Goal: Communication & Community: Answer question/provide support

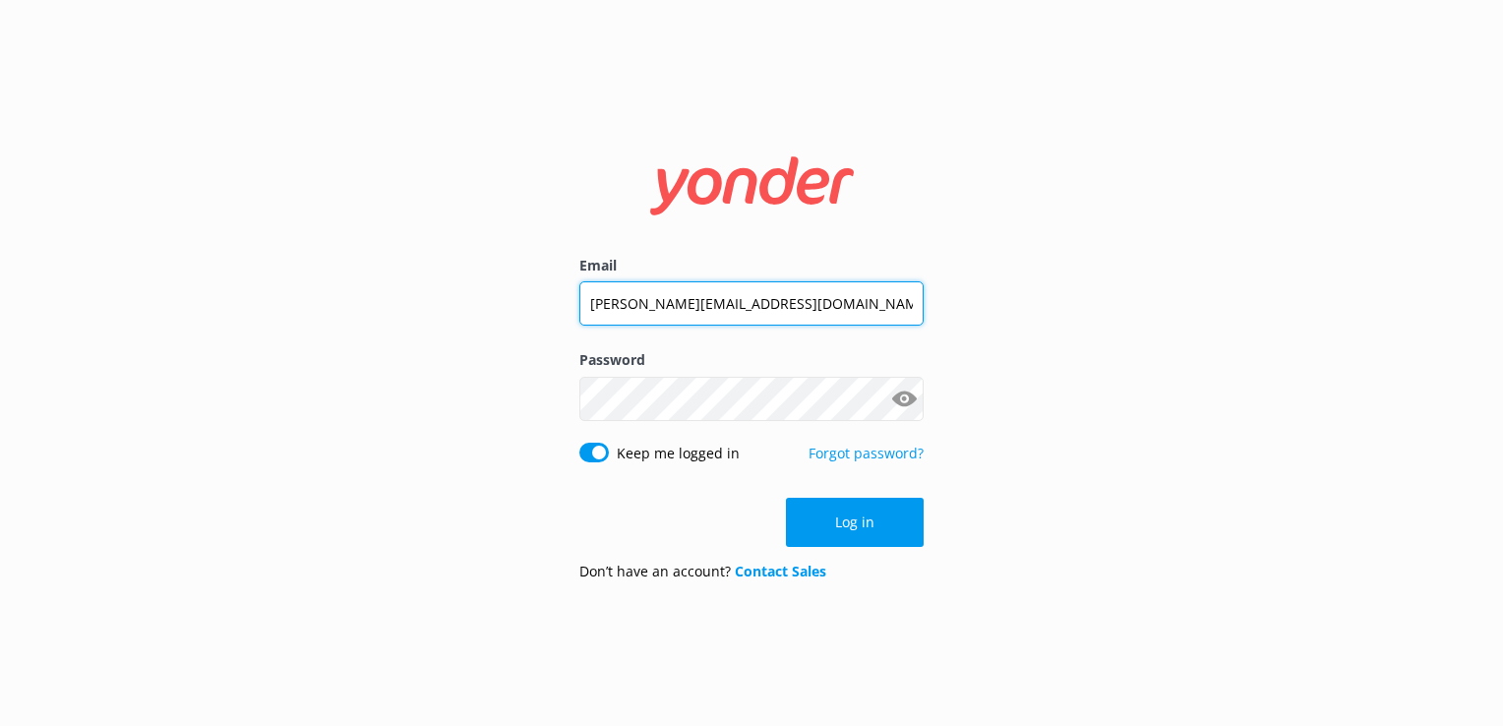
click at [714, 321] on input "[PERSON_NAME][EMAIL_ADDRESS][DOMAIN_NAME]" at bounding box center [752, 303] width 344 height 44
click at [717, 302] on input "[PERSON_NAME][EMAIL_ADDRESS][DOMAIN_NAME]" at bounding box center [752, 303] width 344 height 44
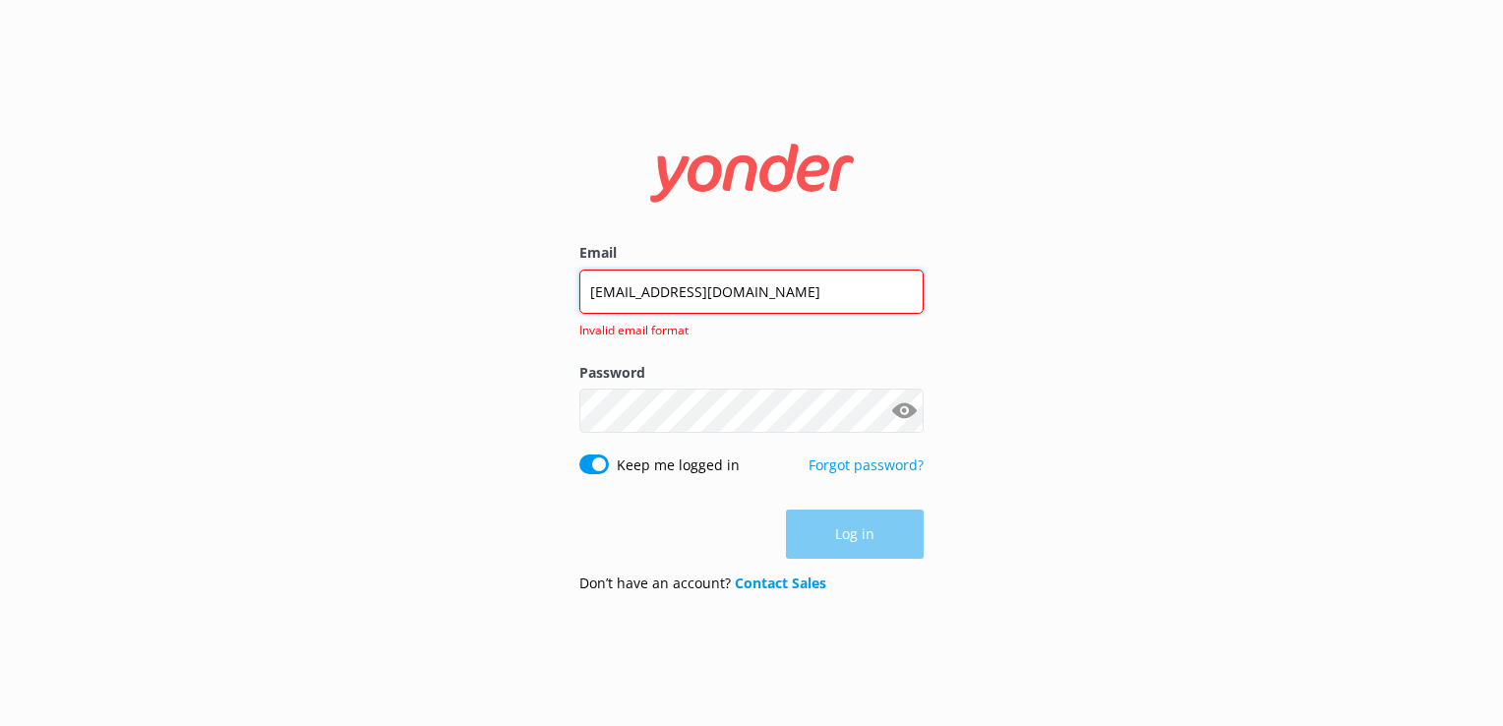
type input "[EMAIL_ADDRESS][DOMAIN_NAME]"
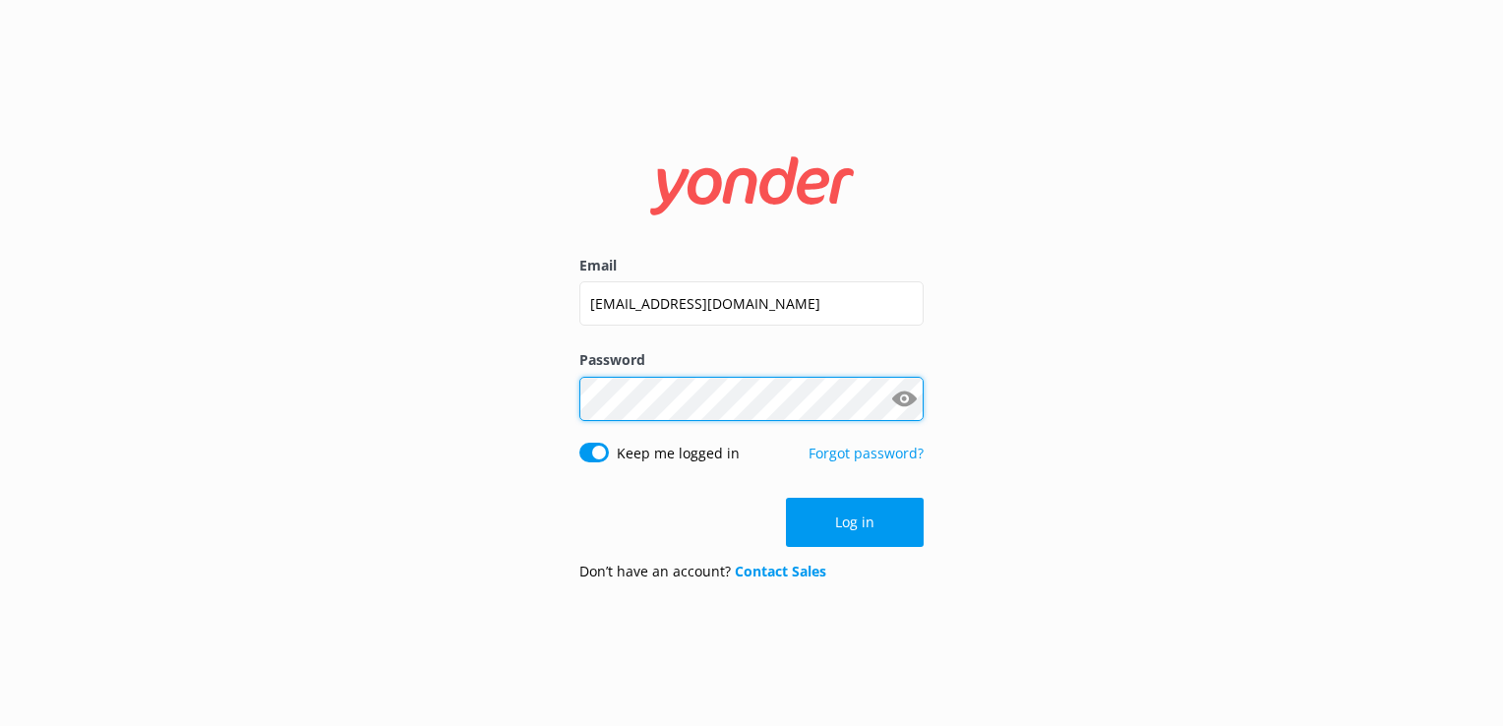
click button "Log in" at bounding box center [855, 522] width 138 height 49
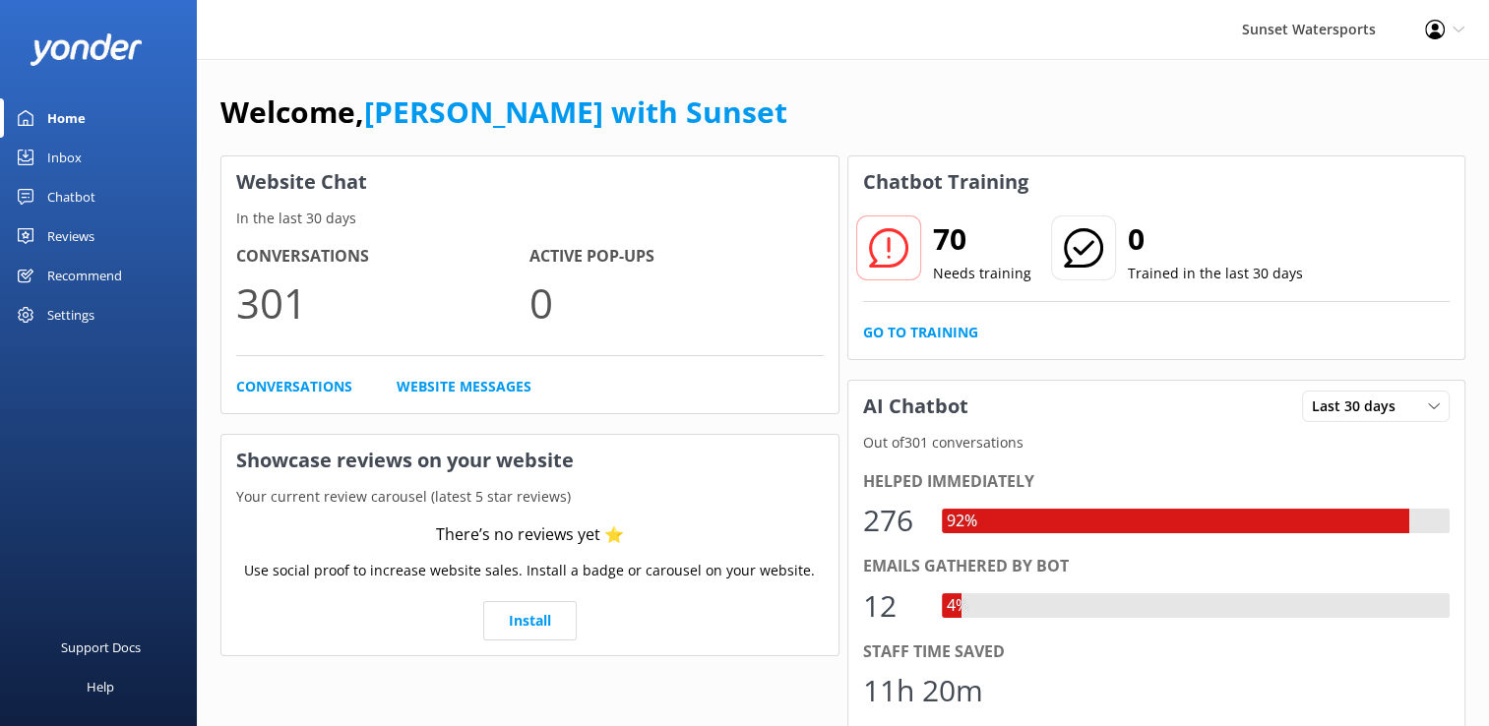
click at [91, 156] on link "Inbox" at bounding box center [98, 157] width 197 height 39
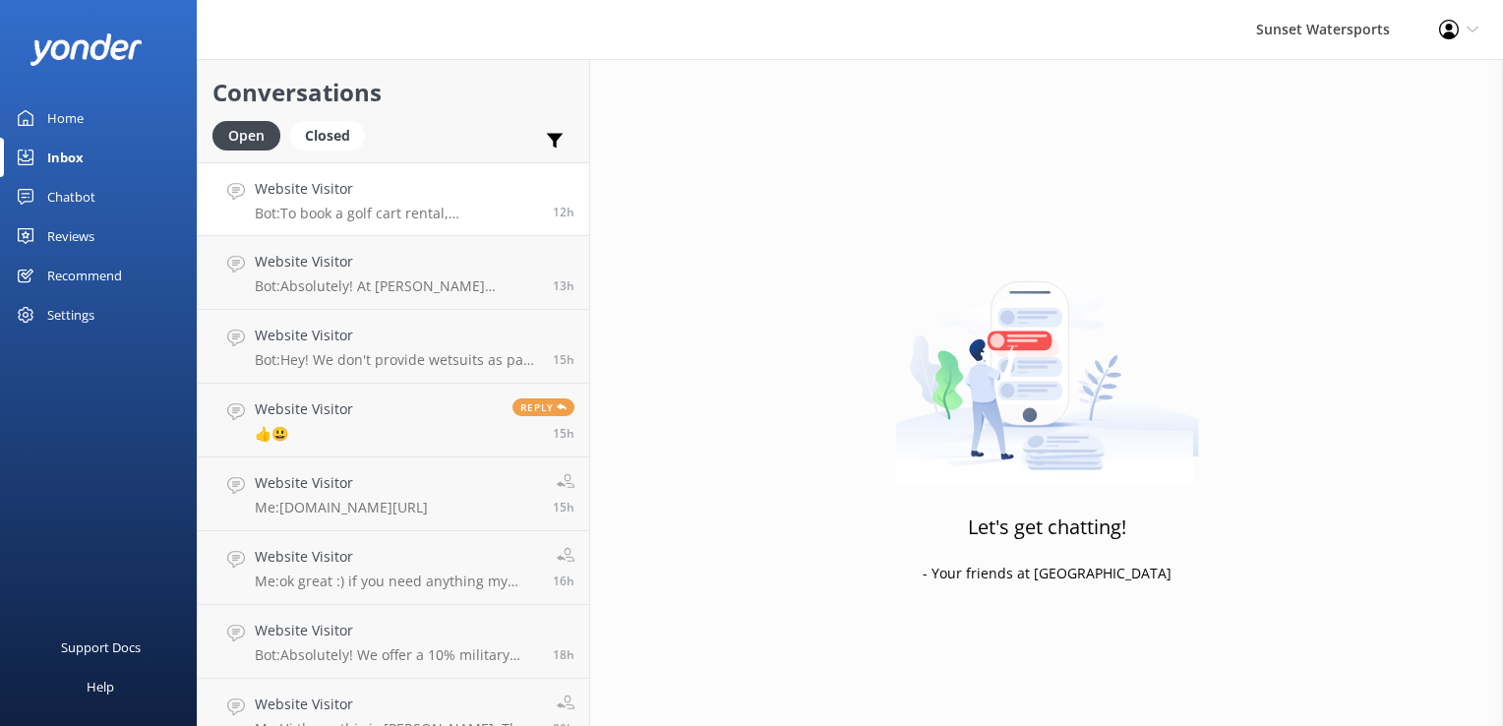
click at [378, 197] on h4 "Website Visitor" at bounding box center [396, 189] width 283 height 22
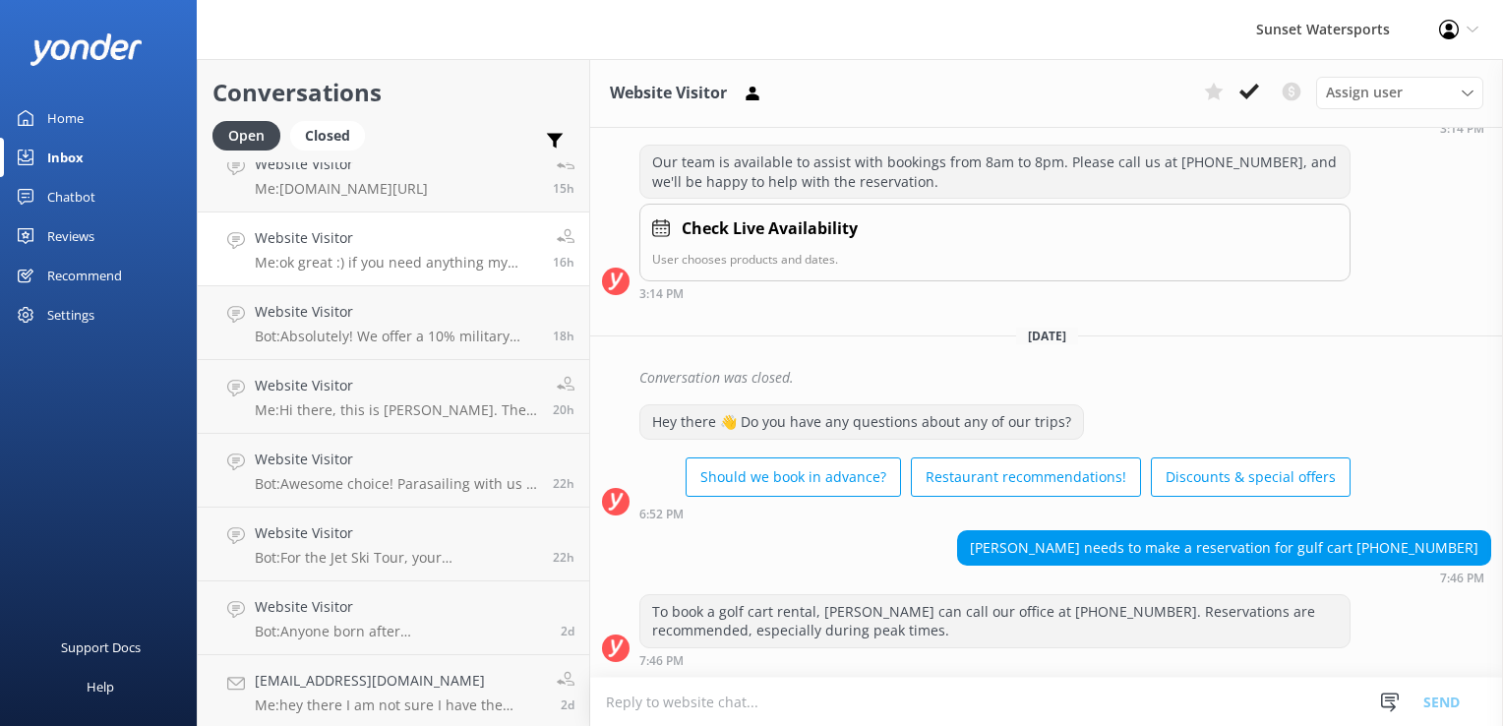
scroll to position [321, 0]
click at [394, 415] on link "Website Visitor Me: Hi there, this is [PERSON_NAME]. The Sails to Rails museum …" at bounding box center [394, 395] width 392 height 74
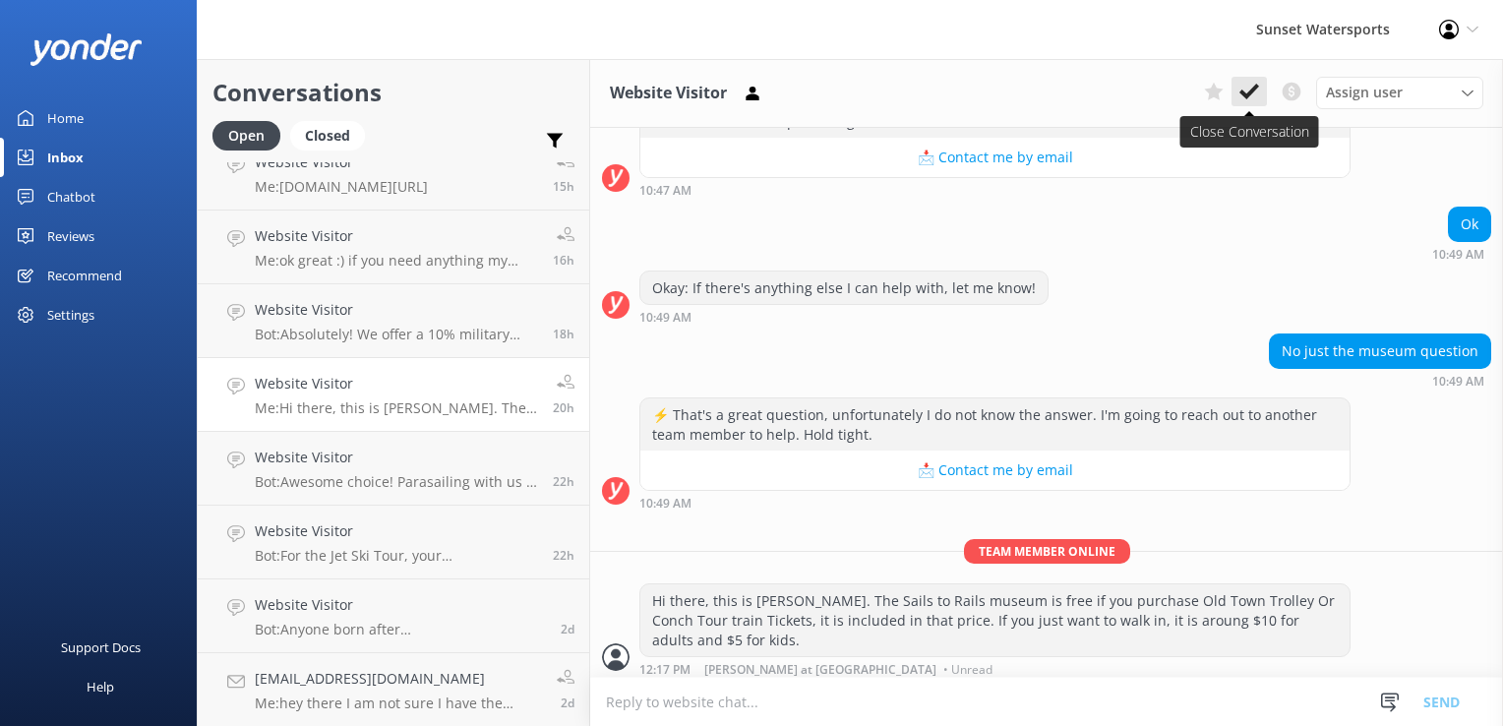
scroll to position [952, 0]
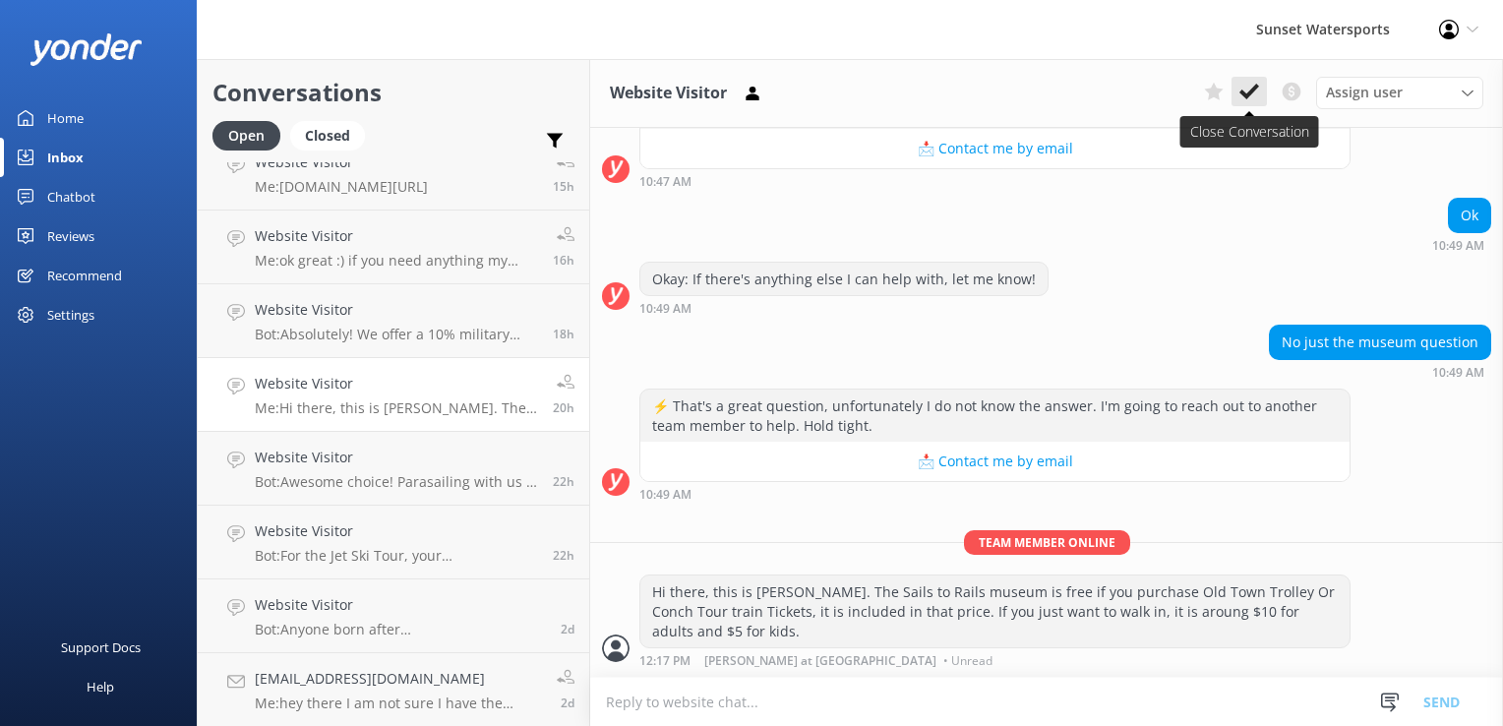
click at [1250, 95] on icon at bounding box center [1250, 92] width 20 height 20
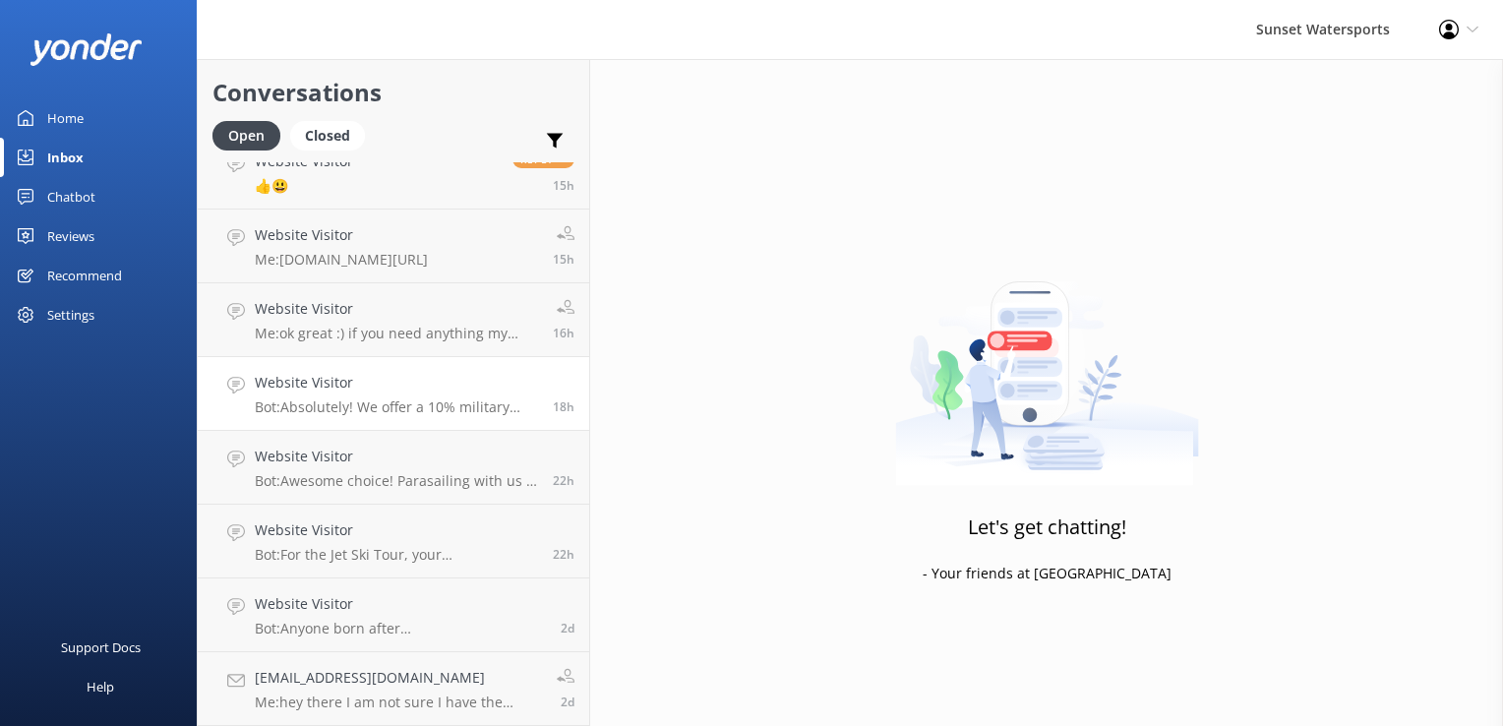
scroll to position [247, 0]
click at [466, 484] on p "Bot: Awesome choice! Parasailing with us is an unforgettable experience. You ca…" at bounding box center [396, 482] width 283 height 18
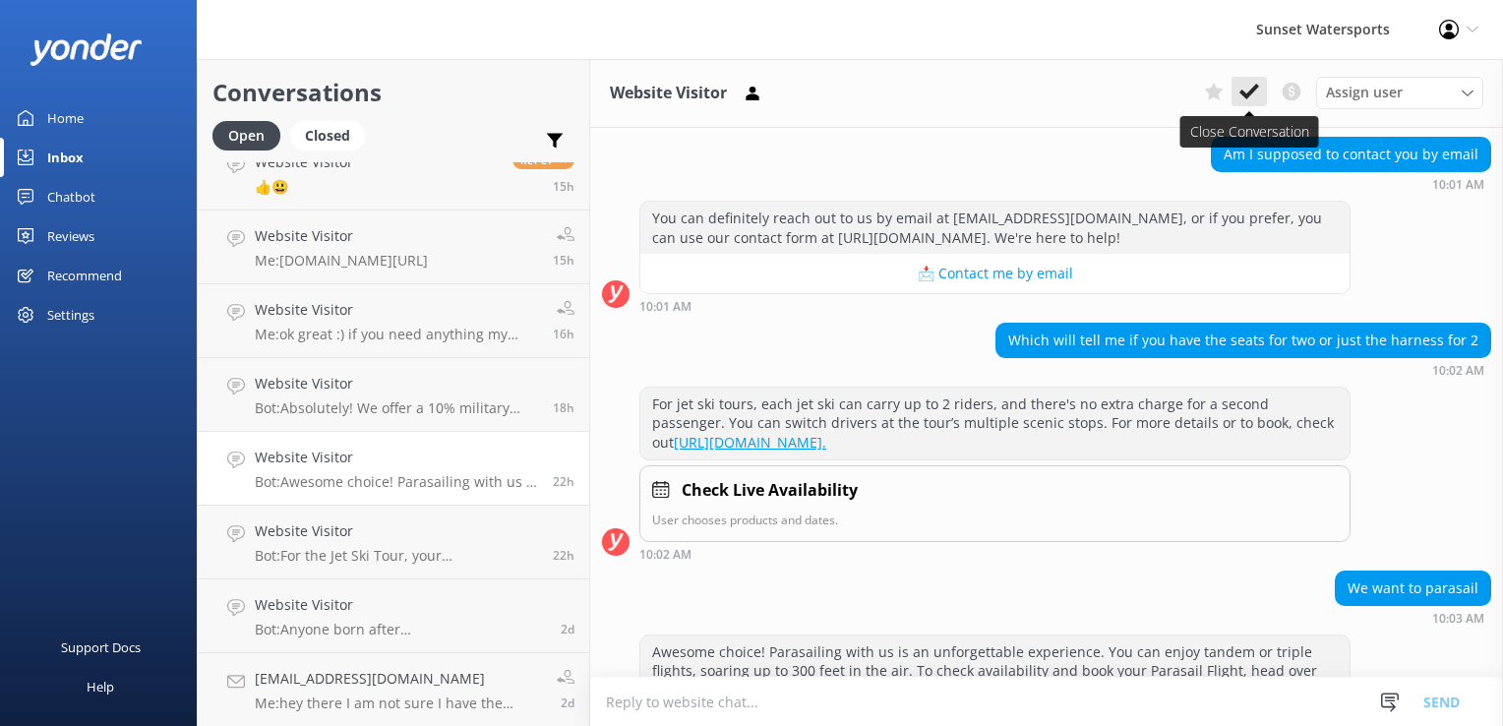
scroll to position [409, 0]
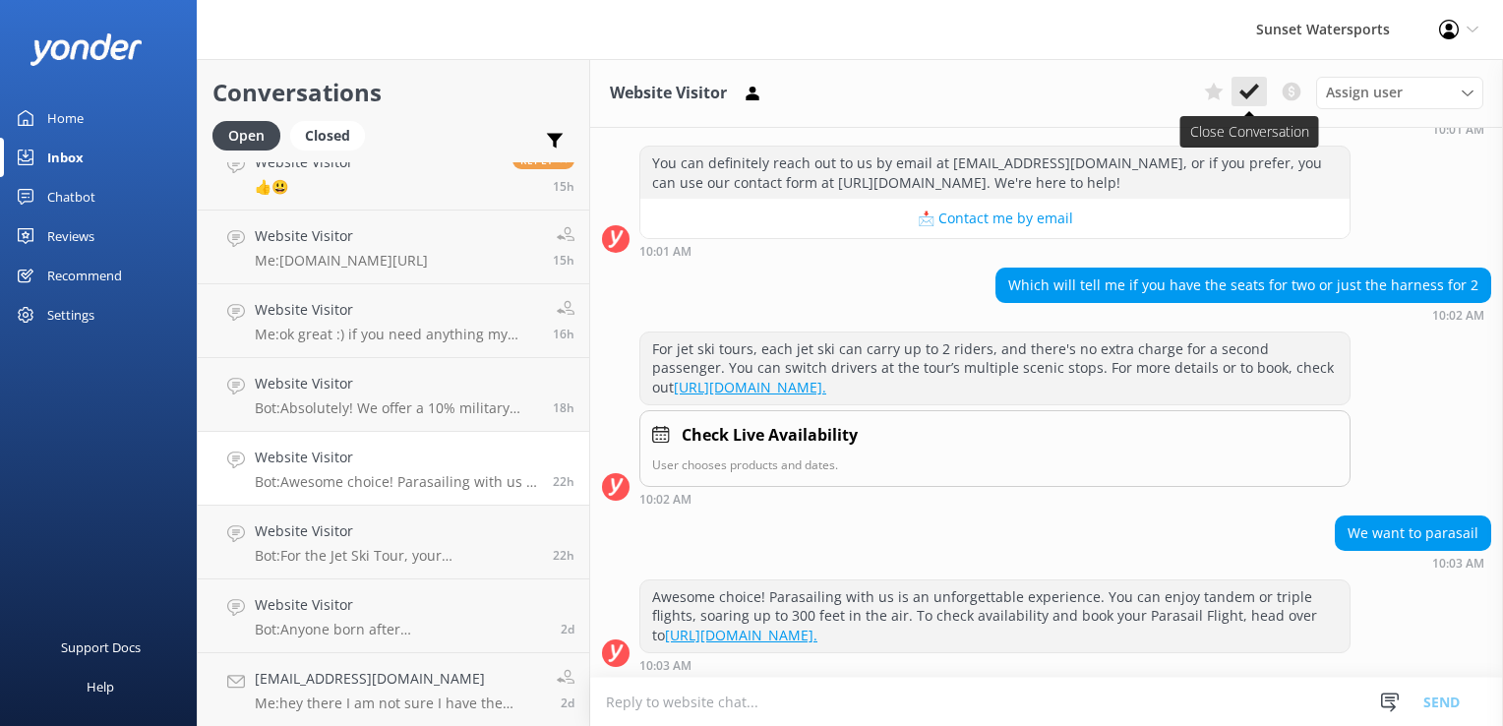
click at [1239, 91] on button at bounding box center [1249, 92] width 35 height 30
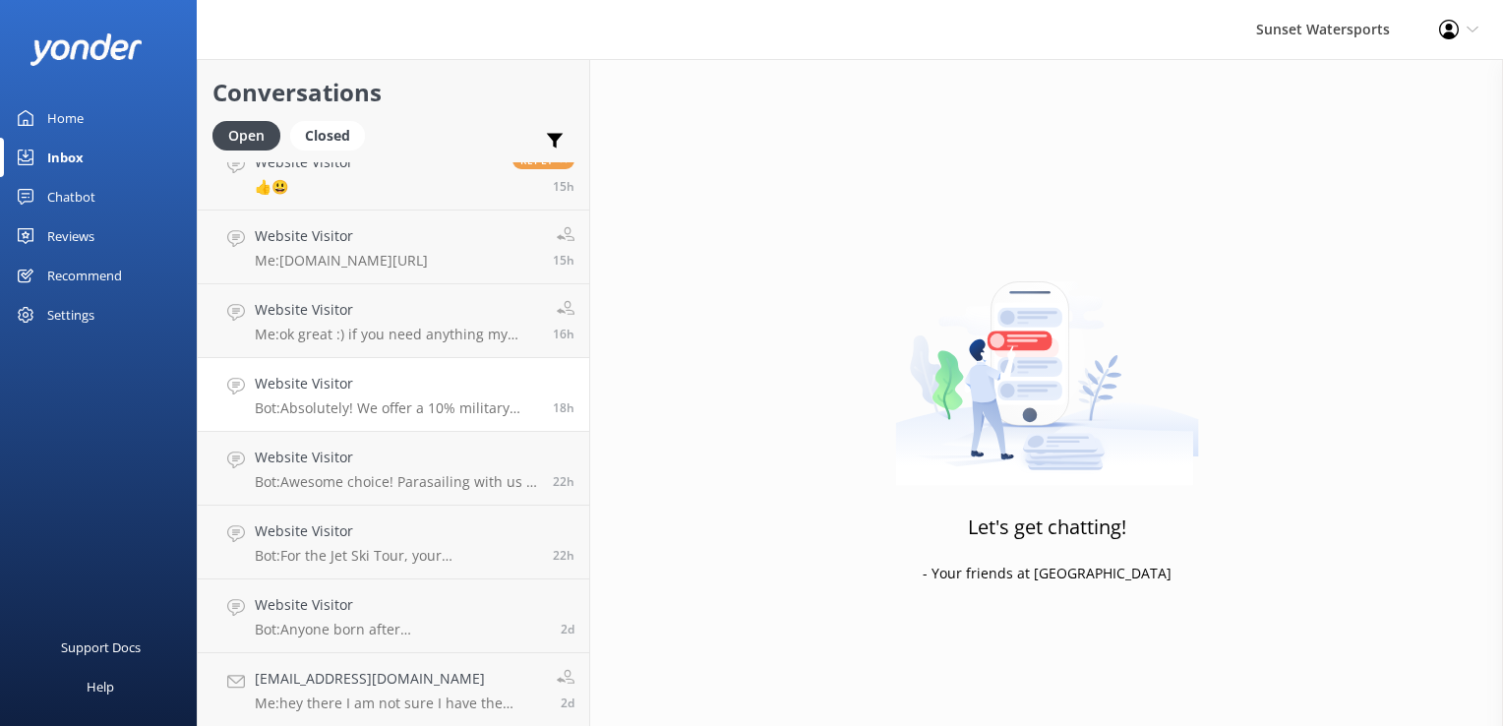
click at [344, 361] on link "Website Visitor Bot: Absolutely! We offer a 10% military discount for veterans.…" at bounding box center [394, 395] width 392 height 74
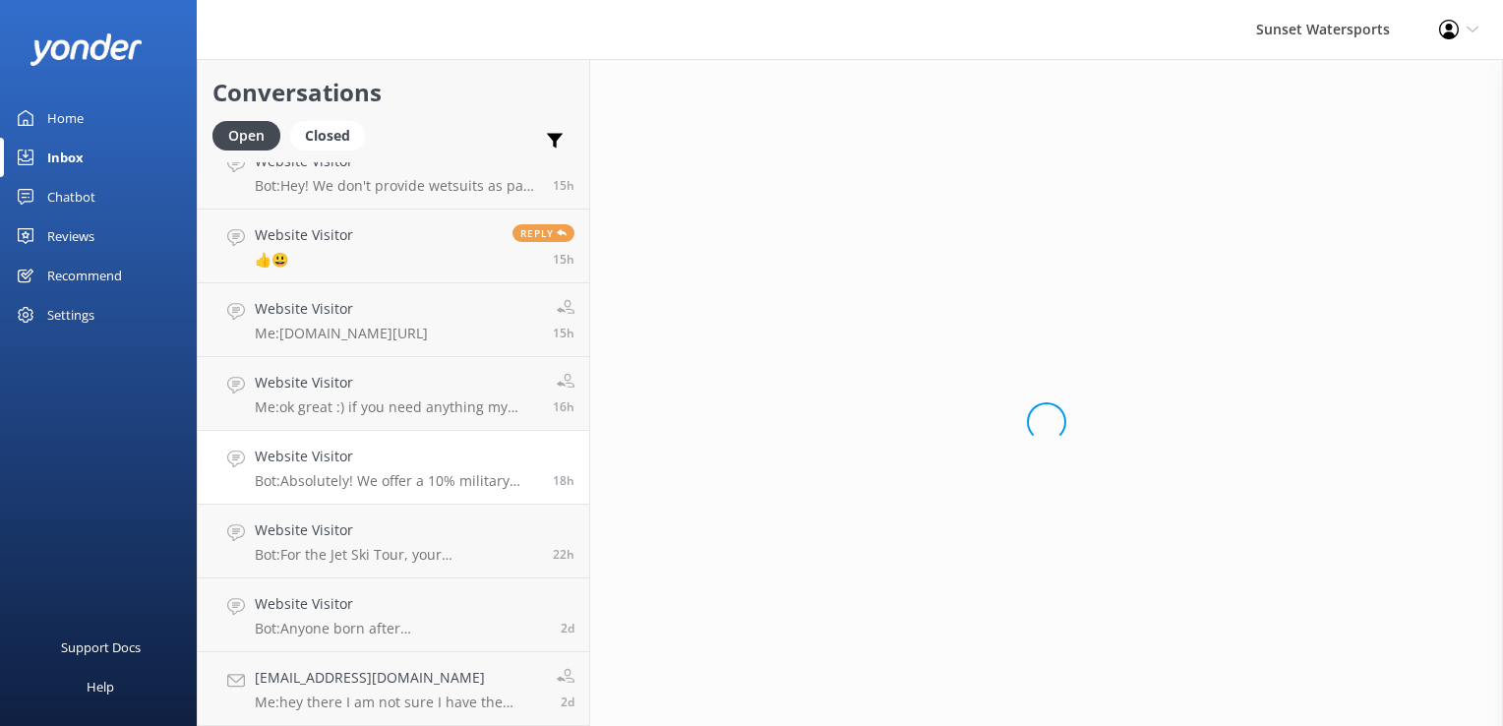
scroll to position [173, 0]
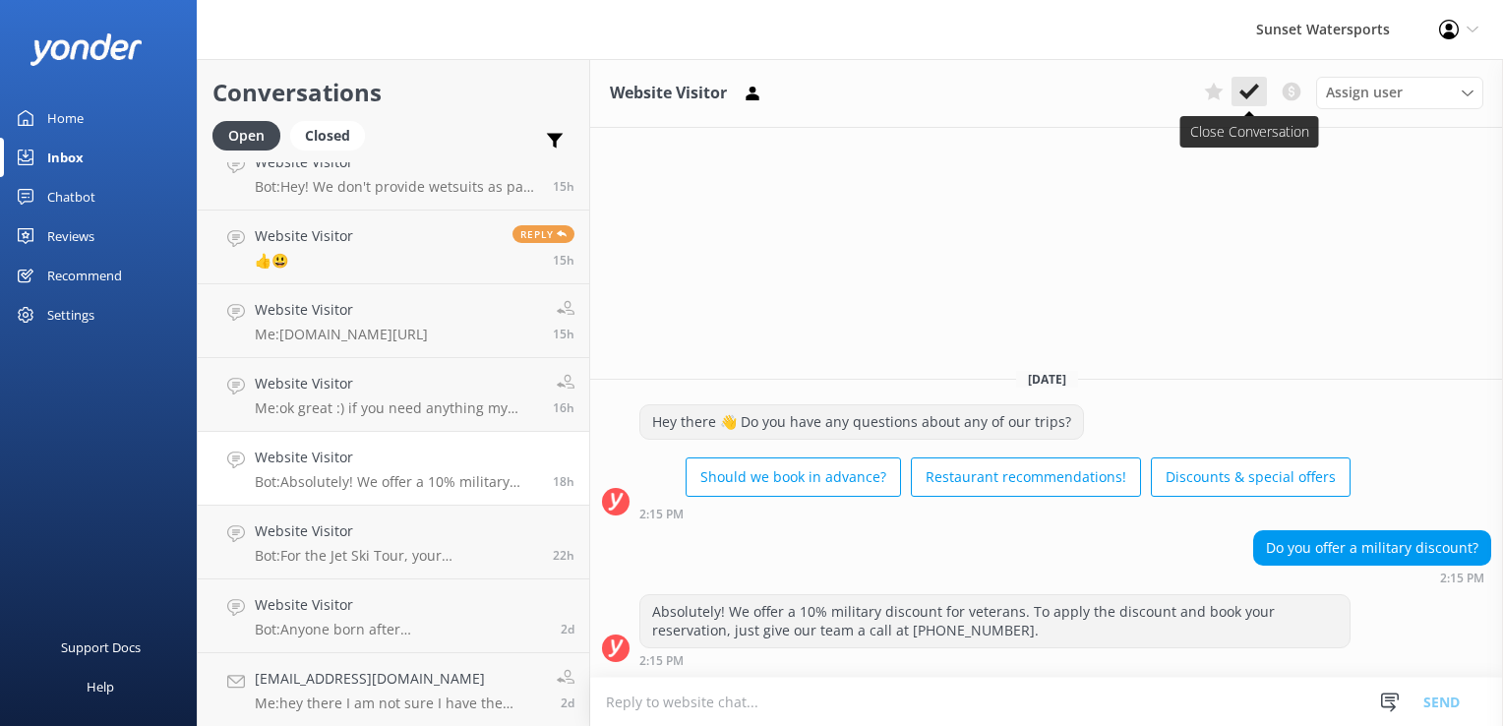
click at [1265, 85] on button at bounding box center [1249, 92] width 35 height 30
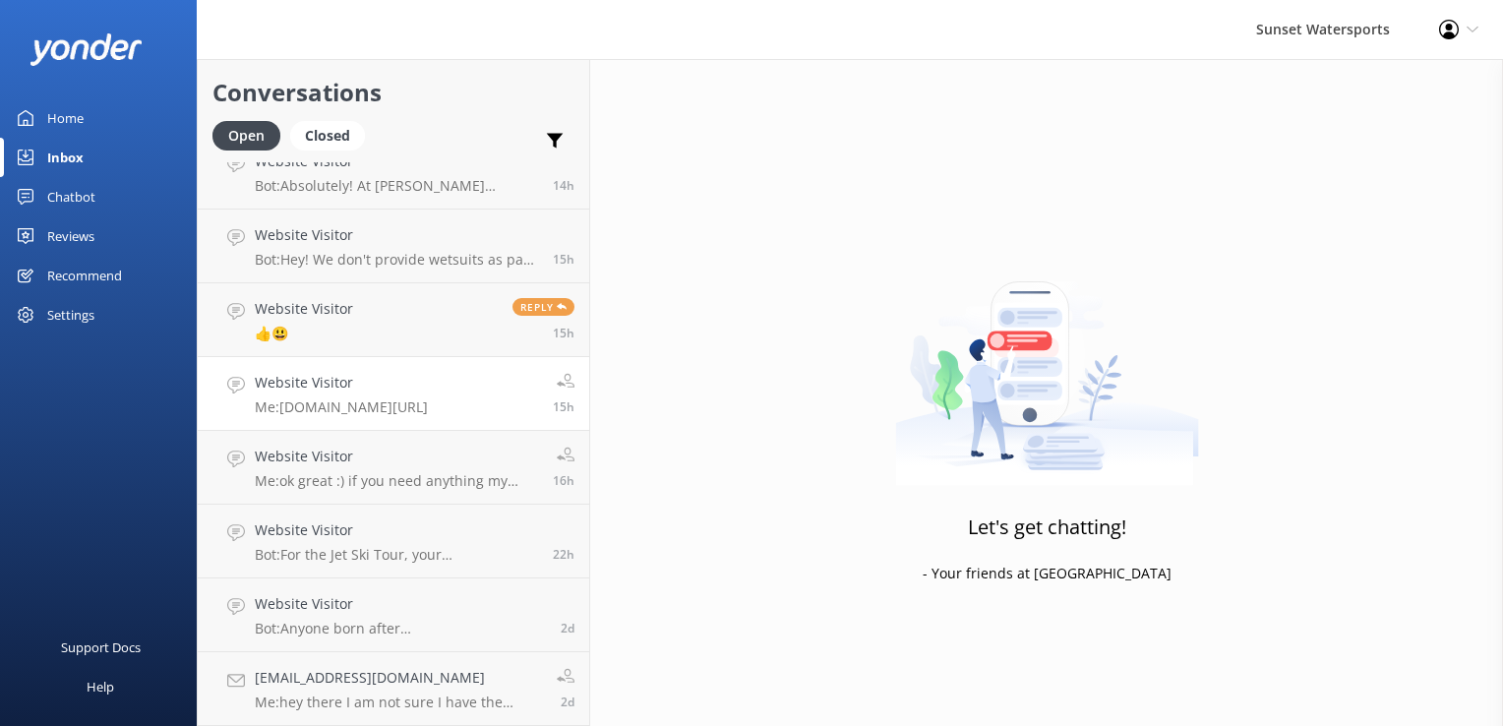
scroll to position [99, 0]
click at [310, 358] on link "Website Visitor Me: [DOMAIN_NAME][URL] 15h" at bounding box center [394, 395] width 392 height 74
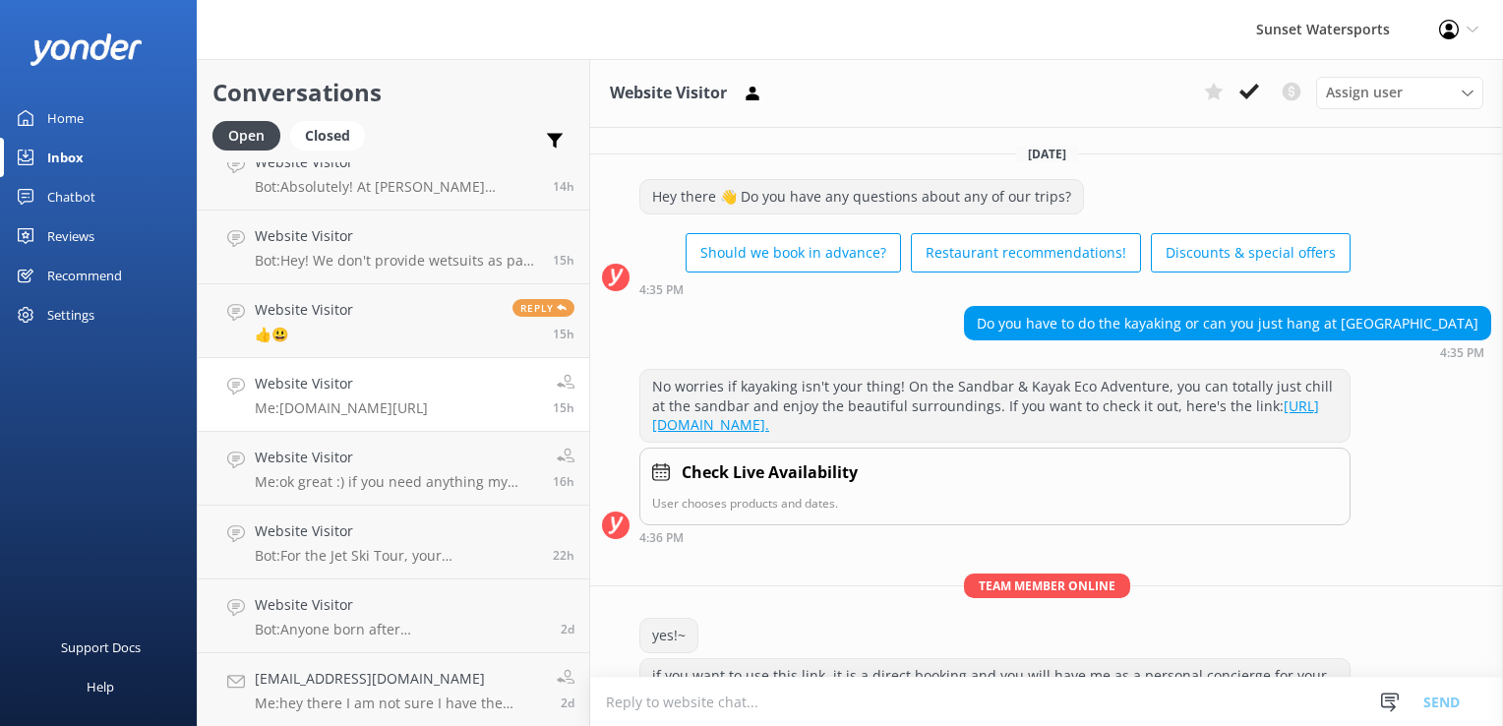
scroll to position [183, 0]
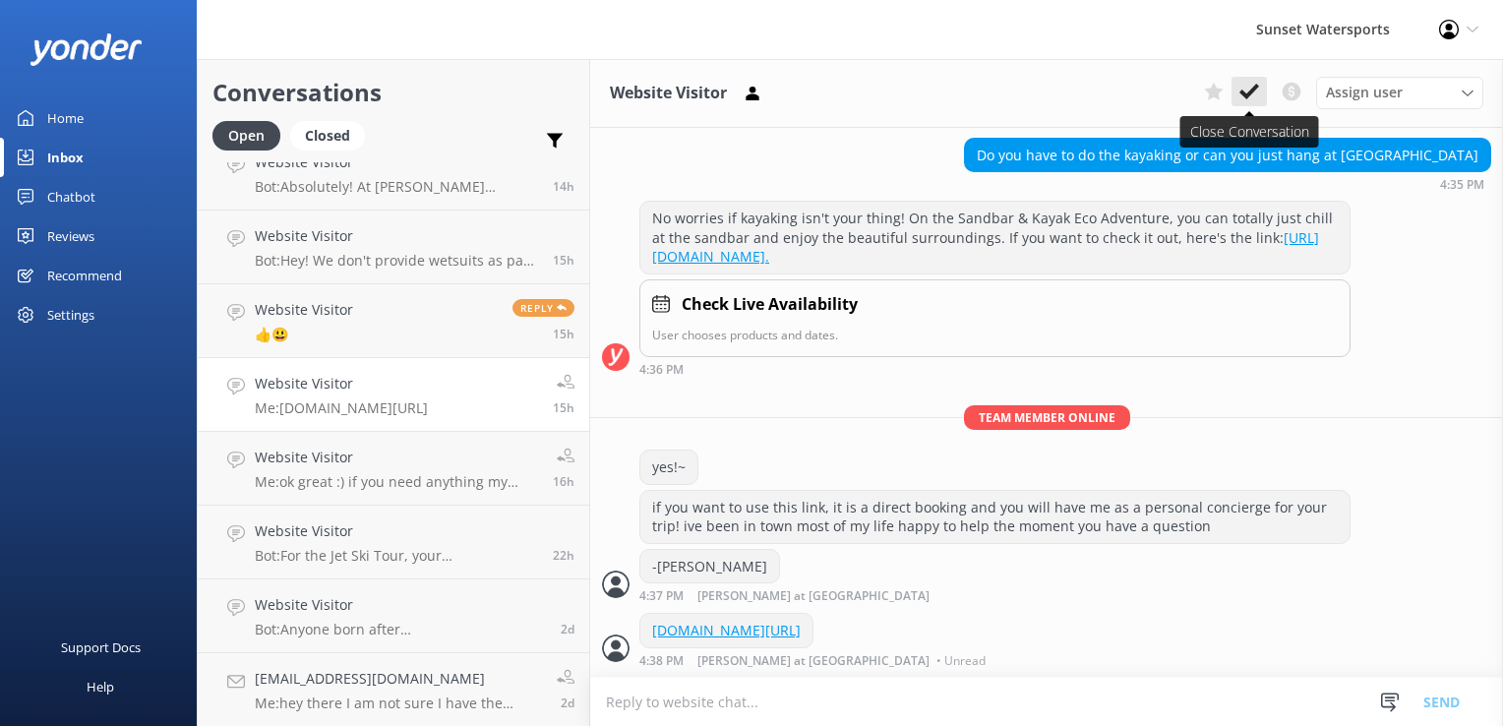
click at [1256, 92] on icon at bounding box center [1250, 92] width 20 height 20
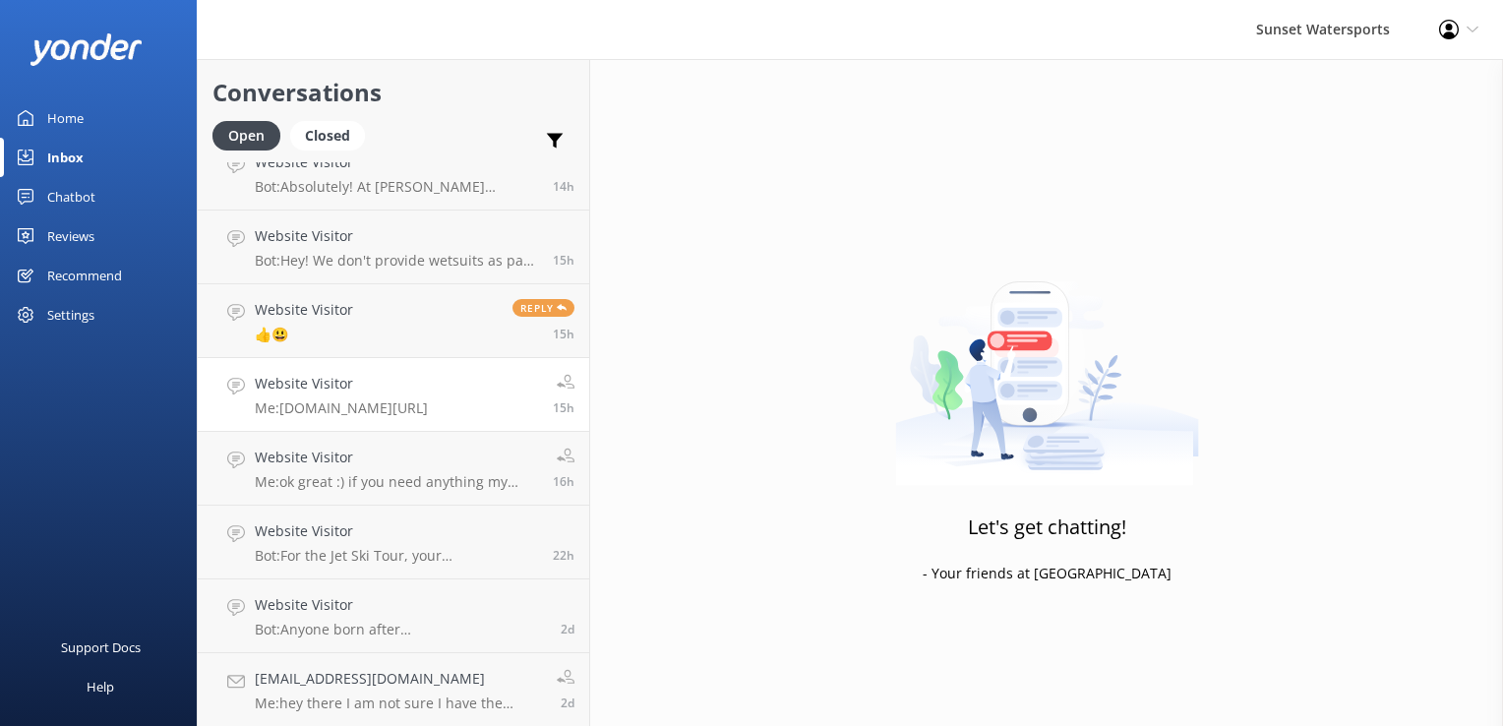
click at [354, 423] on link "Website Visitor Me: [DOMAIN_NAME][URL] 15h" at bounding box center [394, 395] width 392 height 74
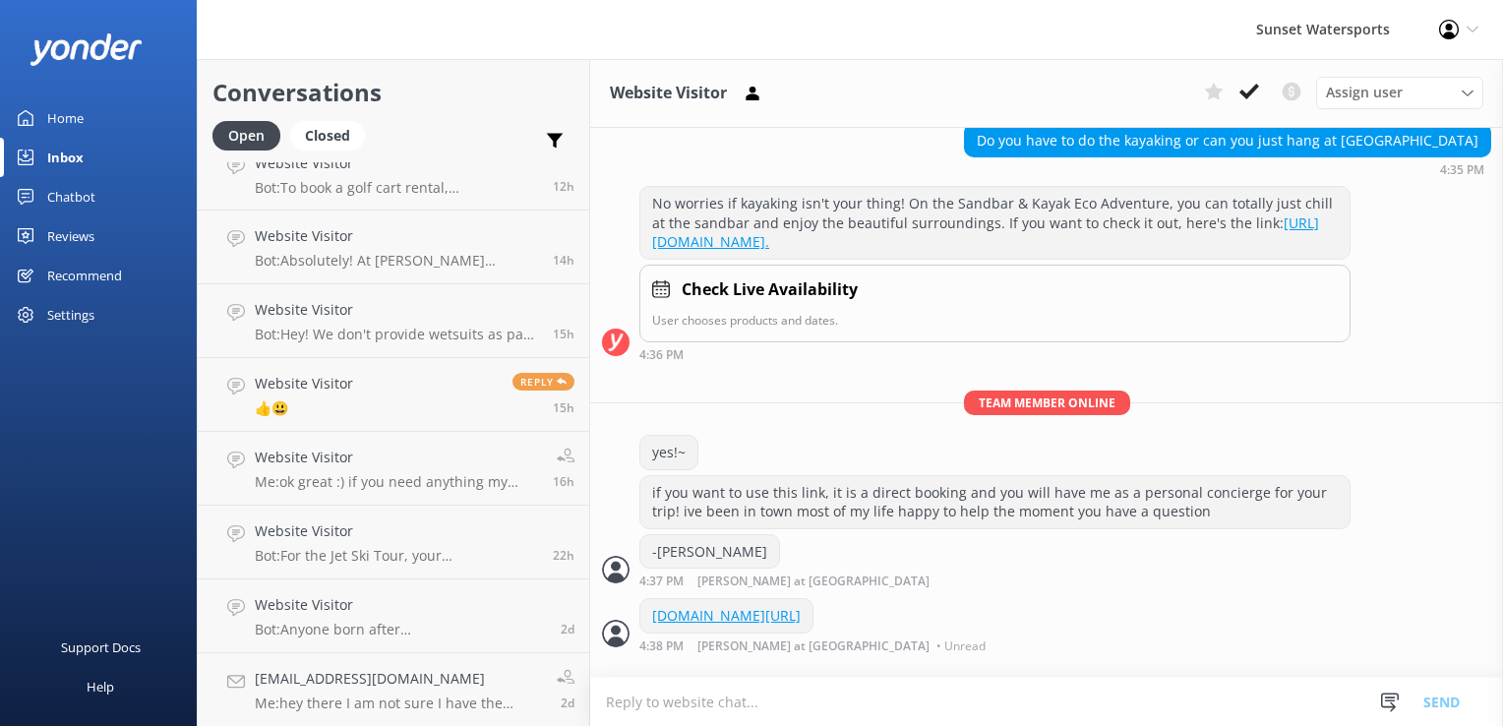
scroll to position [277, 0]
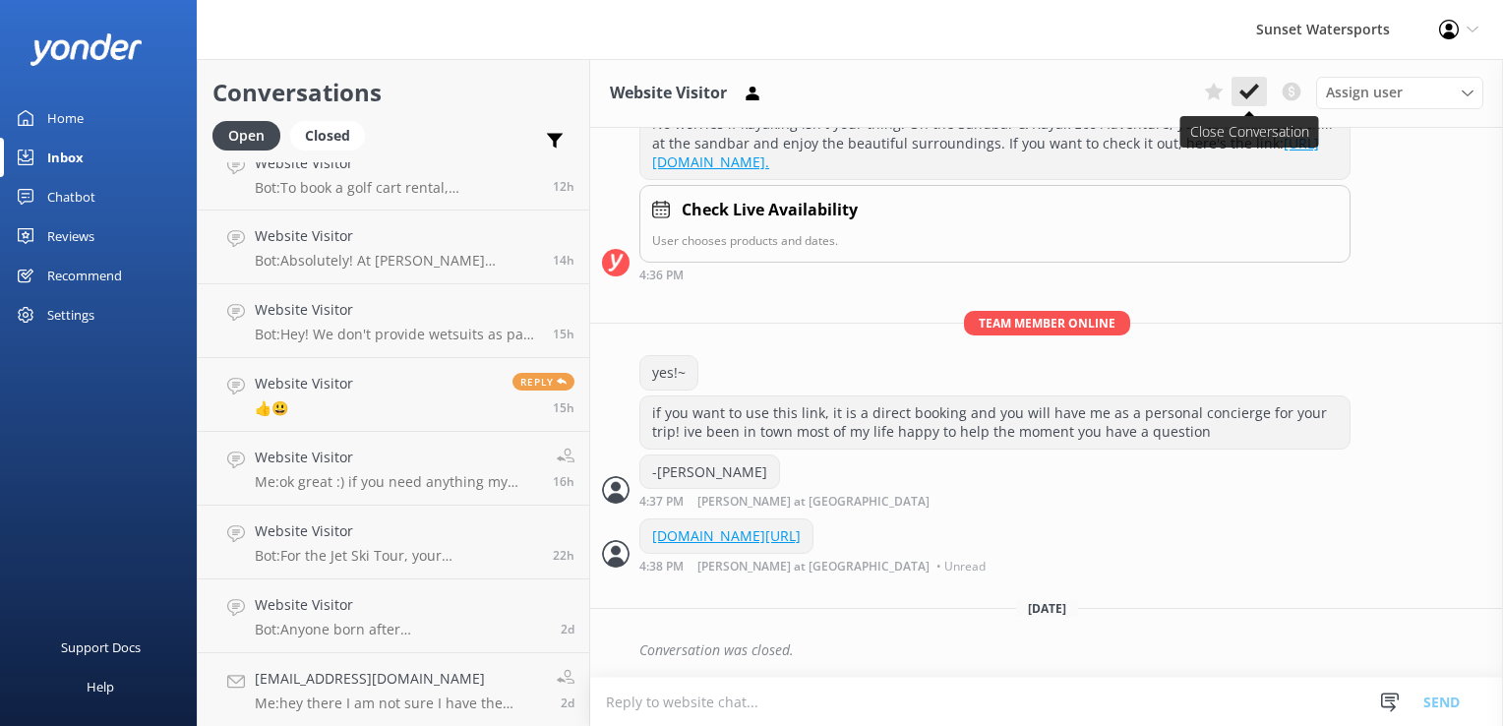
click at [1253, 87] on icon at bounding box center [1250, 92] width 20 height 20
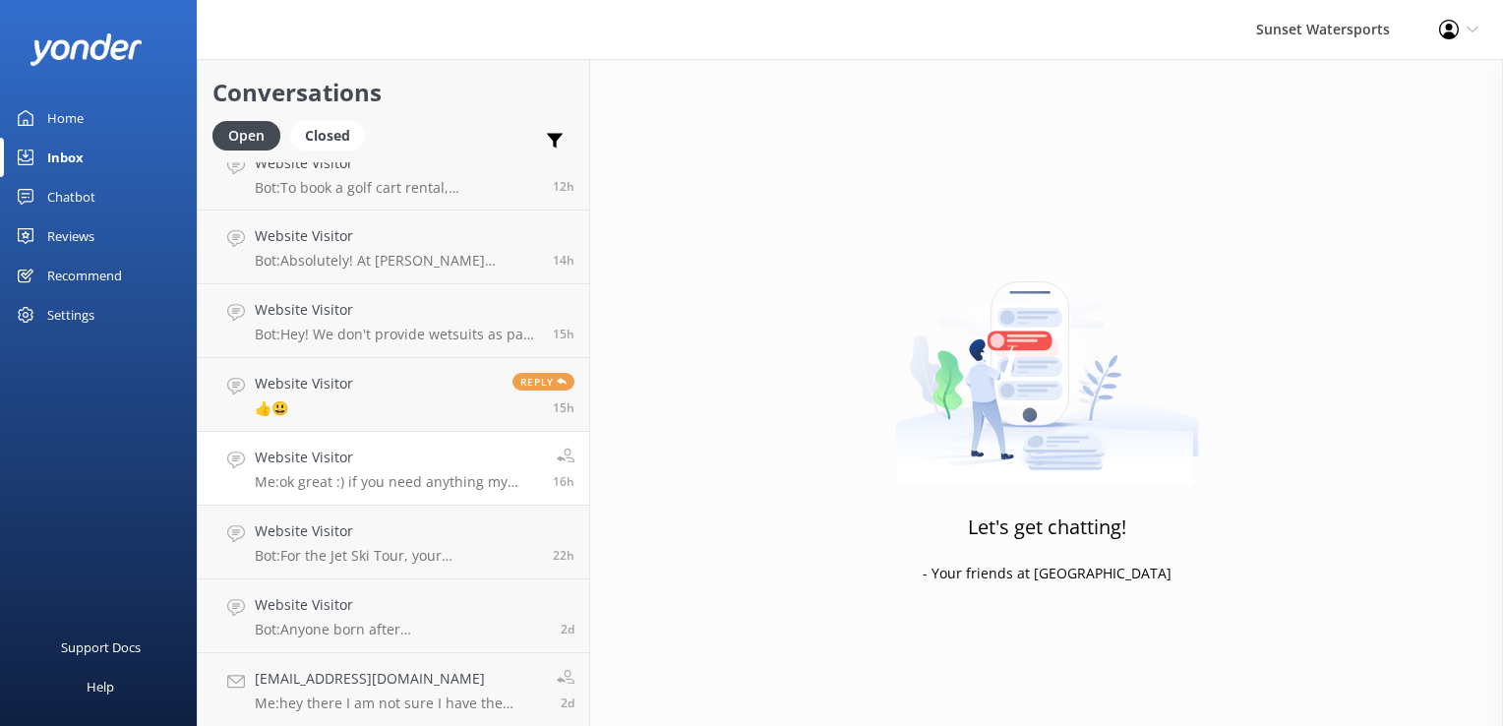
click at [355, 436] on link "Website Visitor Me: ok great :) if you need anything my name is [PERSON_NAME] a…" at bounding box center [394, 469] width 392 height 74
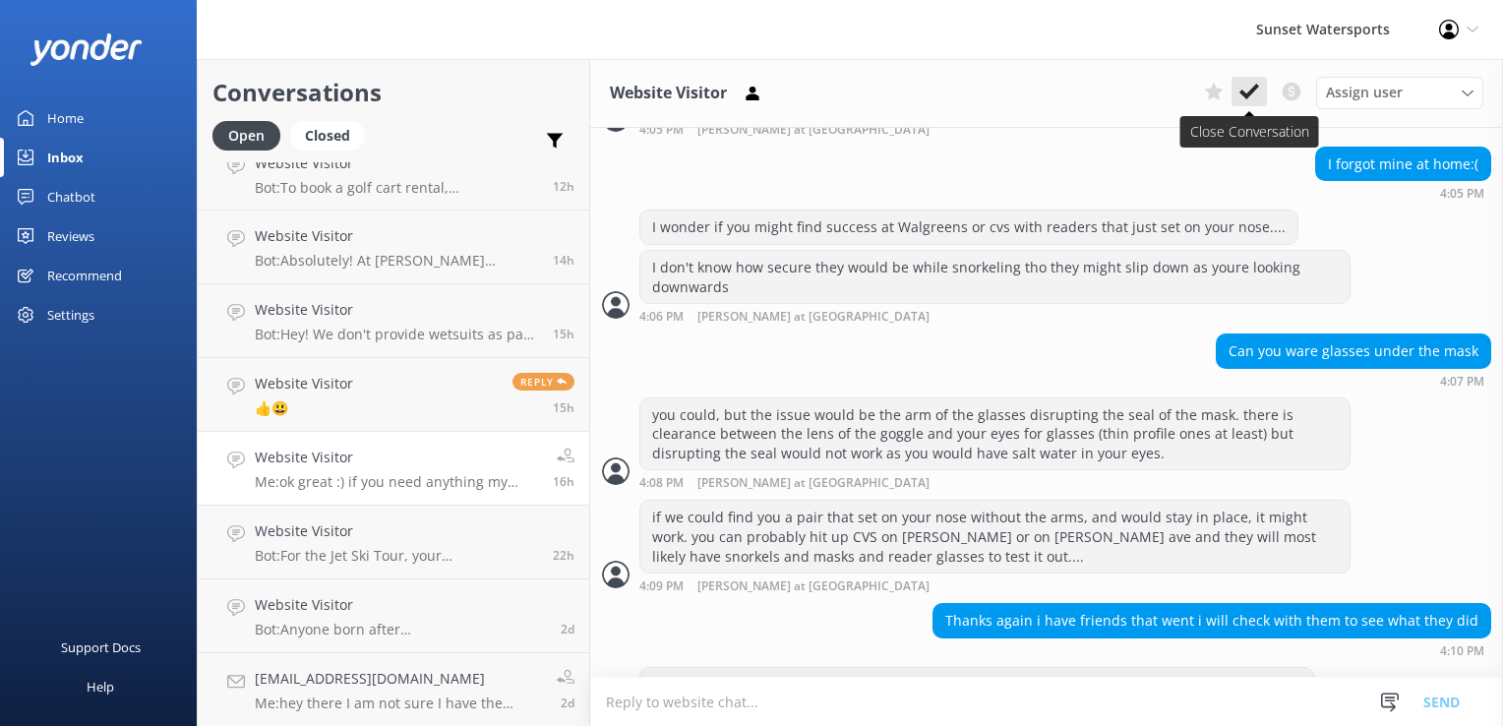
scroll to position [1496, 0]
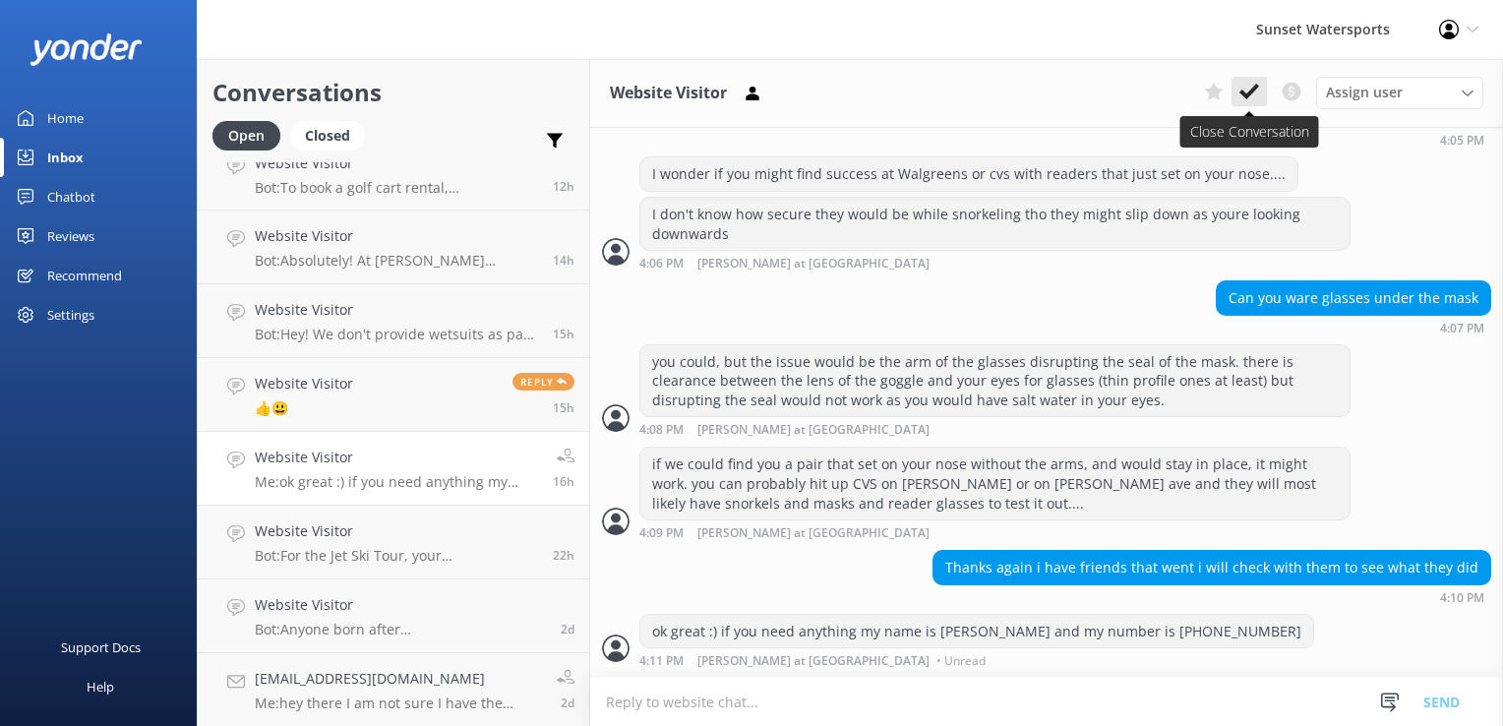
click at [1247, 82] on icon at bounding box center [1250, 92] width 20 height 20
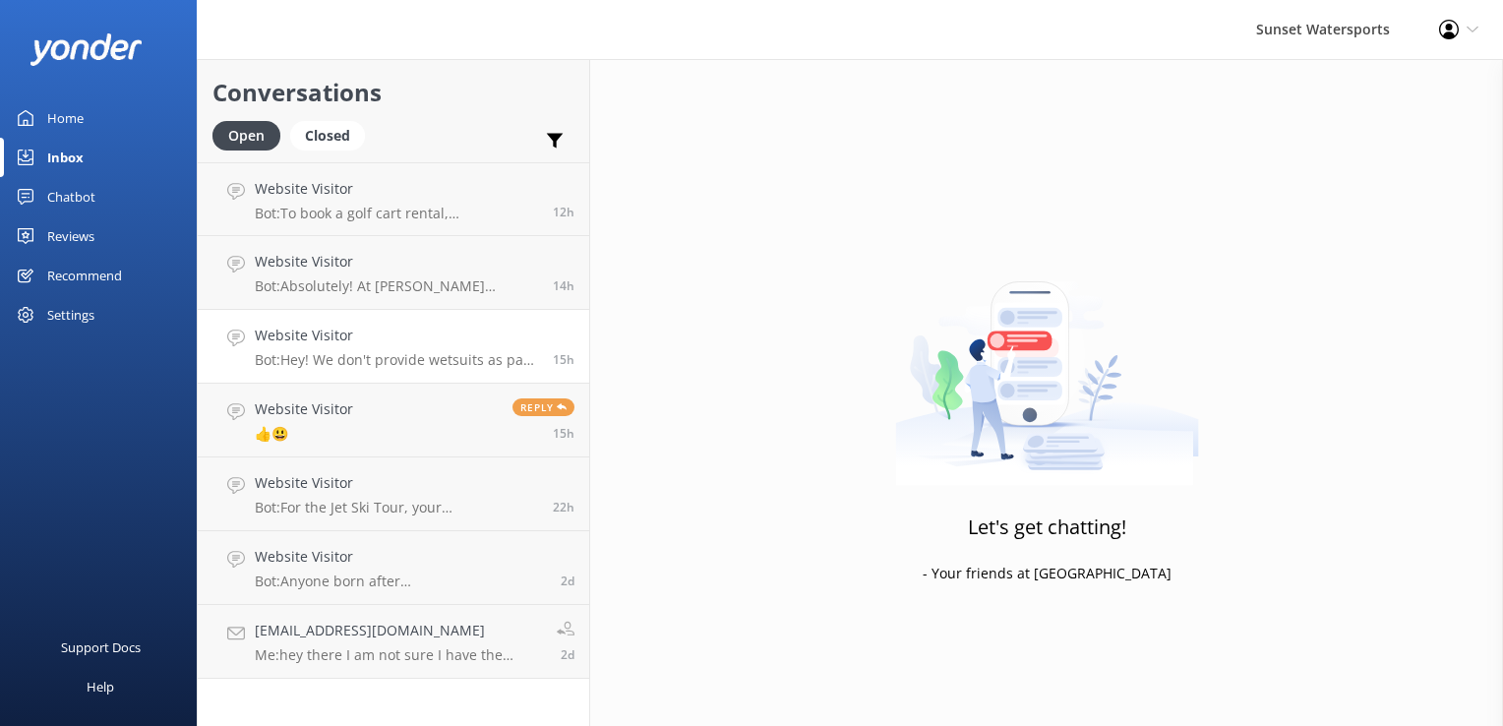
click at [272, 321] on link "Website Visitor Bot: Hey! We don't provide wetsuits as part of the ticket price…" at bounding box center [394, 347] width 392 height 74
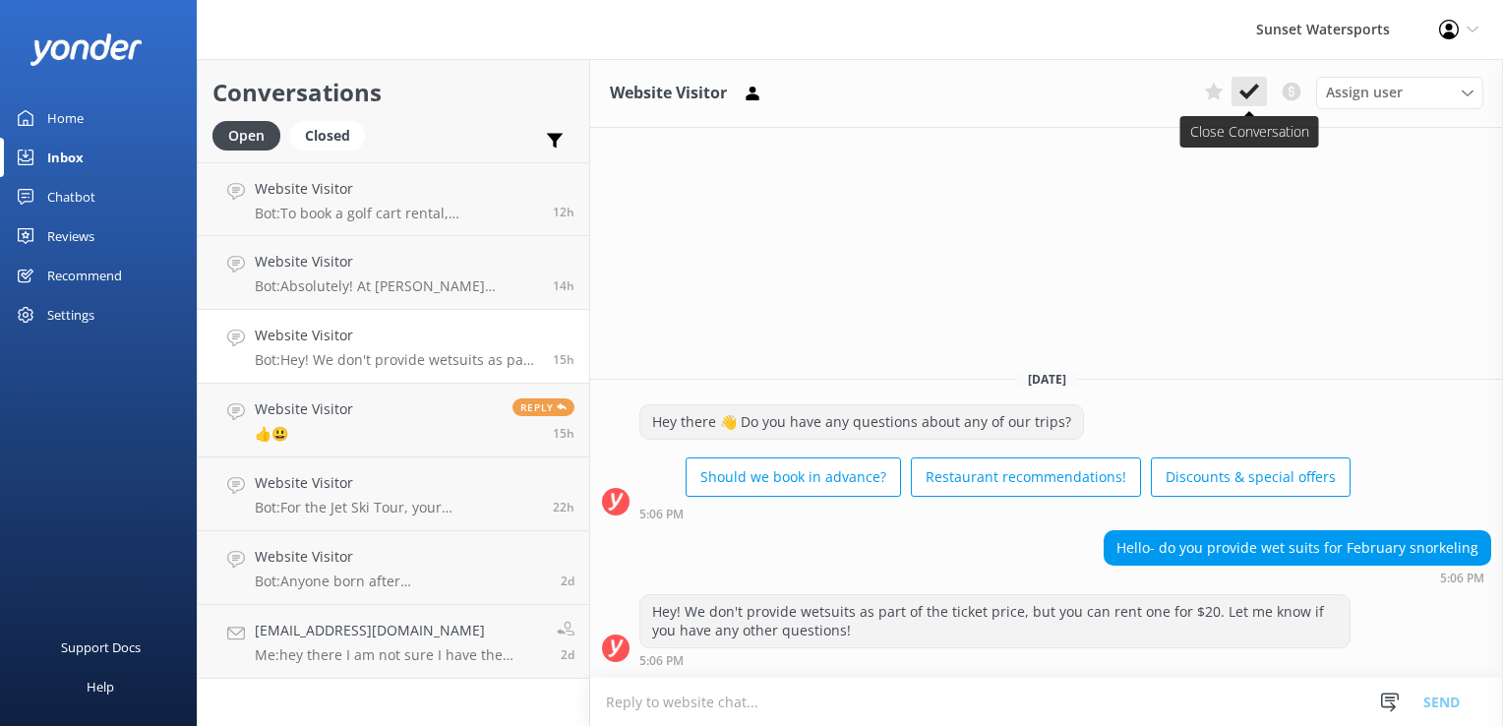
click at [1256, 95] on icon at bounding box center [1250, 92] width 20 height 20
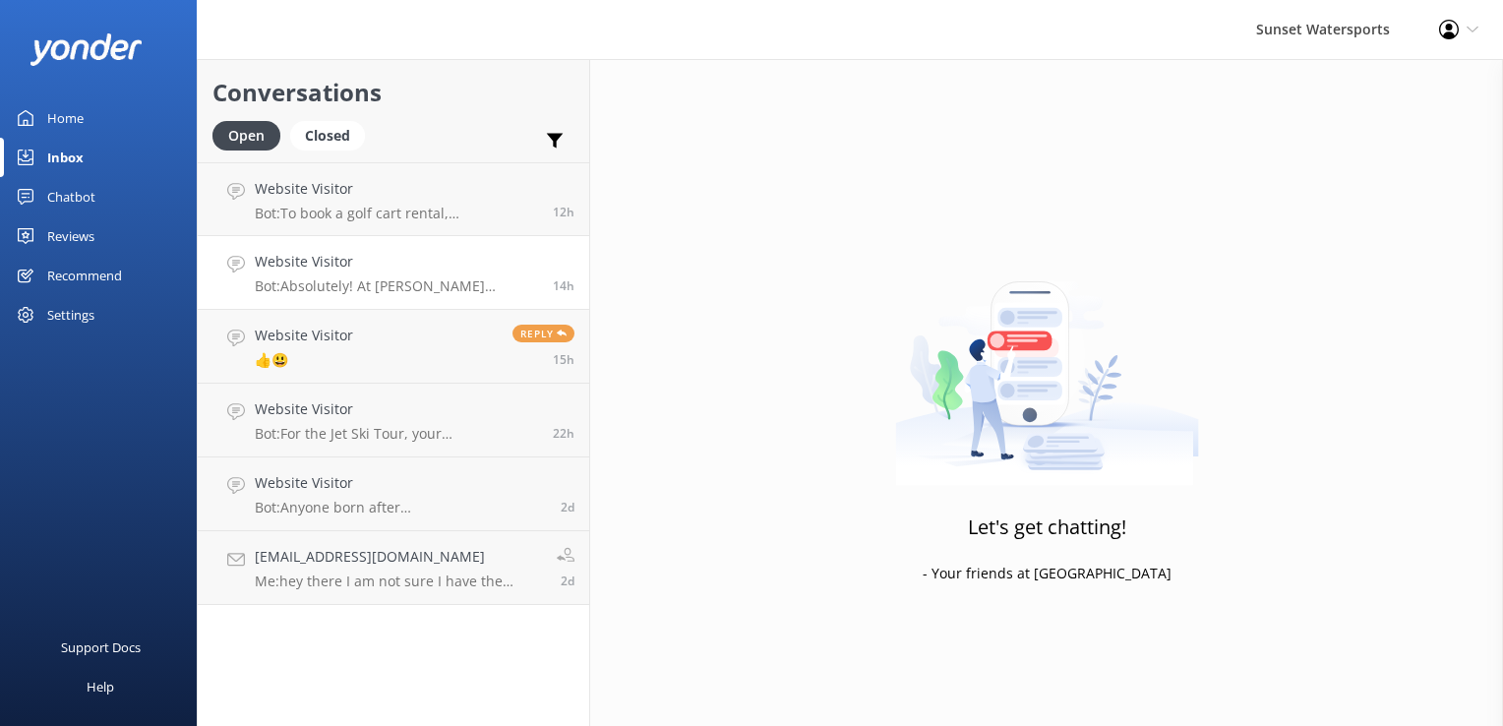
click at [407, 239] on link "Website Visitor Bot: Absolutely! At [PERSON_NAME][GEOGRAPHIC_DATA], you can ren…" at bounding box center [394, 273] width 392 height 74
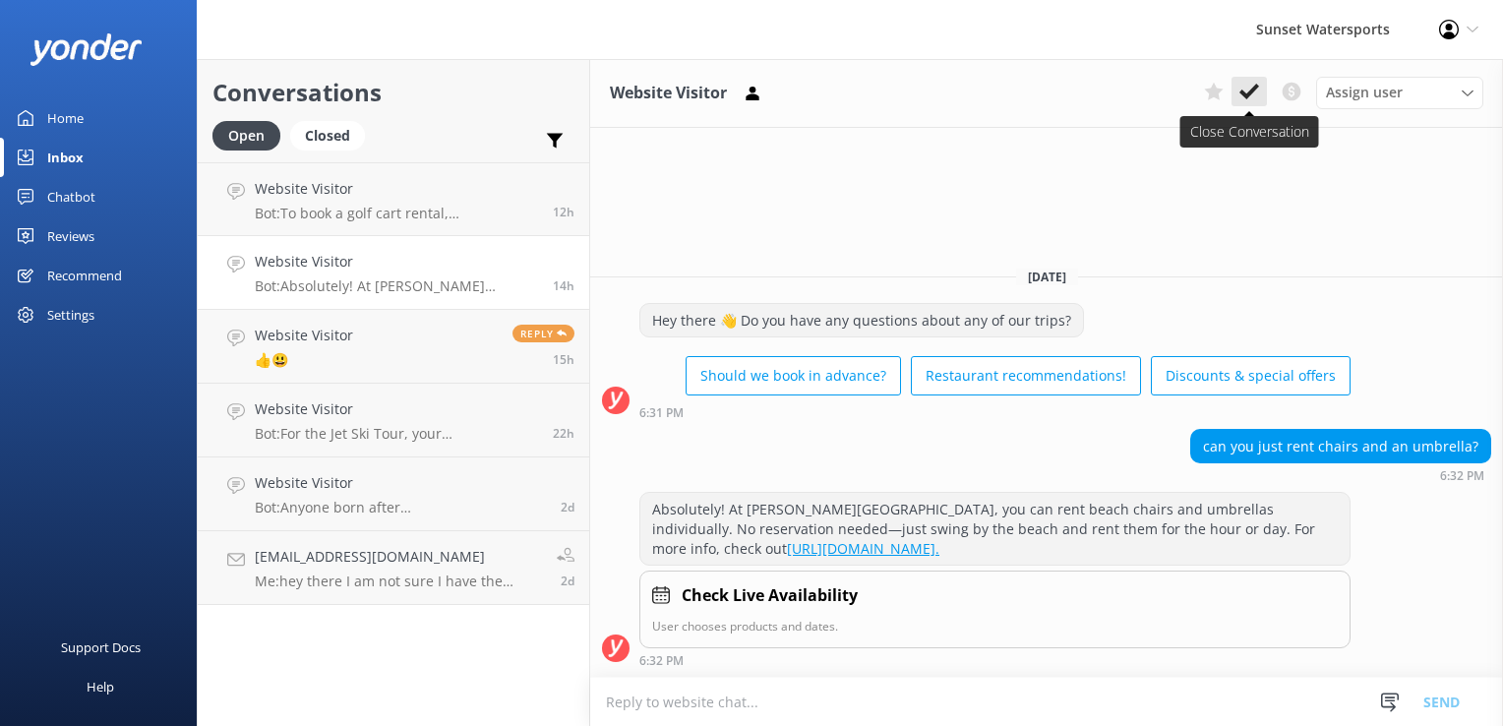
click at [1258, 92] on icon at bounding box center [1250, 92] width 20 height 20
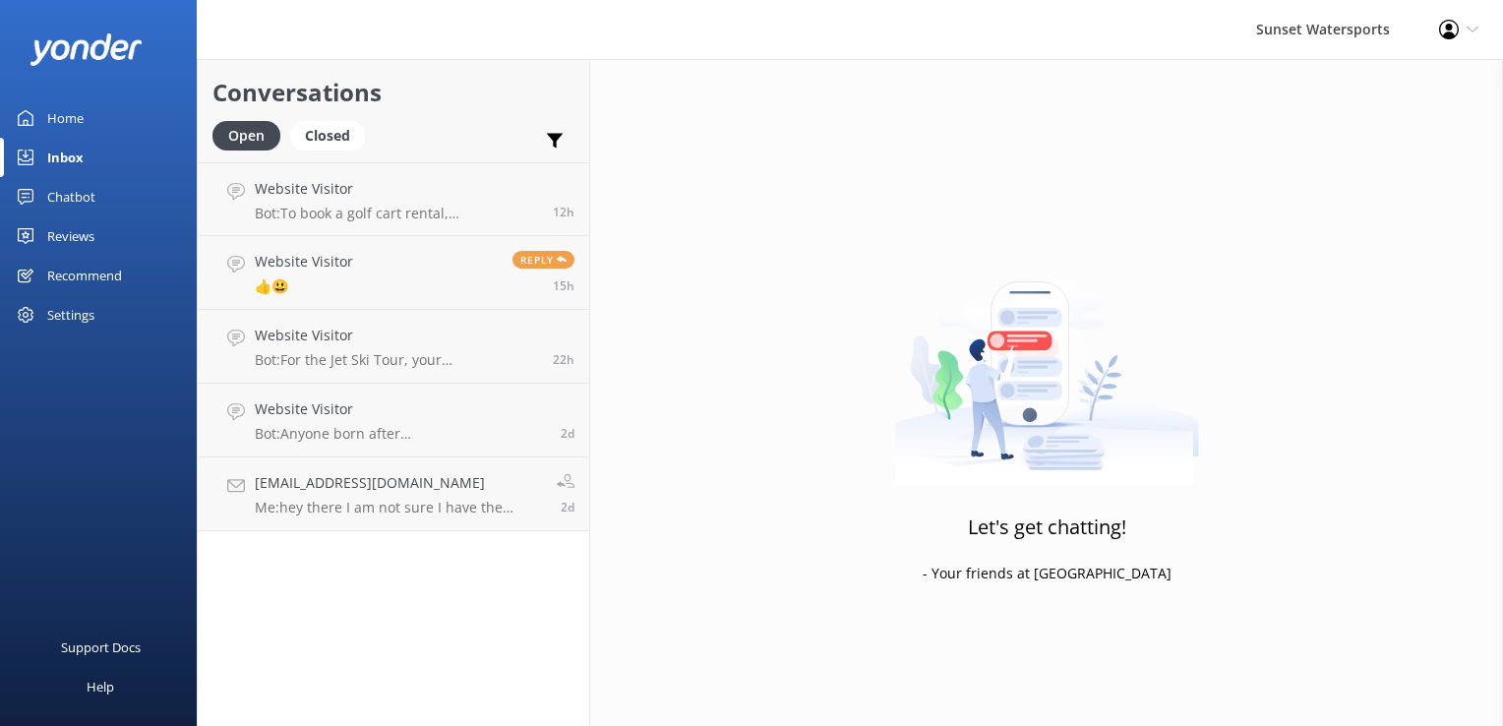
click at [318, 403] on h4 "Website Visitor" at bounding box center [400, 409] width 291 height 22
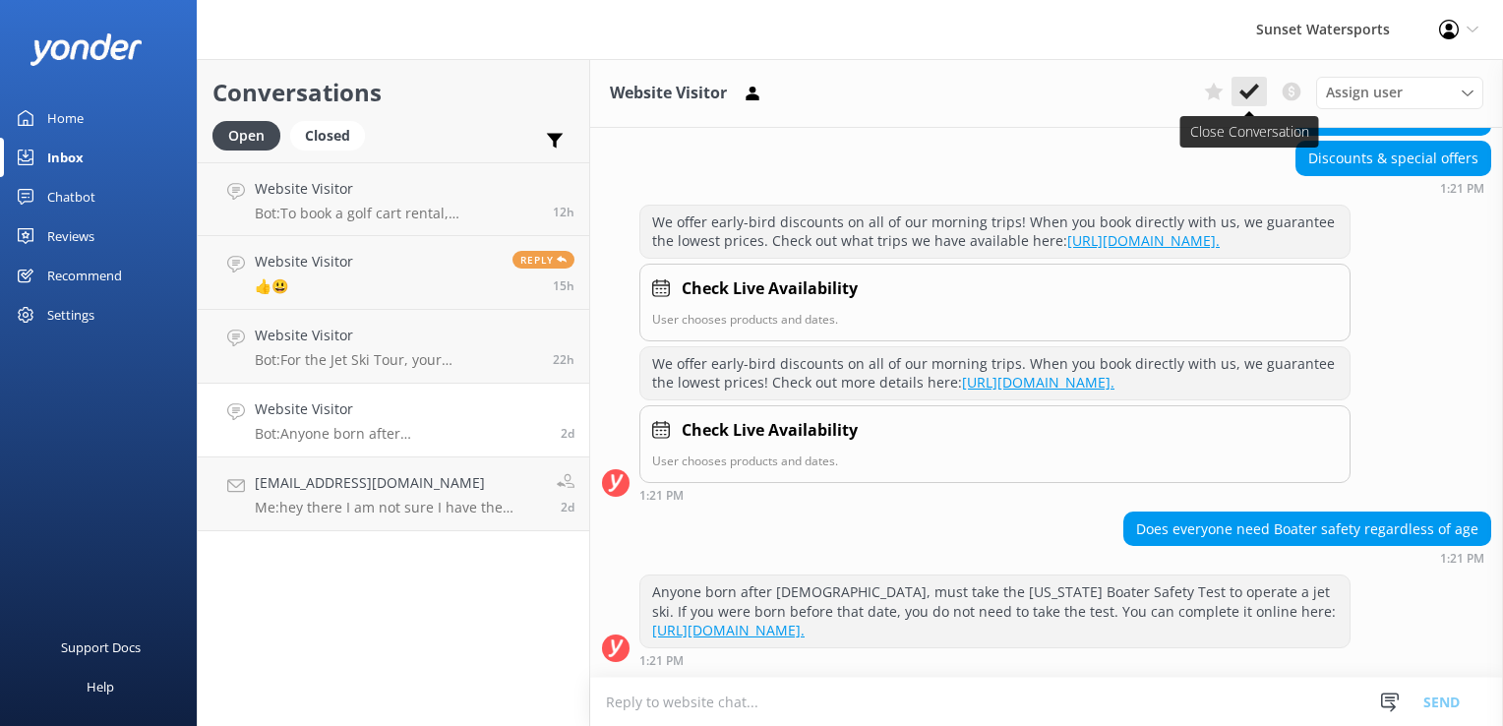
scroll to position [238, 0]
click at [1240, 85] on icon at bounding box center [1250, 92] width 20 height 20
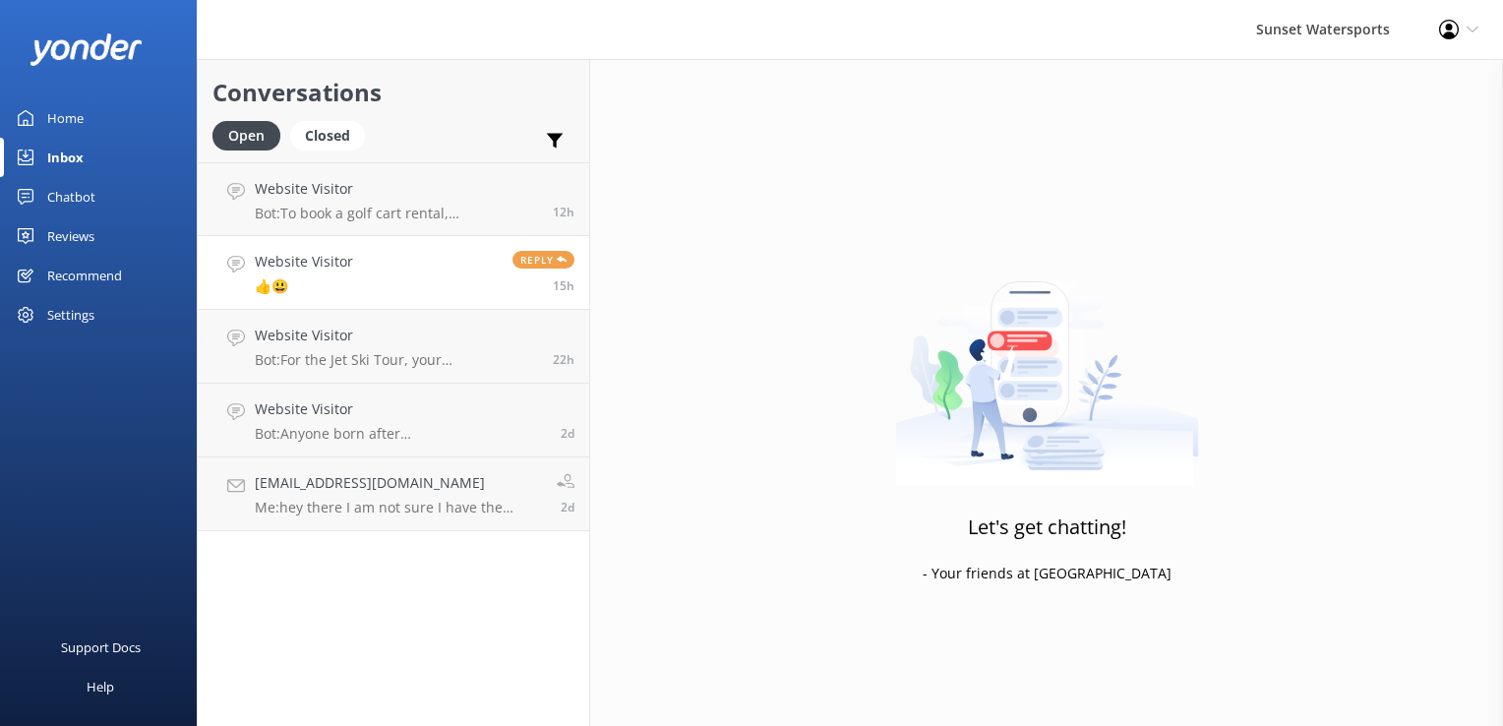
click at [359, 289] on link "Website Visitor 👍😃 Reply 15h" at bounding box center [394, 273] width 392 height 74
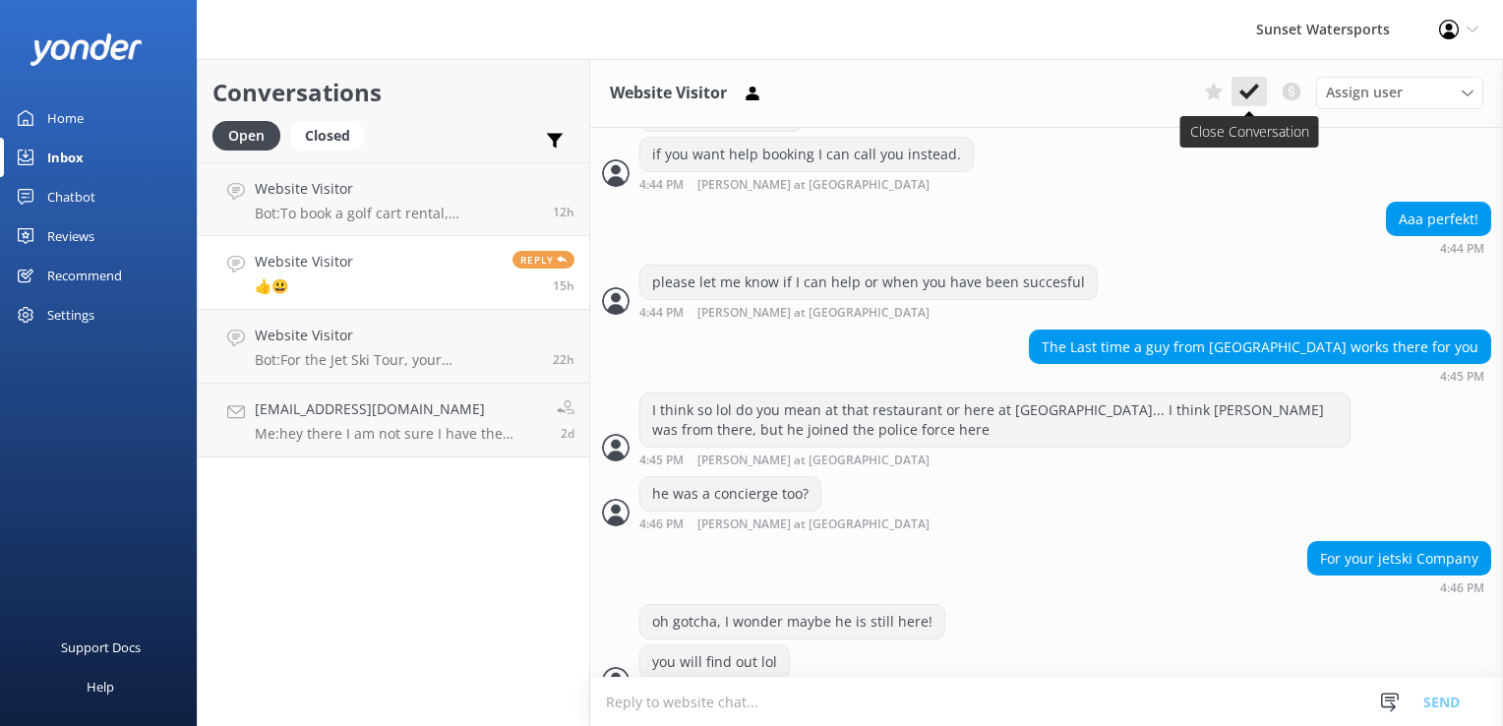
click at [1259, 81] on button at bounding box center [1249, 92] width 35 height 30
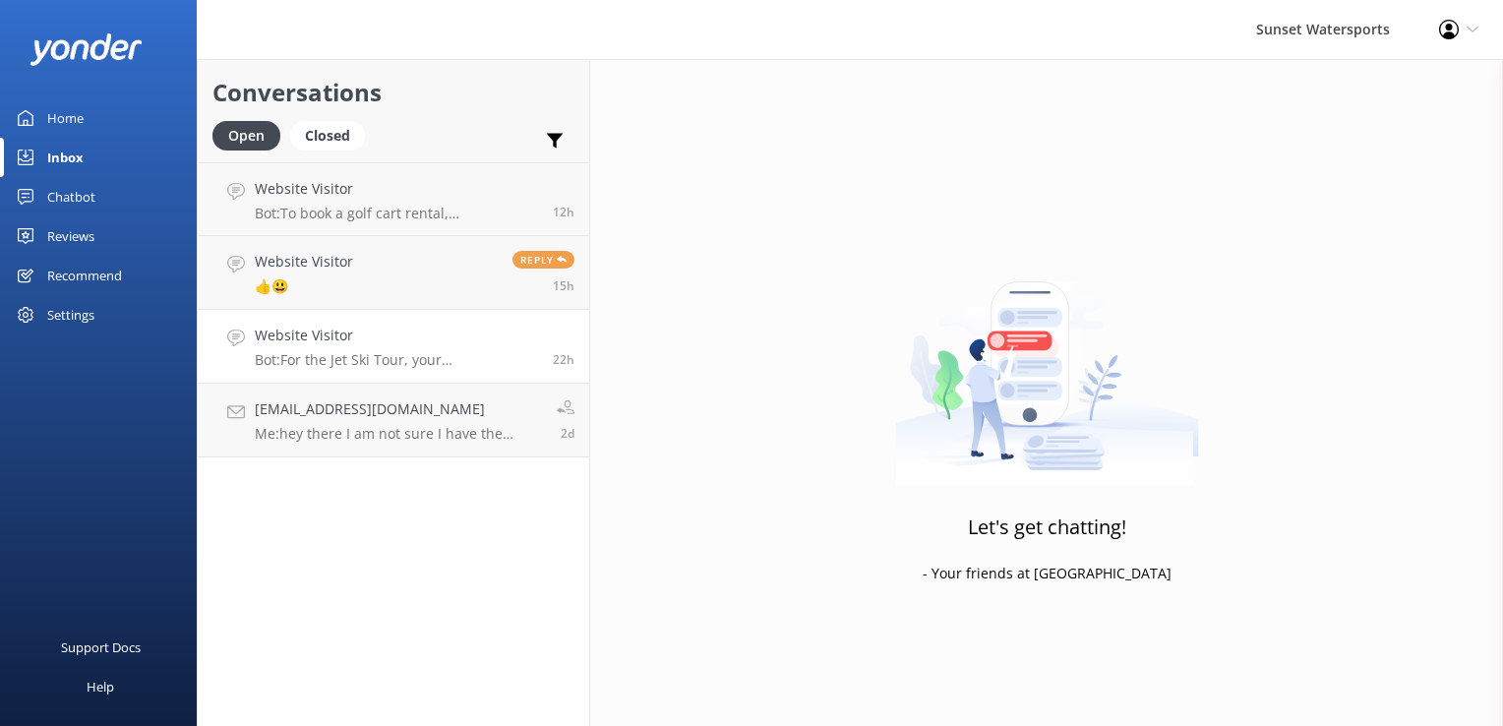
click at [417, 356] on p "Bot: For the Jet Ski Tour, your [DEMOGRAPHIC_DATA] can drive a jet ski with a v…" at bounding box center [396, 360] width 283 height 18
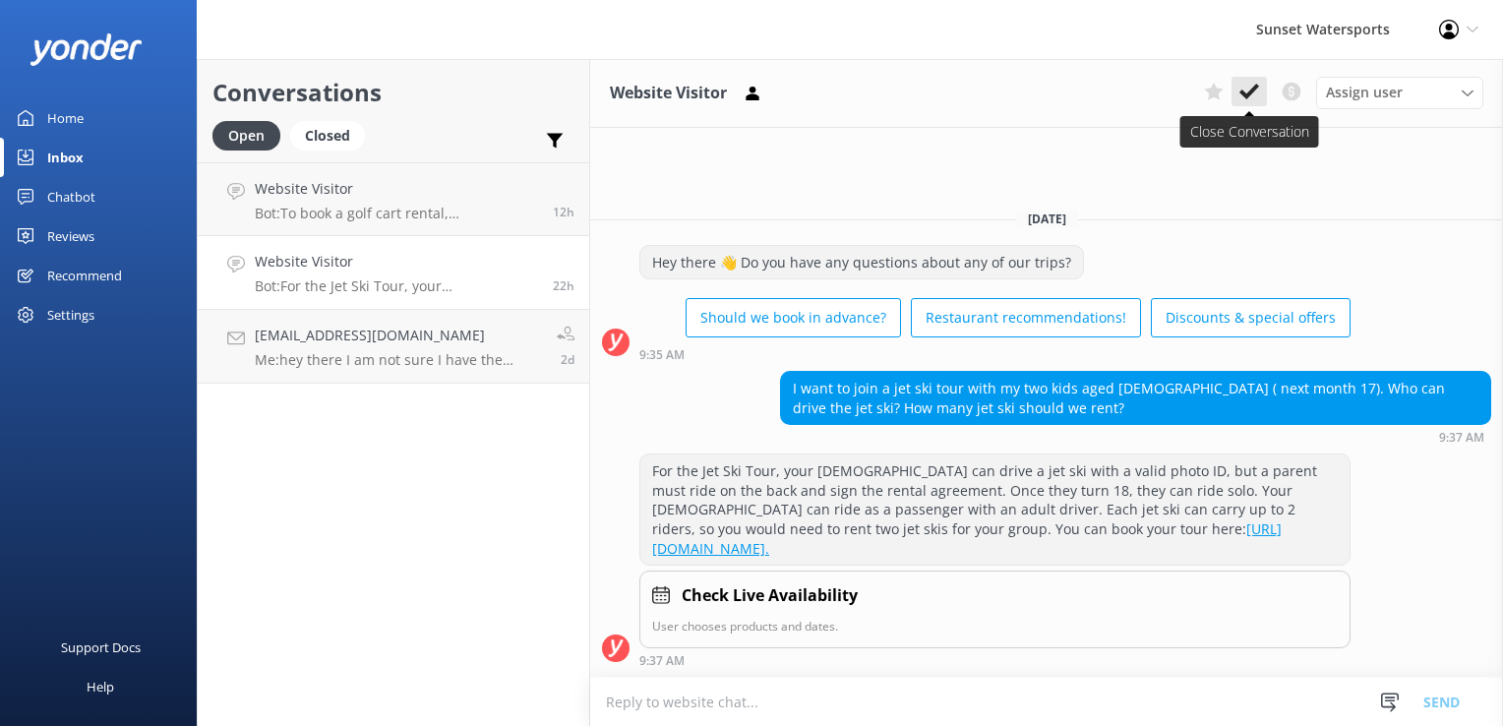
click at [1259, 90] on icon at bounding box center [1250, 92] width 20 height 20
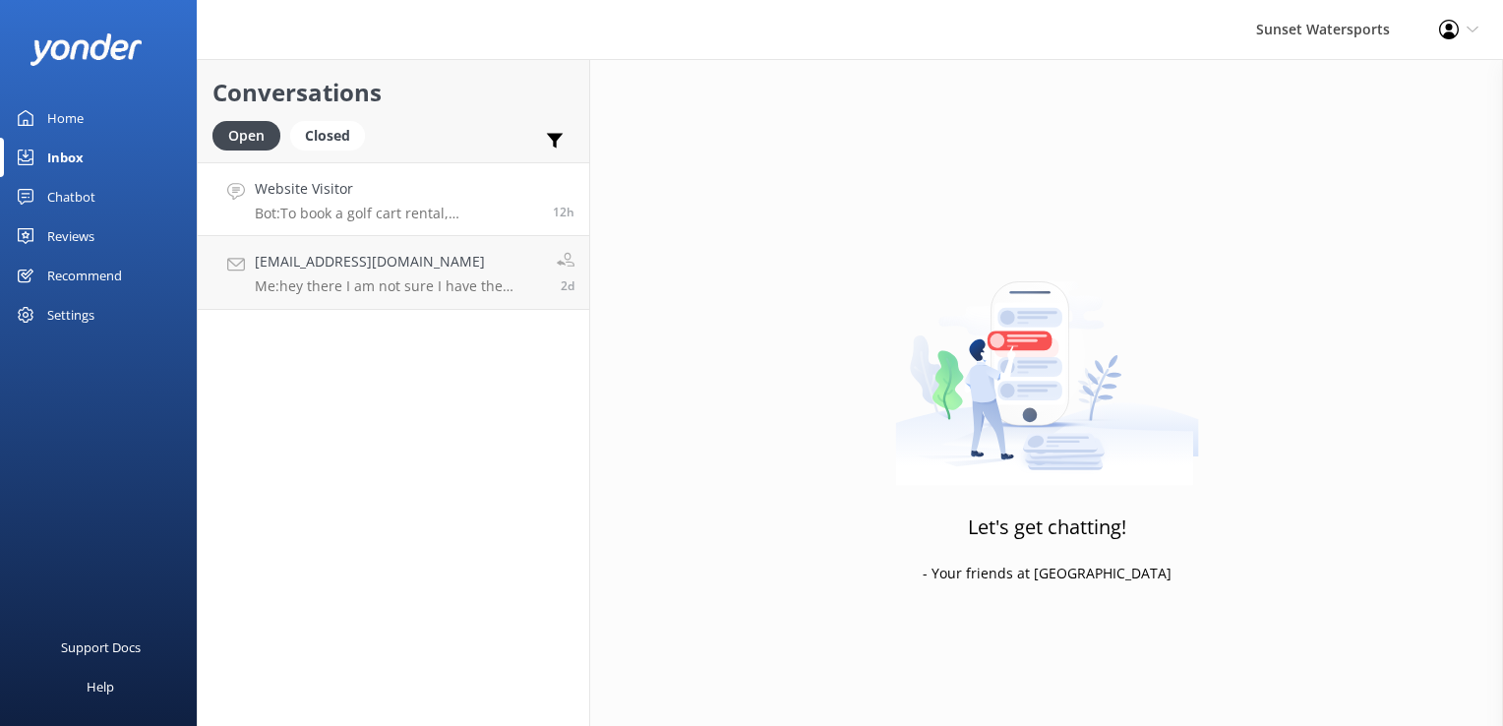
click at [394, 206] on p "Bot: To book a golf cart rental, [PERSON_NAME] can call our office at [PHONE_NU…" at bounding box center [396, 214] width 283 height 18
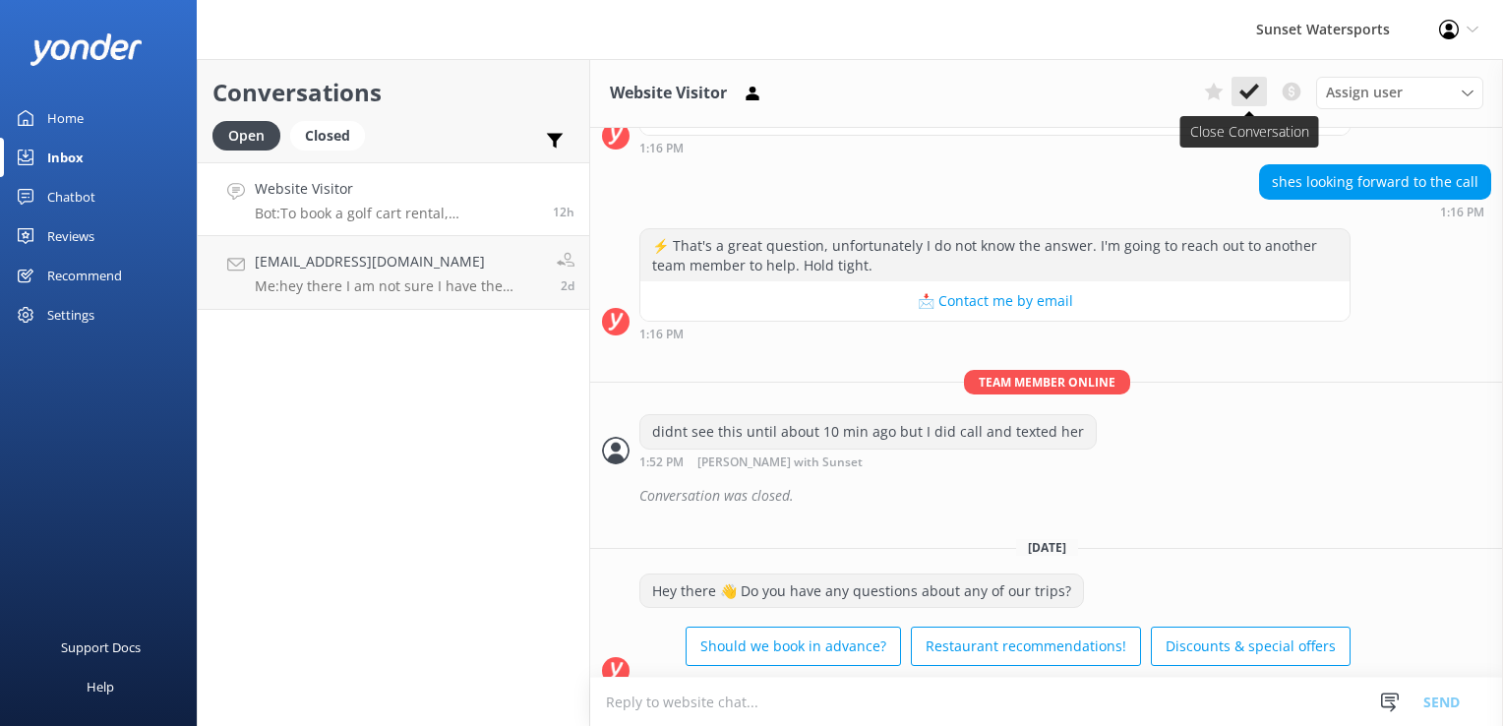
scroll to position [37278, 0]
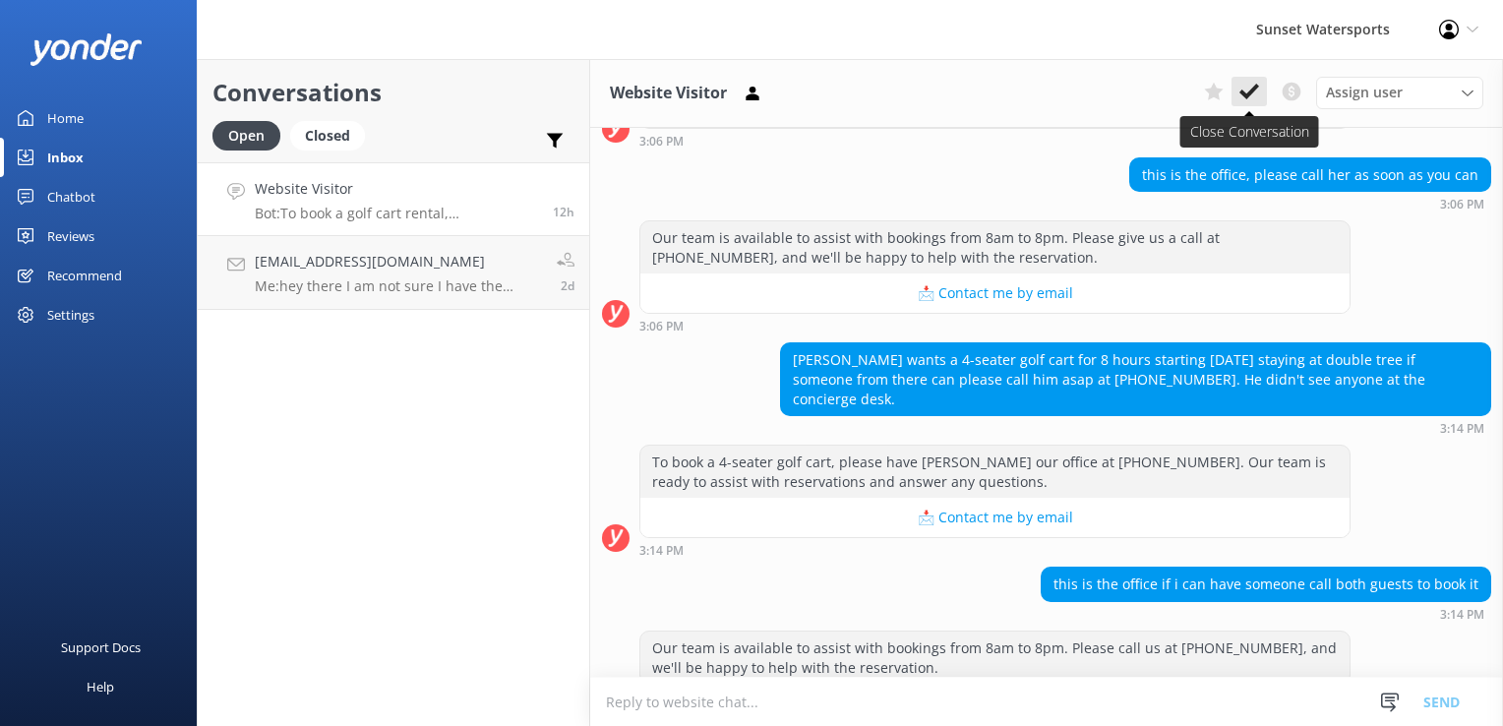
click at [1256, 92] on icon at bounding box center [1250, 92] width 20 height 20
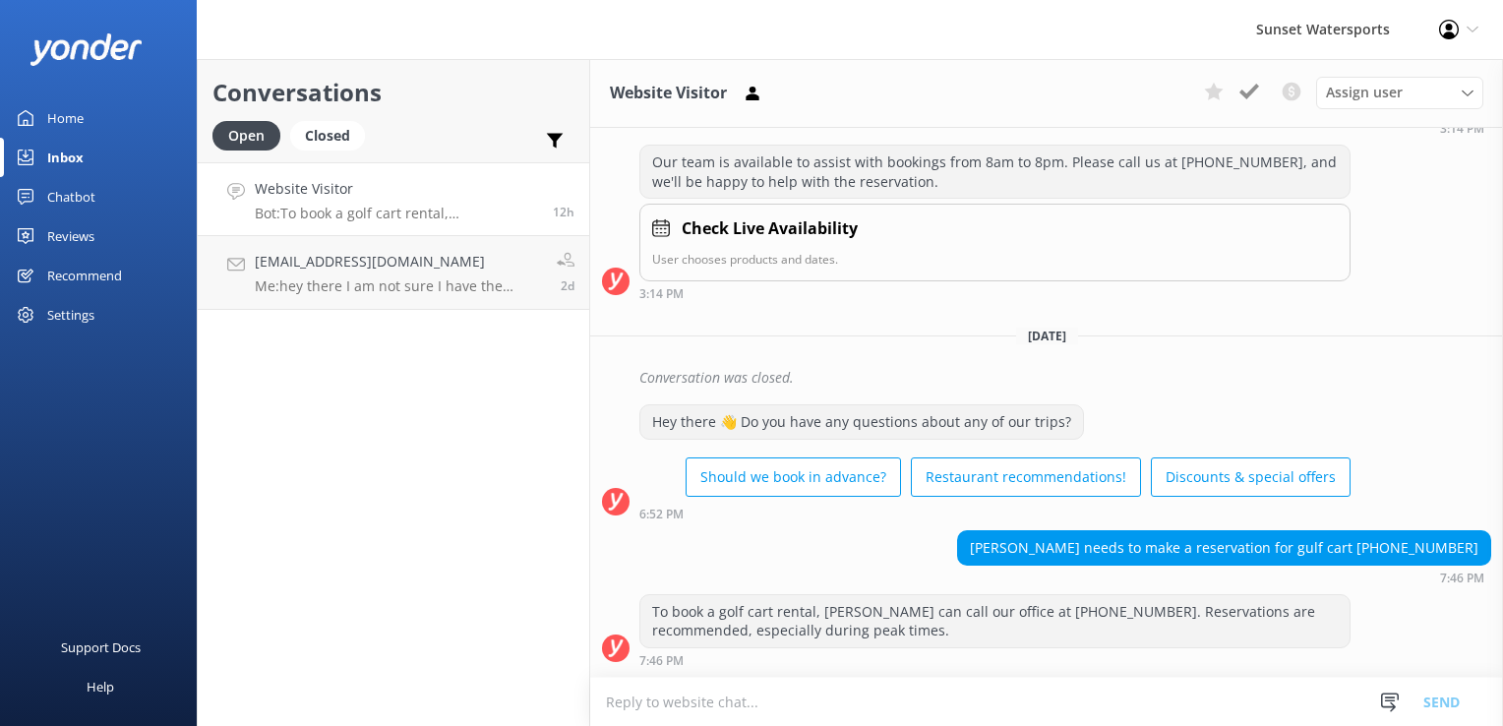
click at [358, 208] on p "Bot: To book a golf cart rental, [PERSON_NAME] can call our office at [PHONE_NU…" at bounding box center [396, 214] width 283 height 18
click at [1251, 85] on div "Assign user [PERSON_NAME] at [GEOGRAPHIC_DATA][PERSON_NAME] with Sunset [PERSON…" at bounding box center [1339, 92] width 287 height 31
click at [348, 203] on div "Website Visitor Bot: To book a golf cart rental, [PERSON_NAME] can call our off…" at bounding box center [396, 199] width 283 height 42
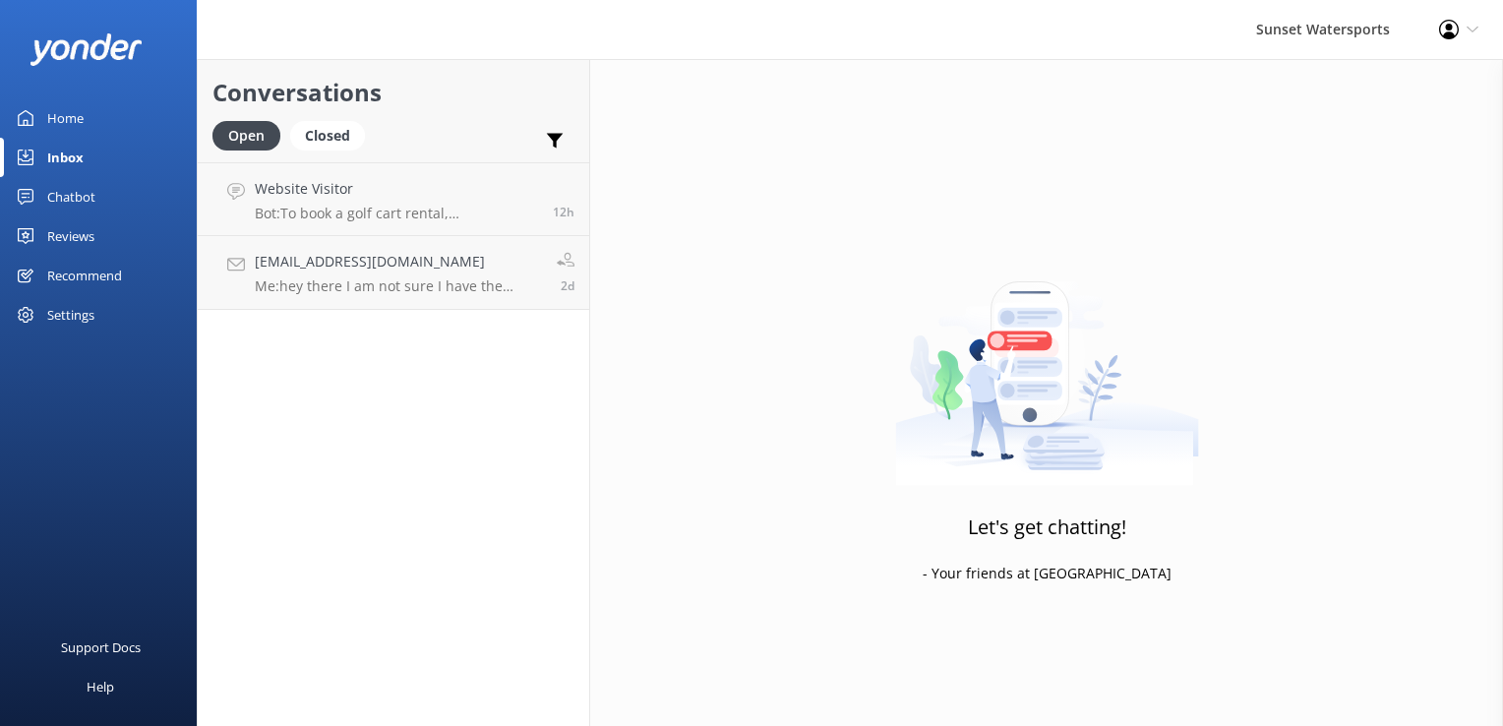
click at [417, 192] on h4 "Website Visitor" at bounding box center [396, 189] width 283 height 22
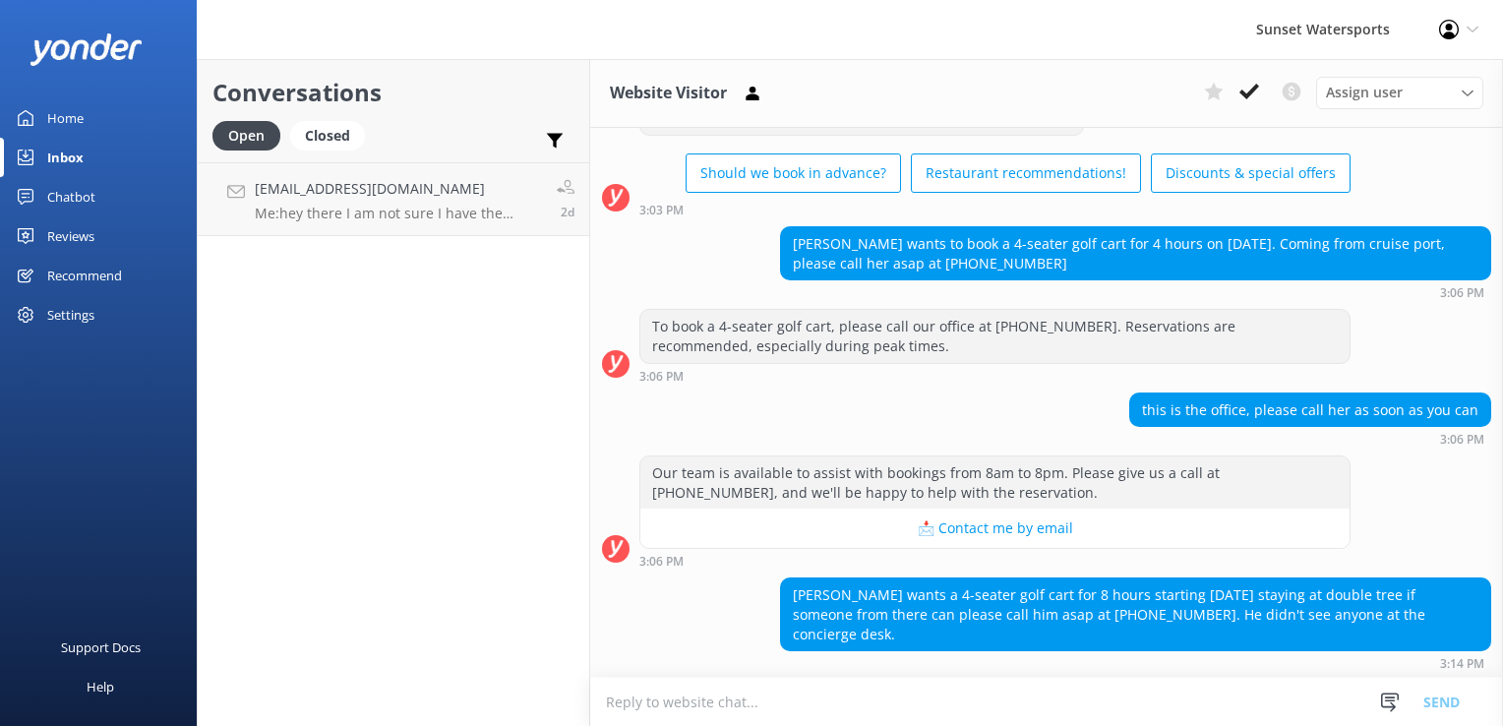
scroll to position [37372, 0]
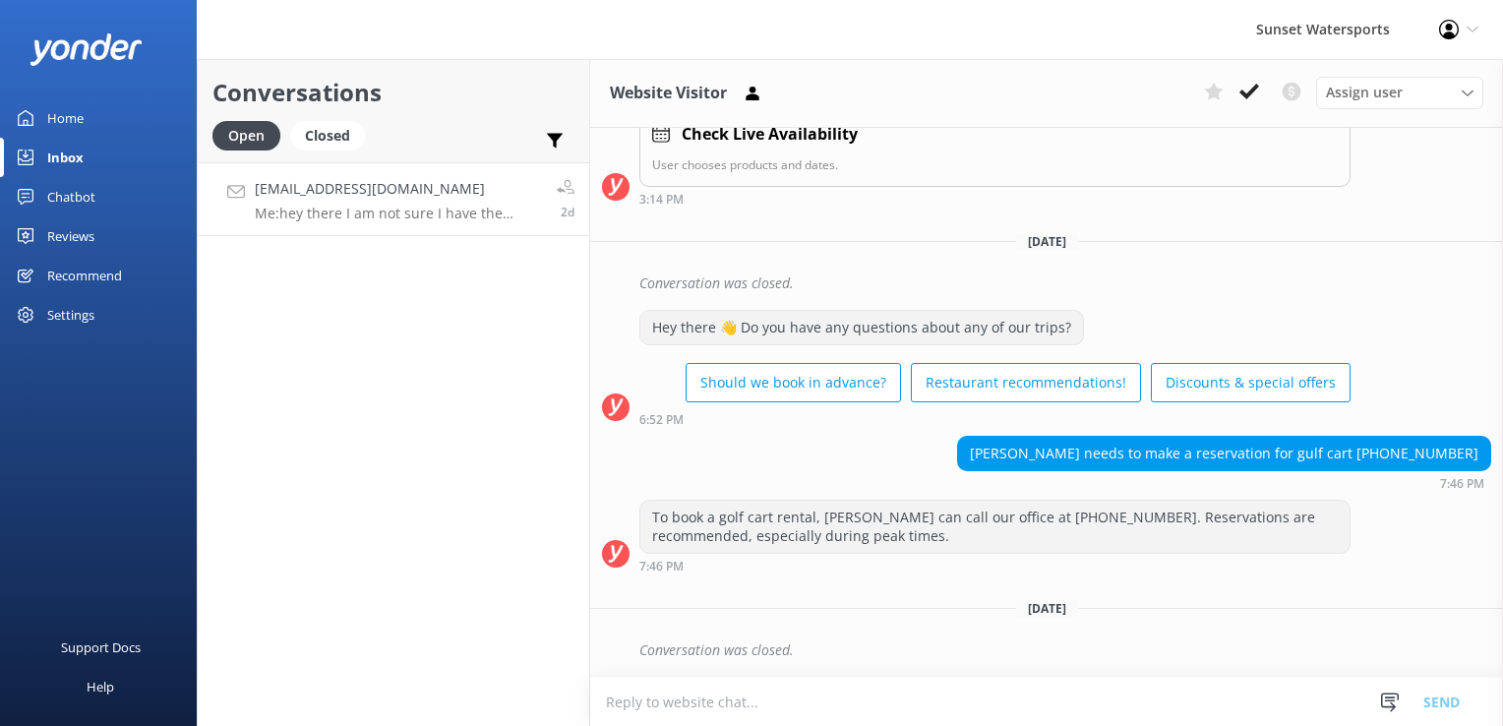
click at [451, 202] on div "[EMAIL_ADDRESS][DOMAIN_NAME] Me: hey there I am not sure I have the correct ans…" at bounding box center [398, 199] width 287 height 42
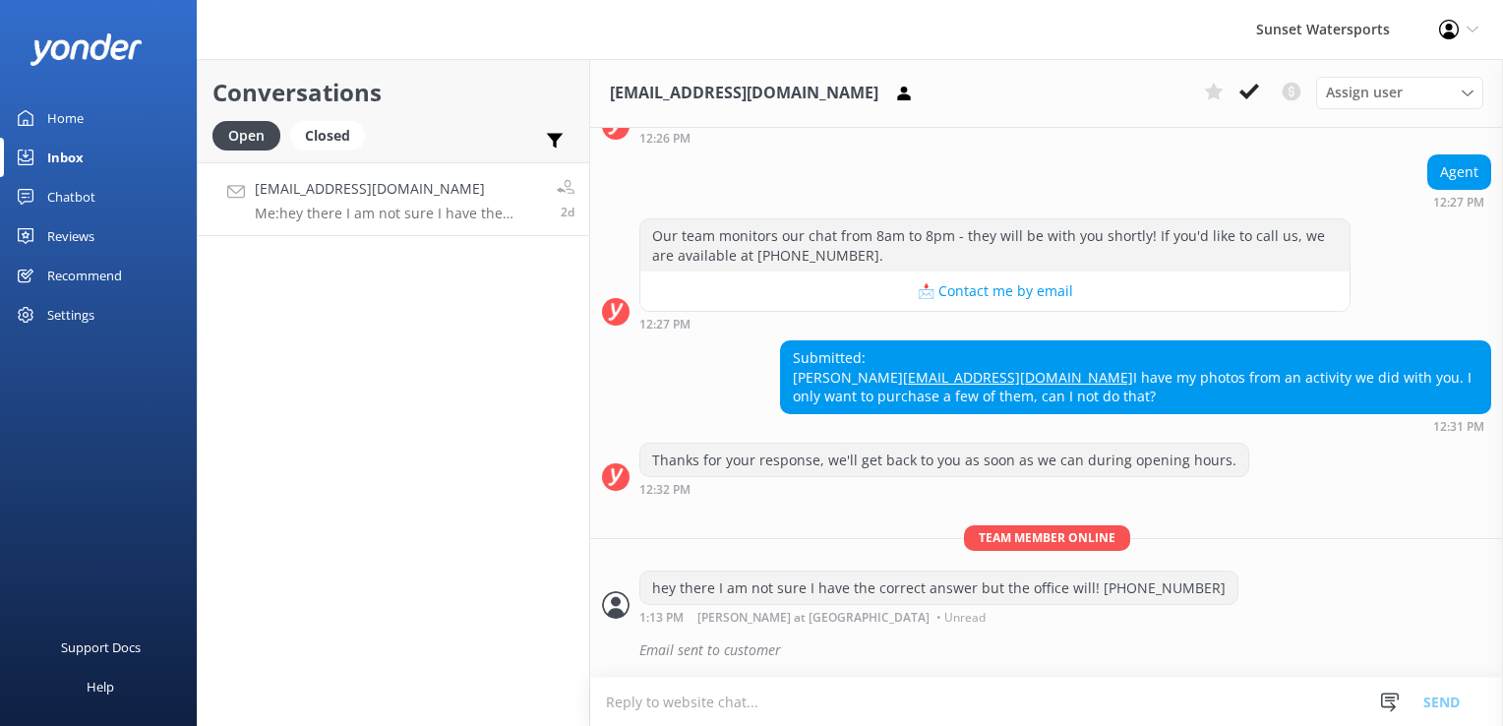
scroll to position [682, 0]
click at [1249, 91] on icon at bounding box center [1250, 92] width 20 height 20
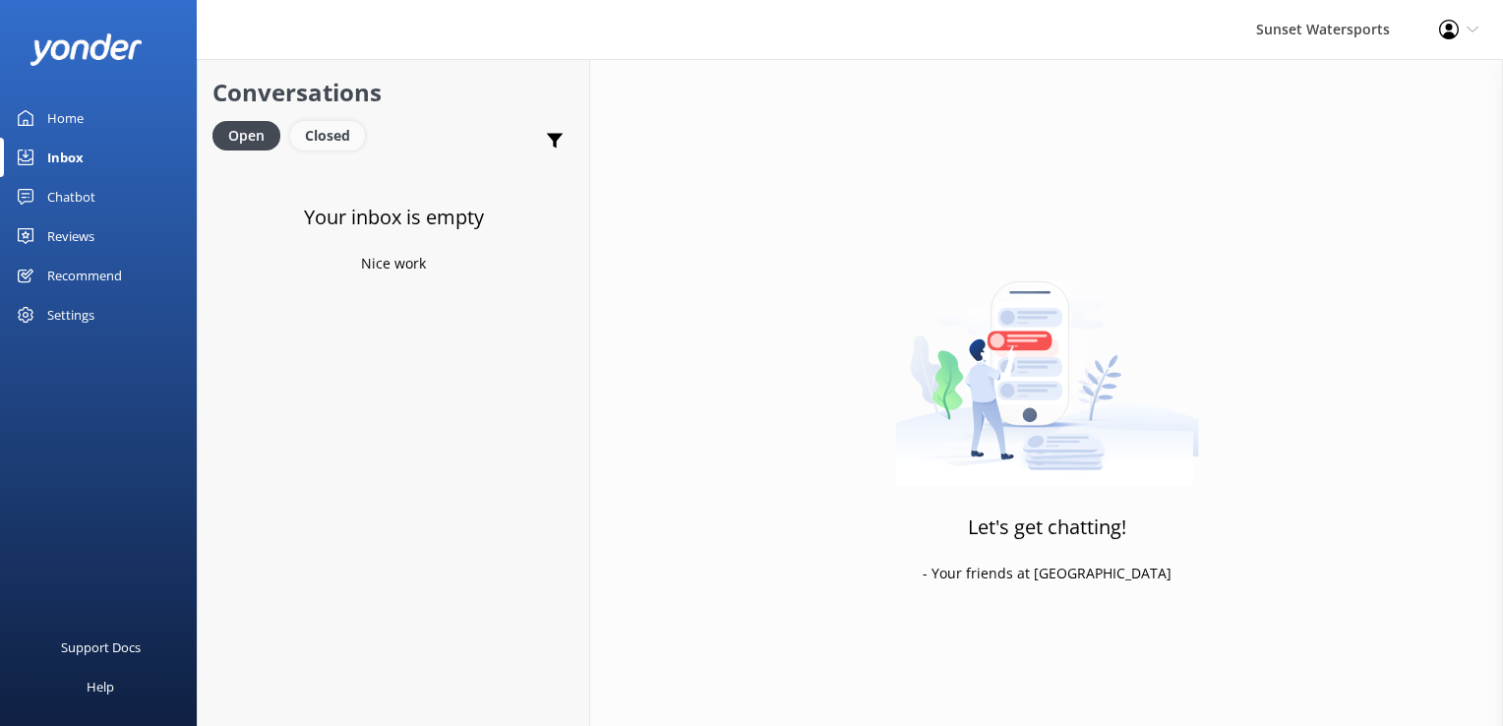
click at [323, 134] on div "Closed" at bounding box center [327, 136] width 75 height 30
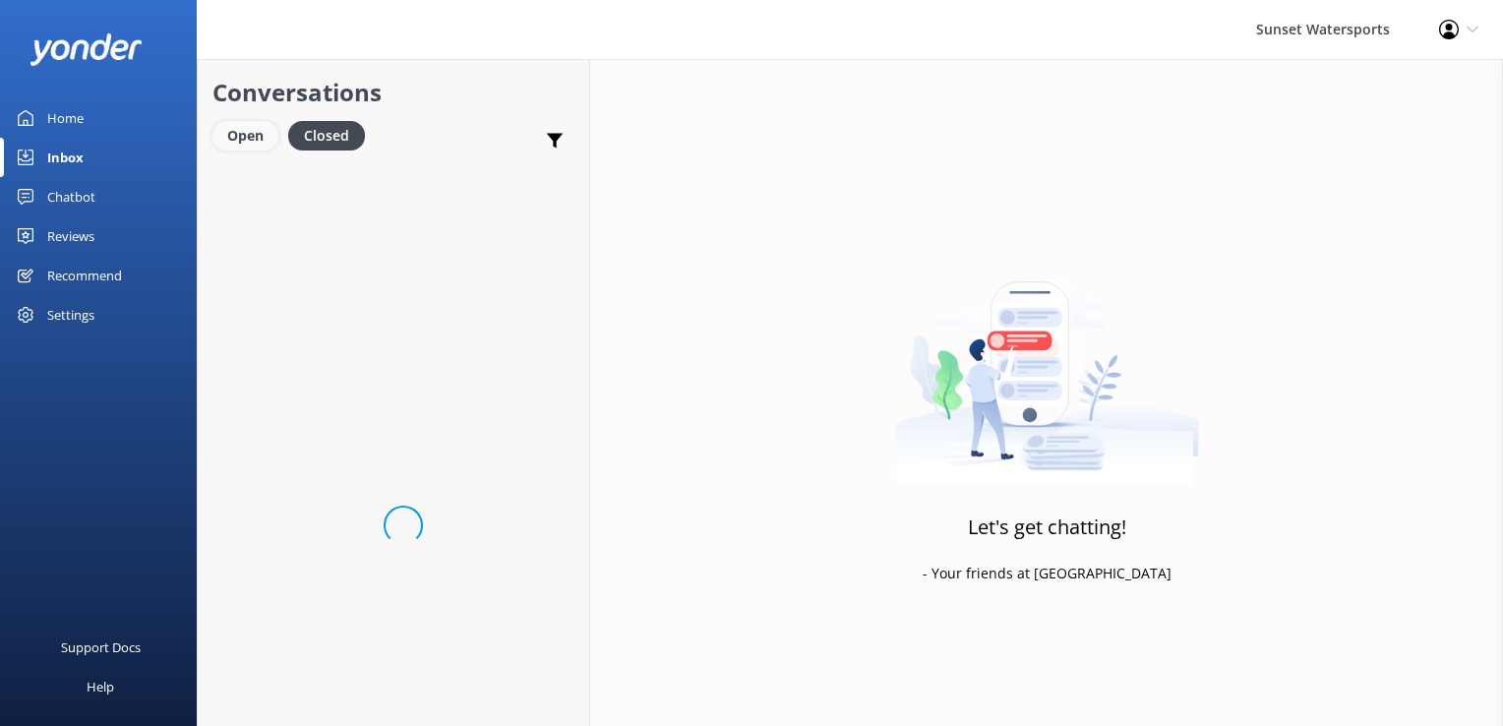
click at [260, 135] on div "Open" at bounding box center [246, 136] width 66 height 30
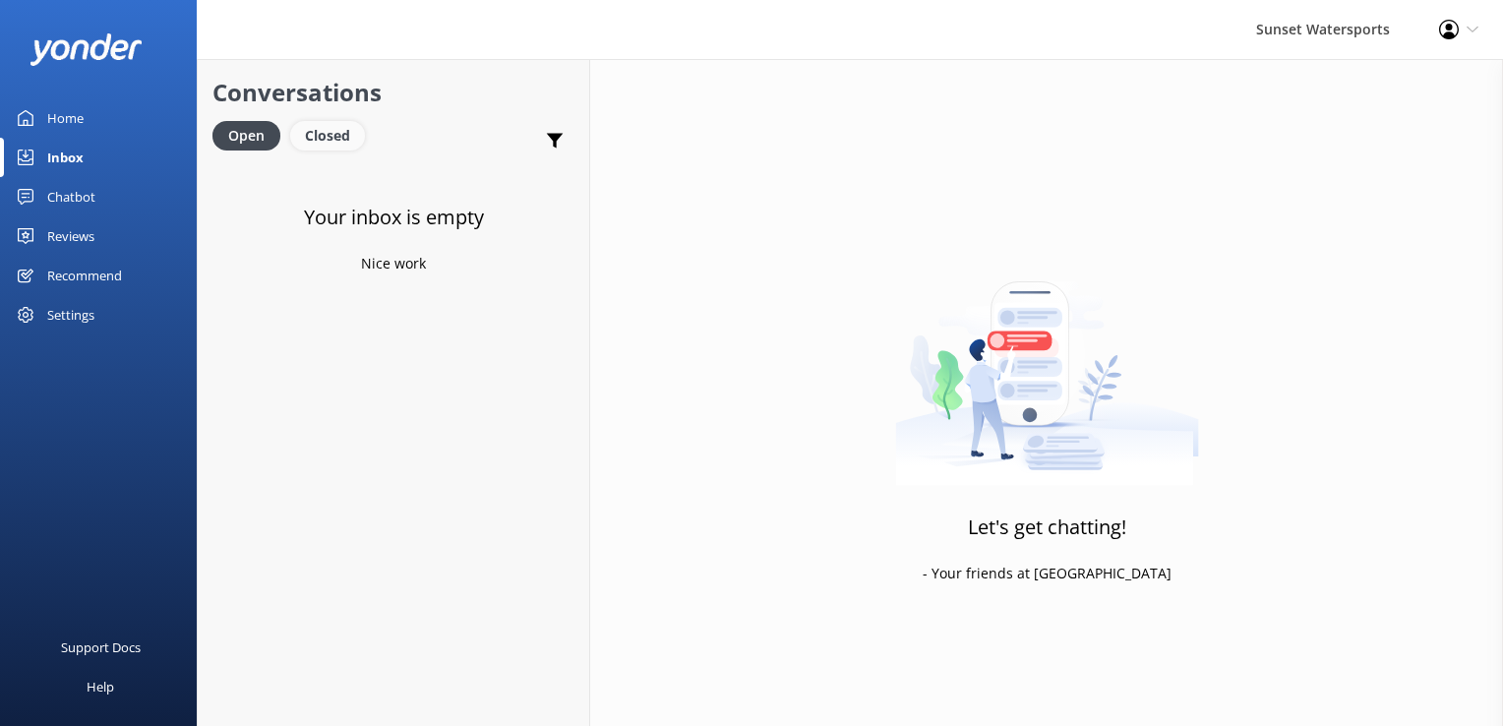
click at [327, 134] on div "Closed" at bounding box center [327, 136] width 75 height 30
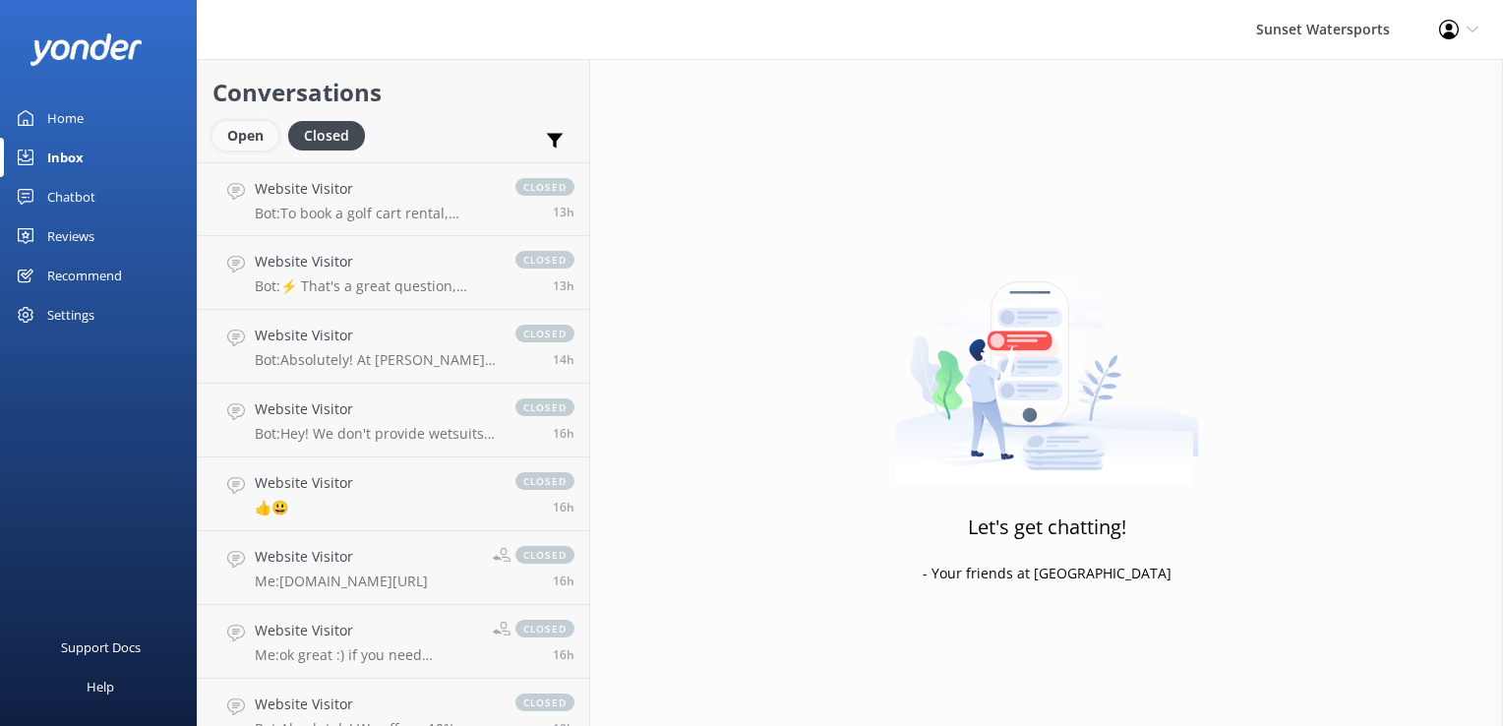
click at [237, 130] on div "Open" at bounding box center [246, 136] width 66 height 30
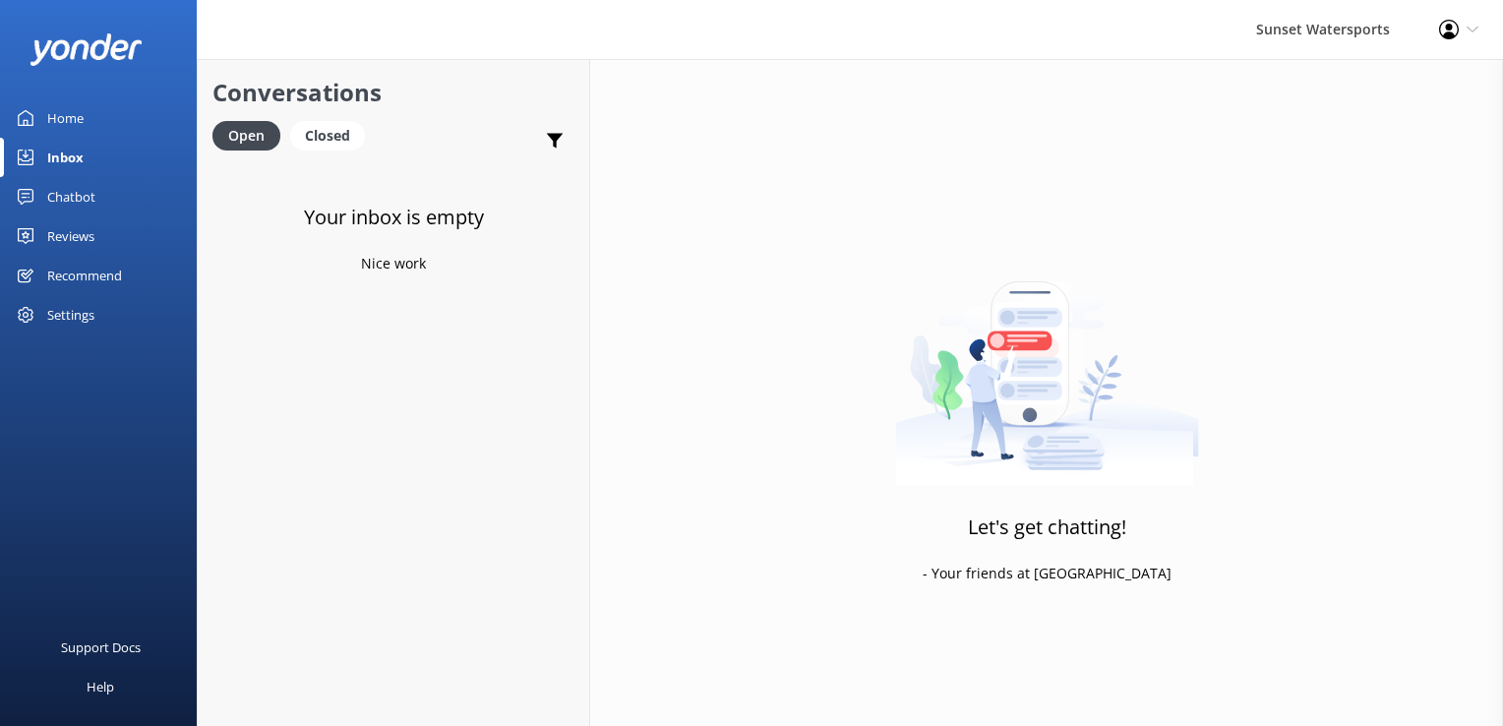
drag, startPoint x: 312, startPoint y: 140, endPoint x: 40, endPoint y: 96, distance: 275.0
click at [311, 140] on div "Closed" at bounding box center [327, 136] width 75 height 30
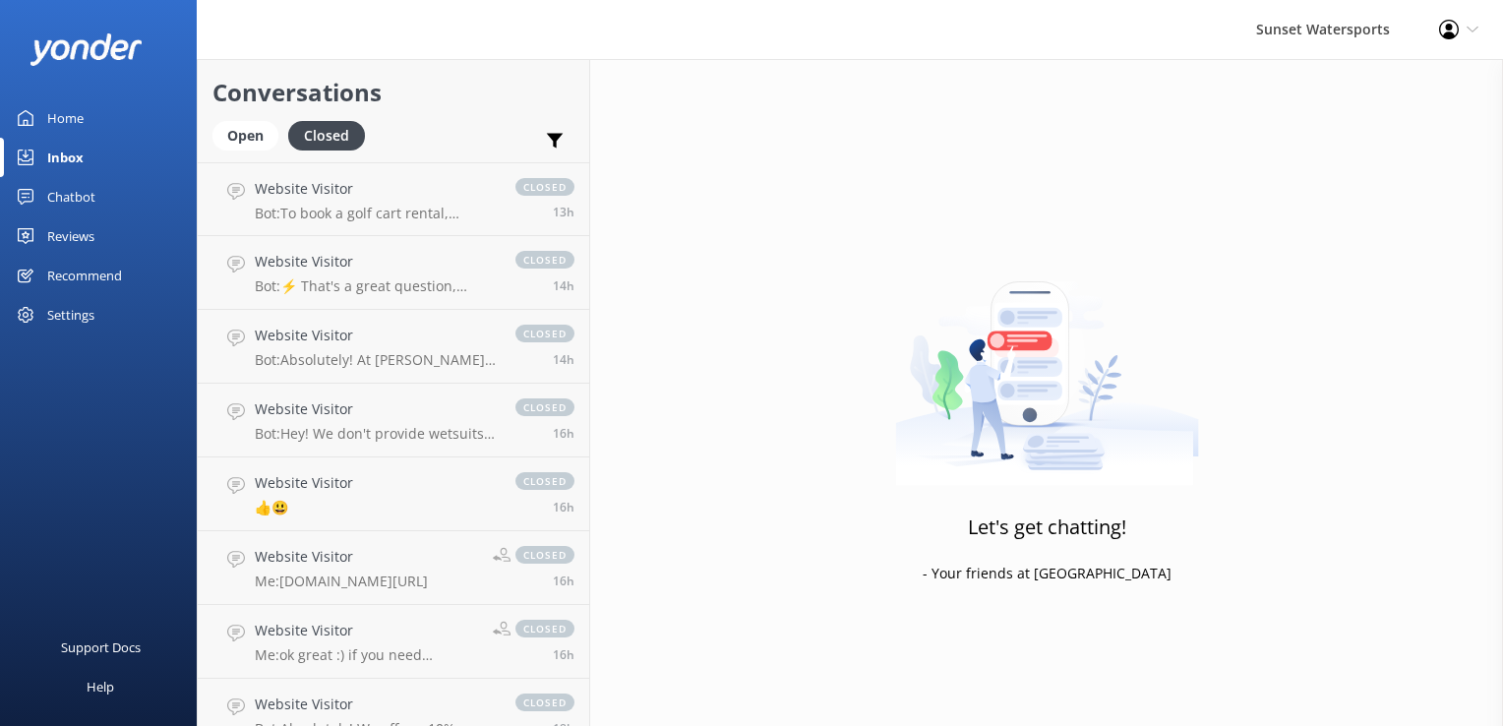
click at [252, 155] on div "Open Closed" at bounding box center [294, 144] width 162 height 47
click at [246, 133] on div "Open" at bounding box center [246, 136] width 66 height 30
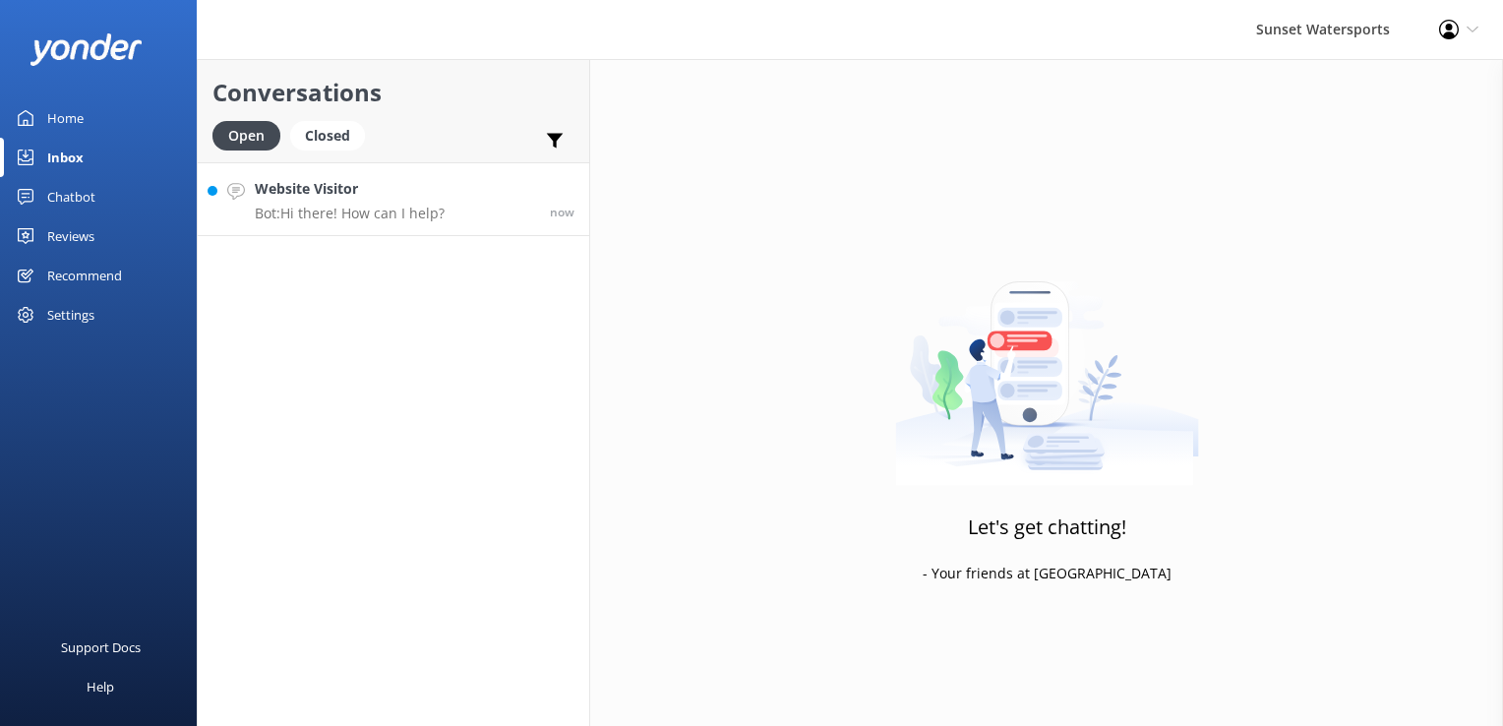
click at [395, 213] on p "Bot: Hi there! How can I help?" at bounding box center [350, 214] width 190 height 18
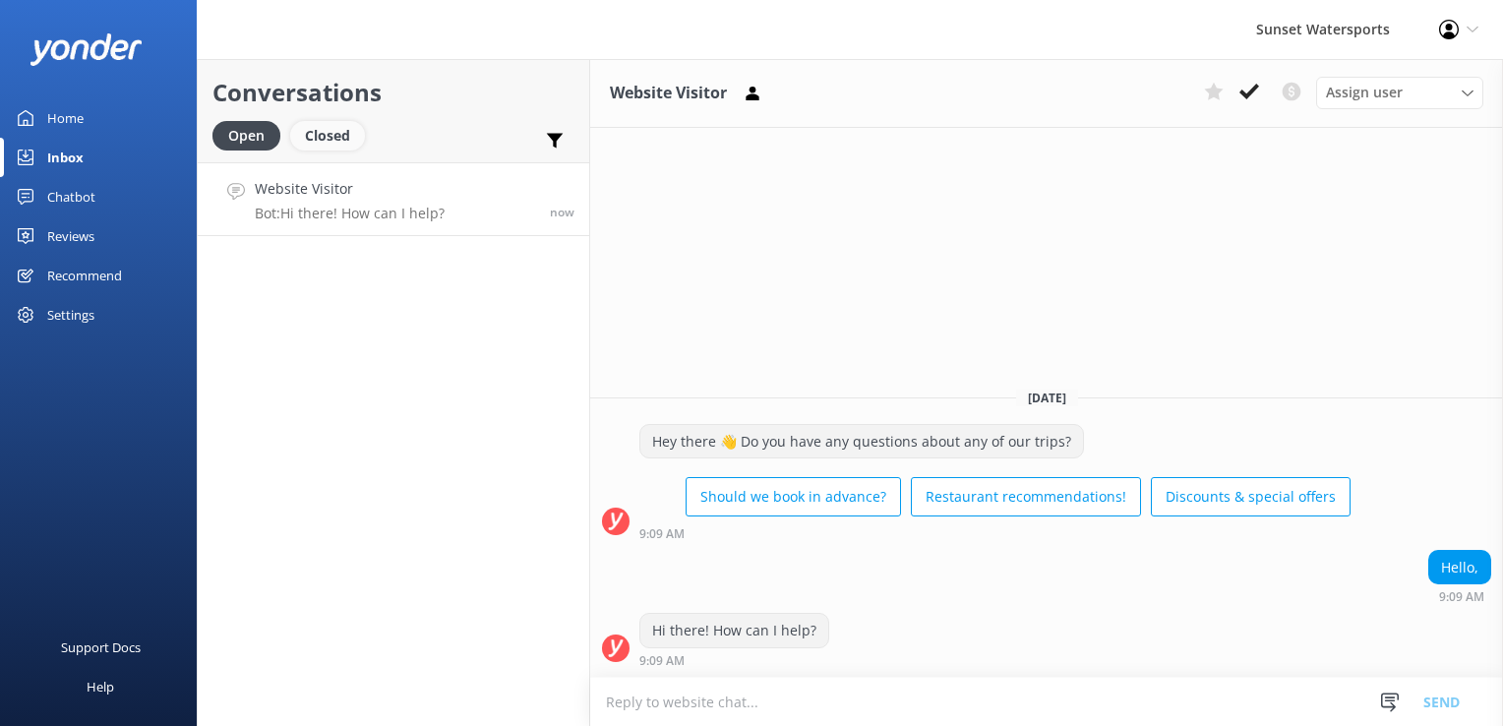
click at [317, 140] on div "Closed" at bounding box center [327, 136] width 75 height 30
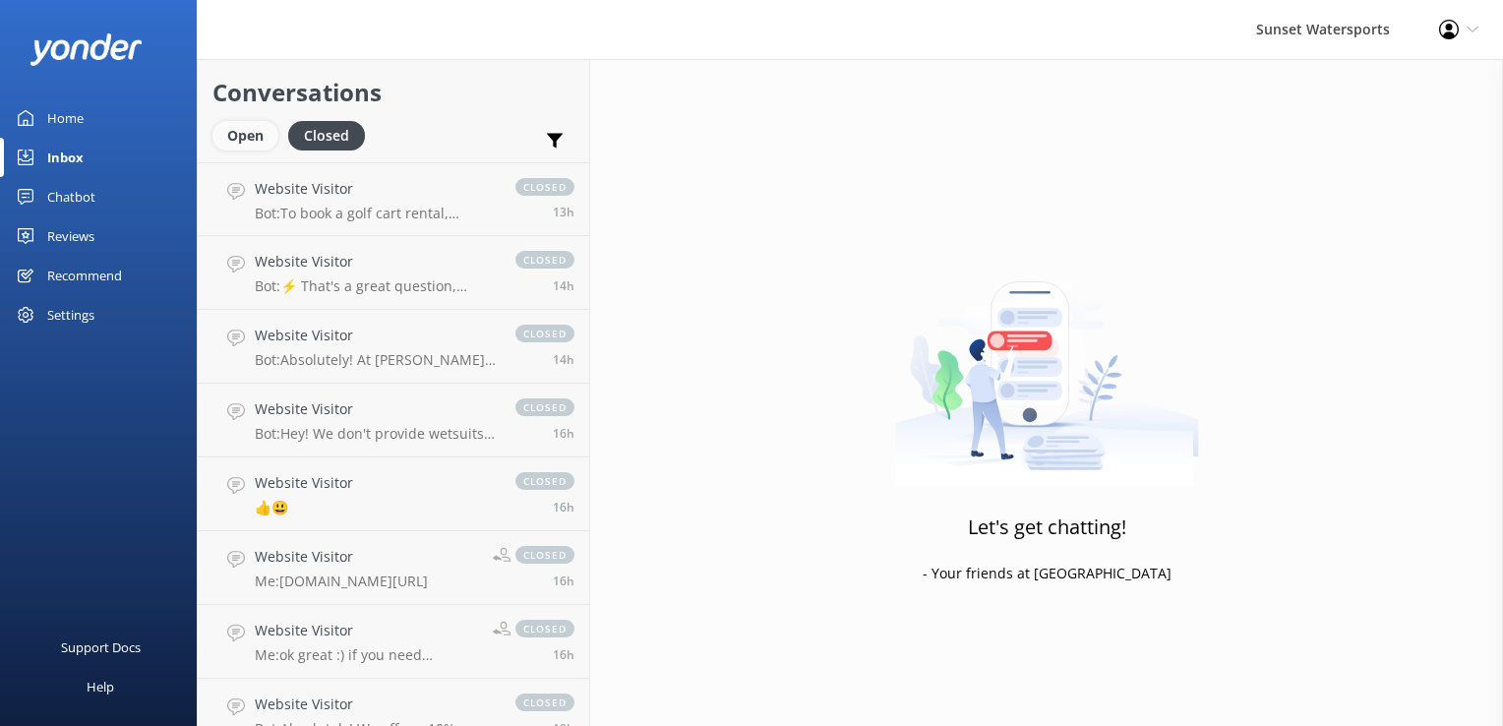
click at [218, 142] on div "Open" at bounding box center [246, 136] width 66 height 30
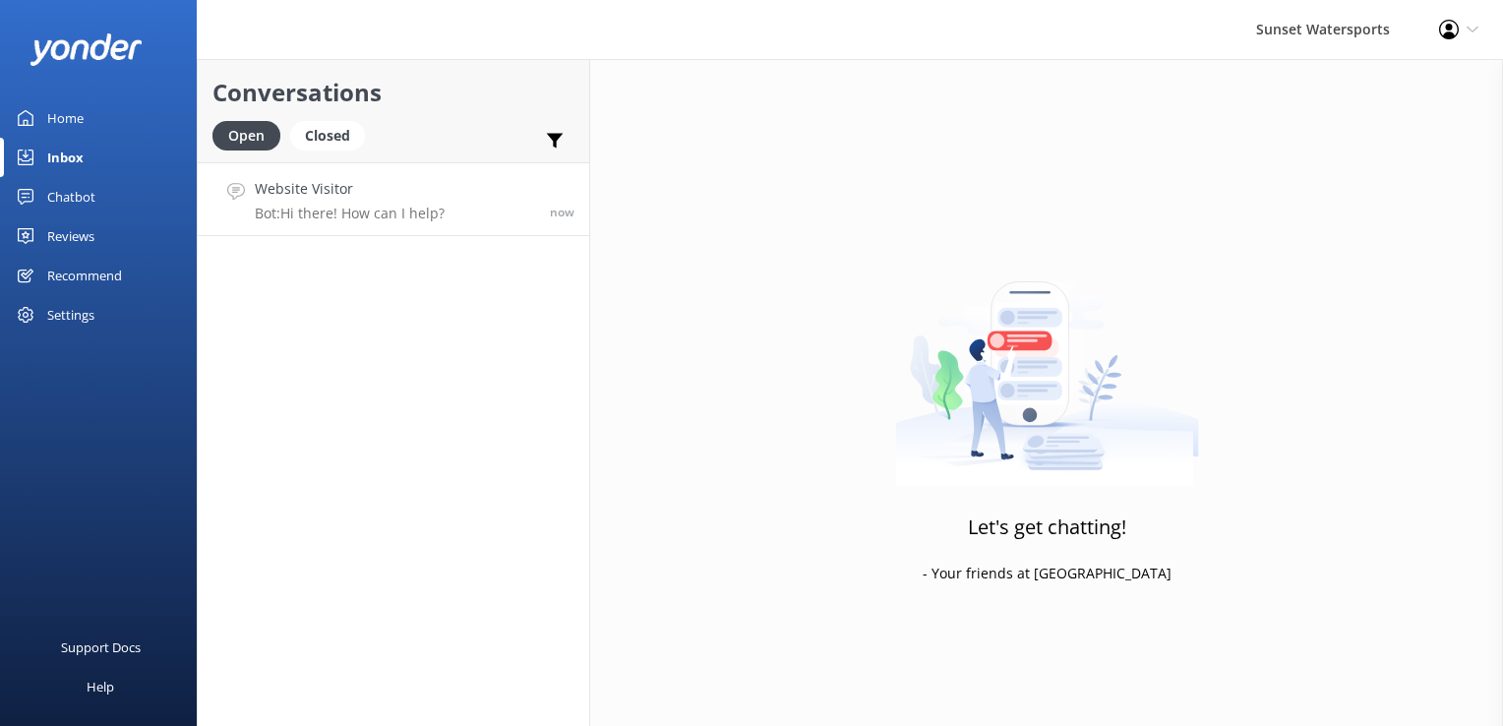
click at [370, 233] on link "Website Visitor Bot: Hi there! How can I help? now" at bounding box center [394, 199] width 392 height 74
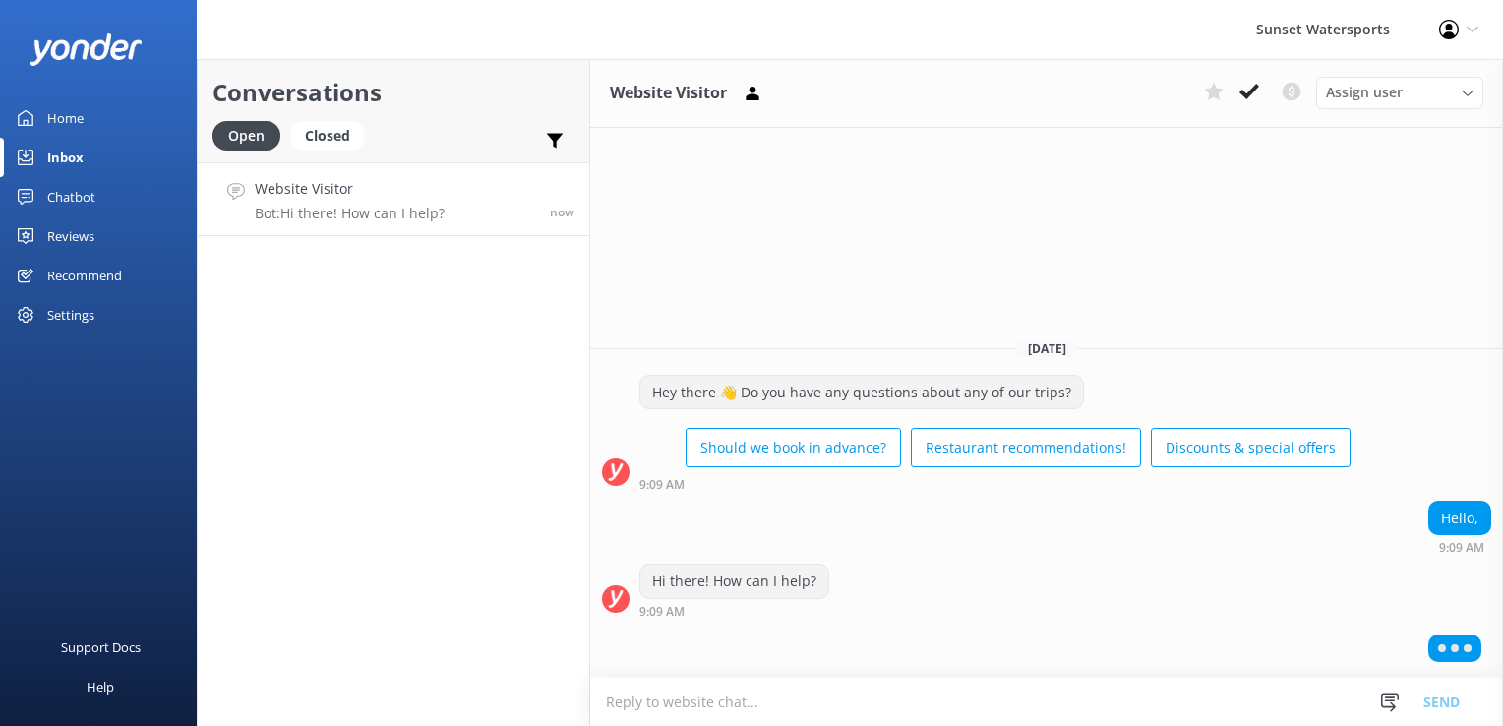
click at [681, 702] on textarea at bounding box center [1046, 702] width 913 height 48
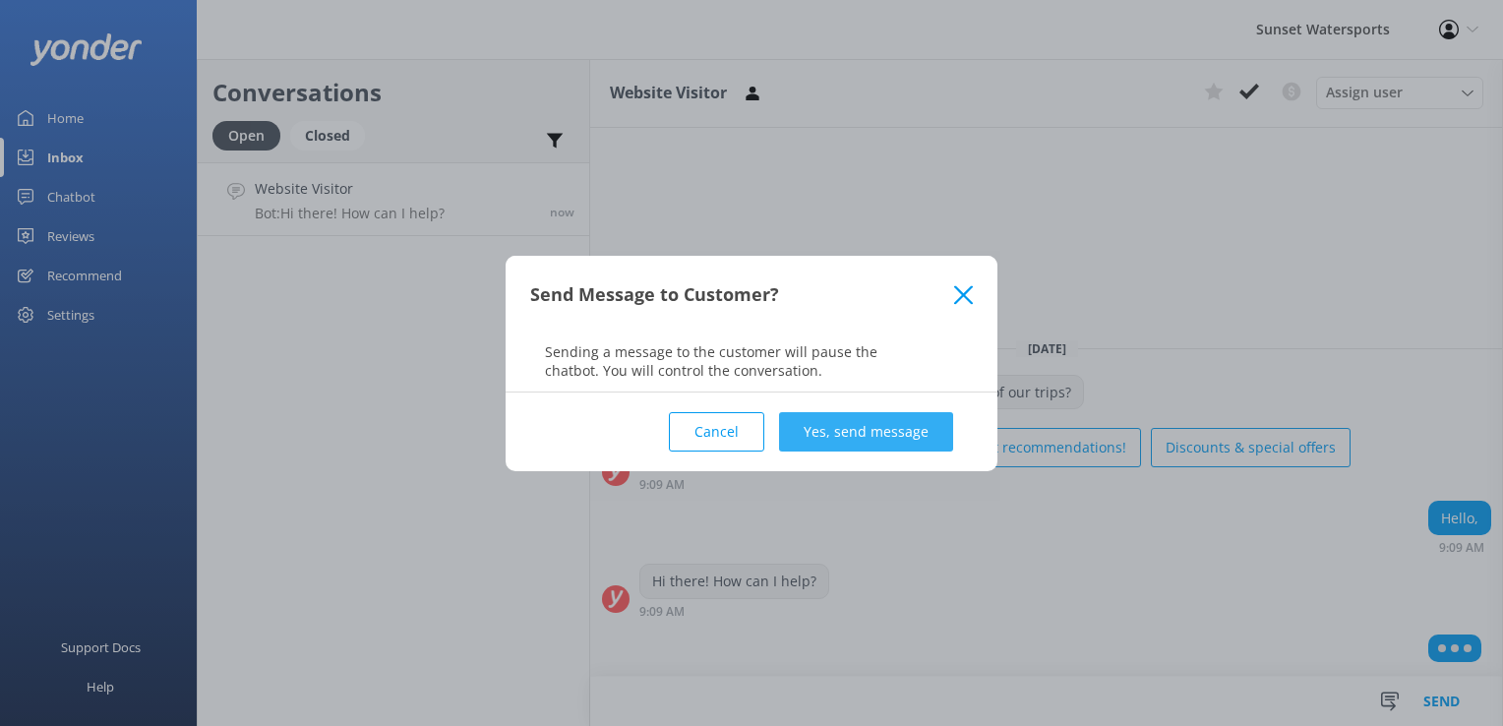
click at [864, 423] on button "Yes, send message" at bounding box center [866, 431] width 174 height 39
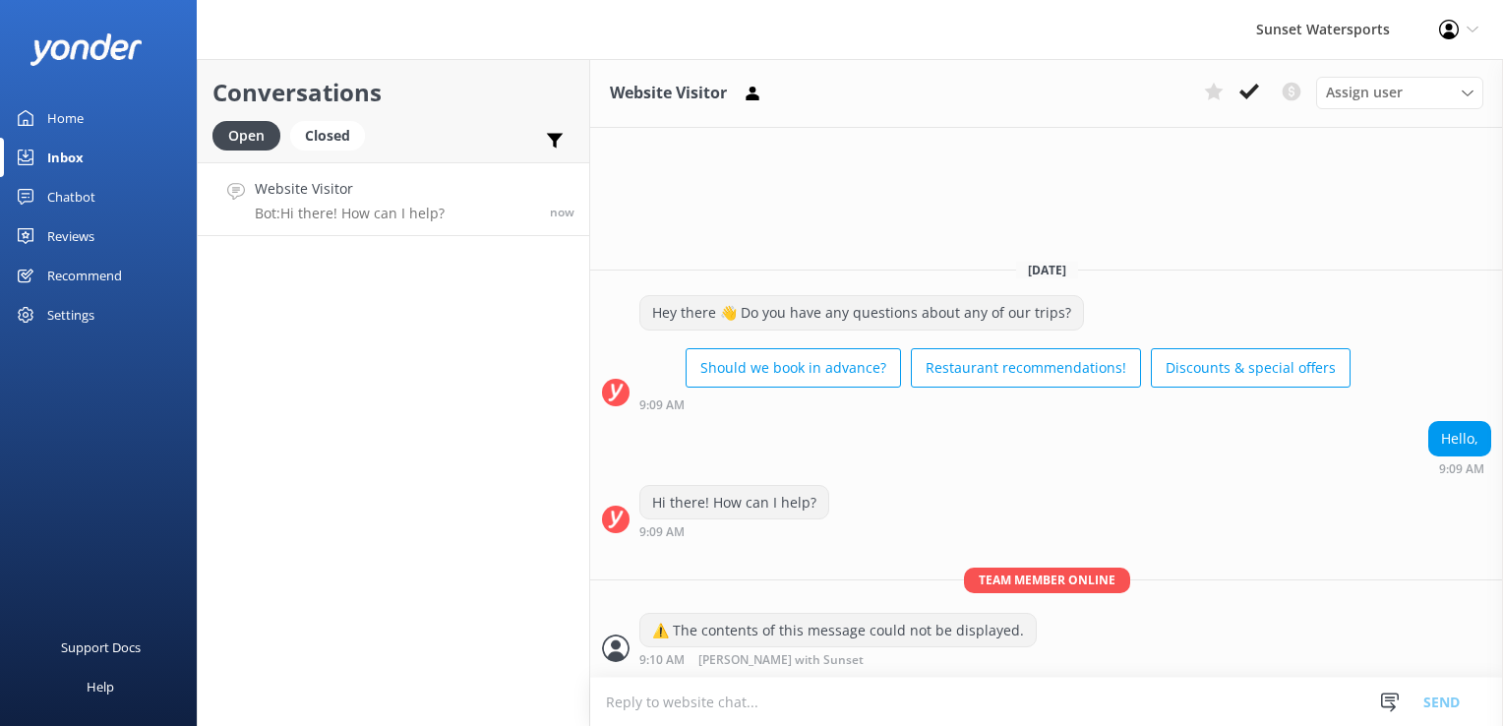
click at [674, 703] on textarea at bounding box center [1046, 702] width 913 height 48
click at [693, 695] on textarea at bounding box center [1046, 702] width 913 height 48
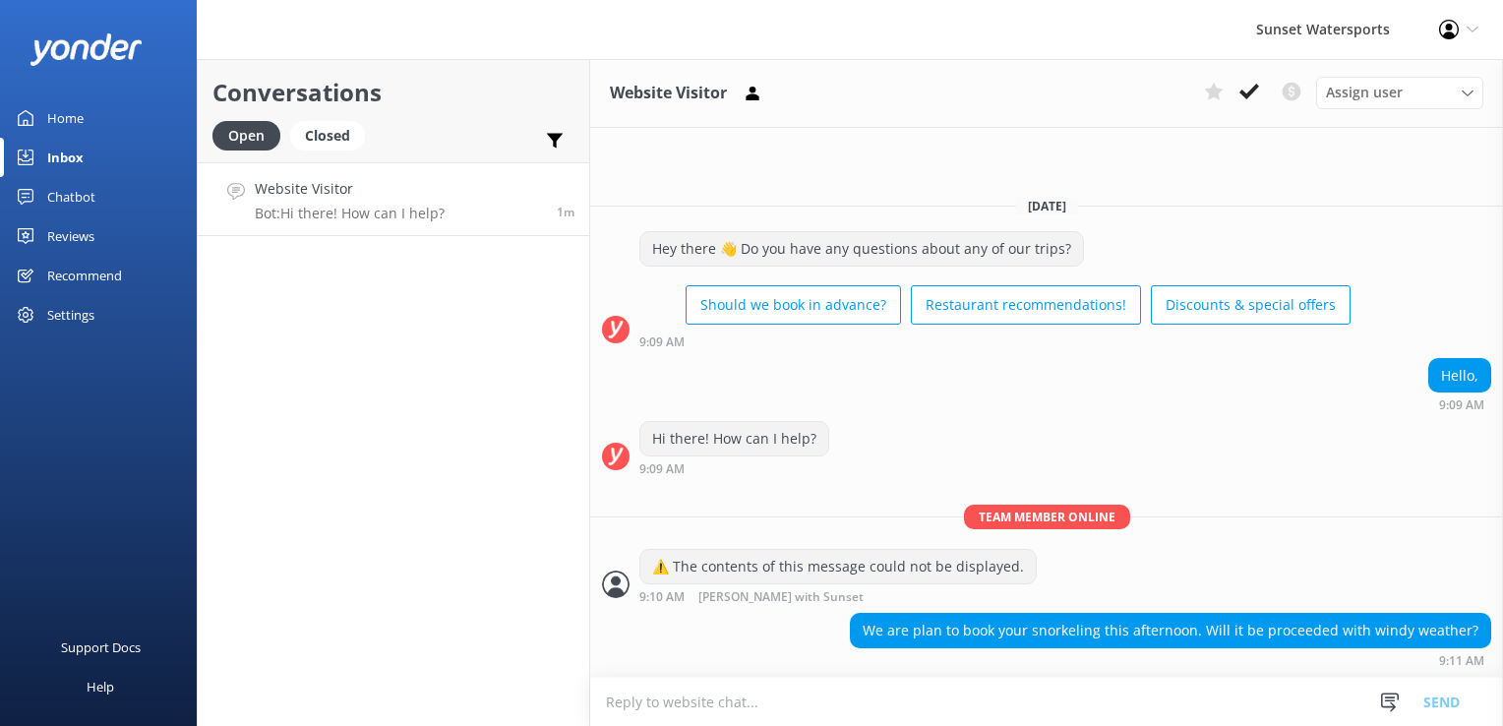
type textarea "l"
type textarea "which trip are you looking at in particular?"
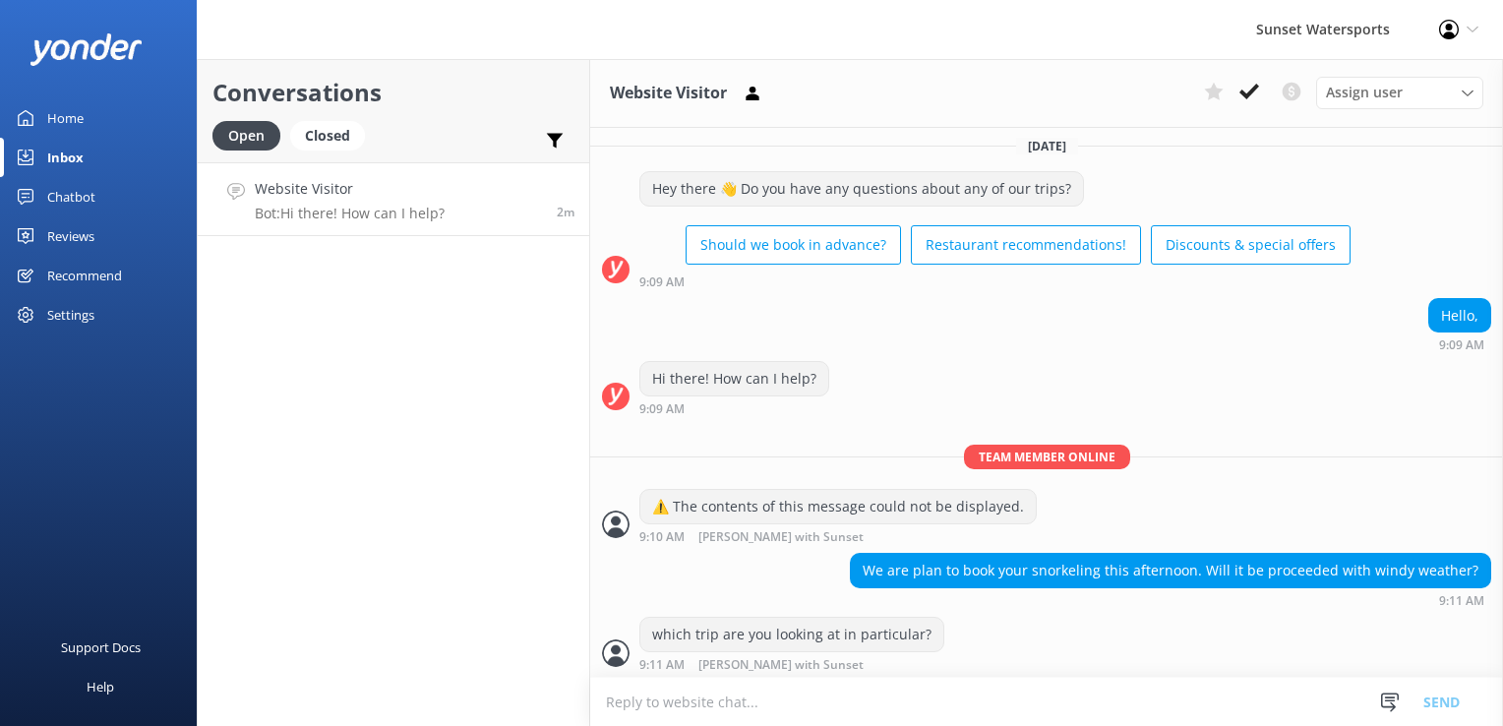
click at [740, 725] on html "Sunset Watersports Profile Settings Logout Home Inbox Chatbot Content Products …" at bounding box center [751, 363] width 1503 height 726
click at [736, 711] on textarea at bounding box center [1046, 702] width 913 height 48
type textarea "the 1:00-4:00? or one of the sunset/snorkel combos?"
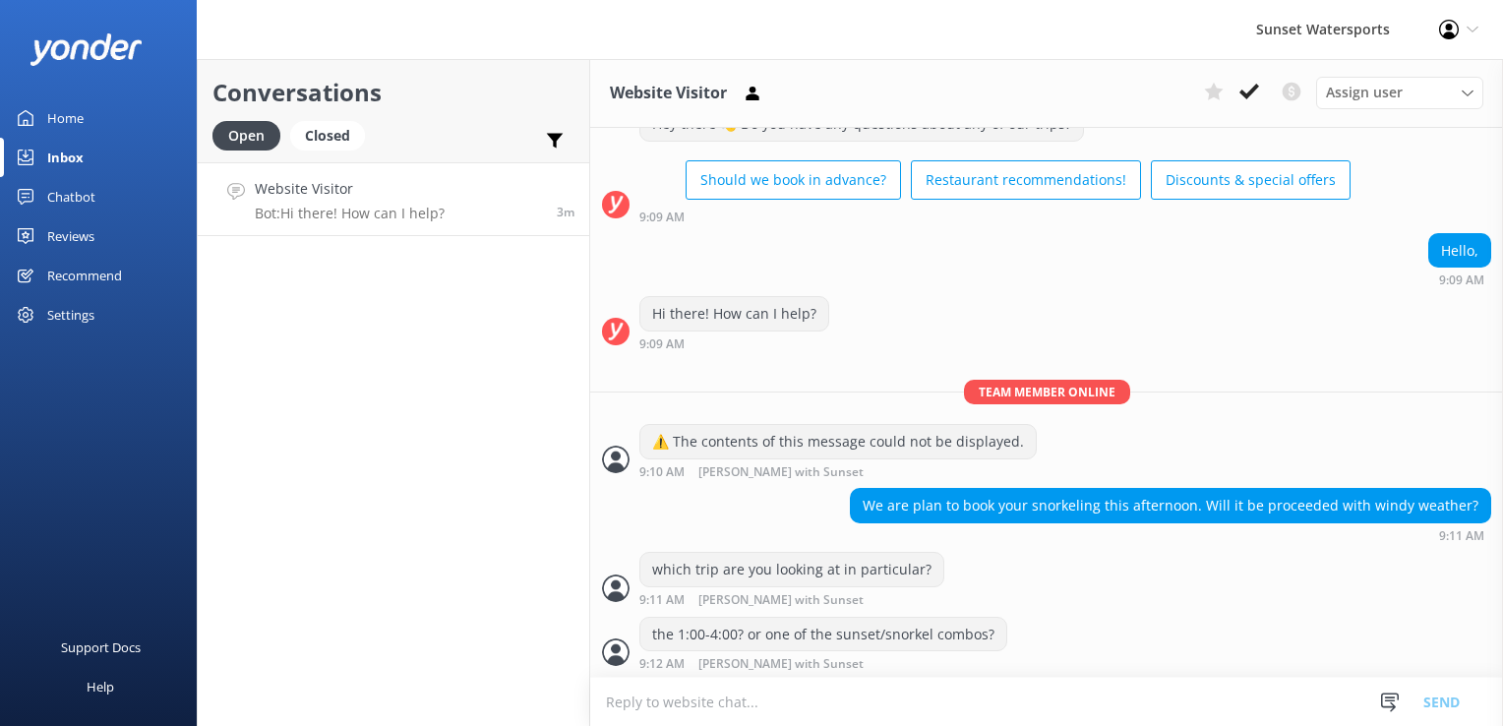
click at [620, 722] on textarea at bounding box center [1046, 702] width 913 height 48
type textarea "I"
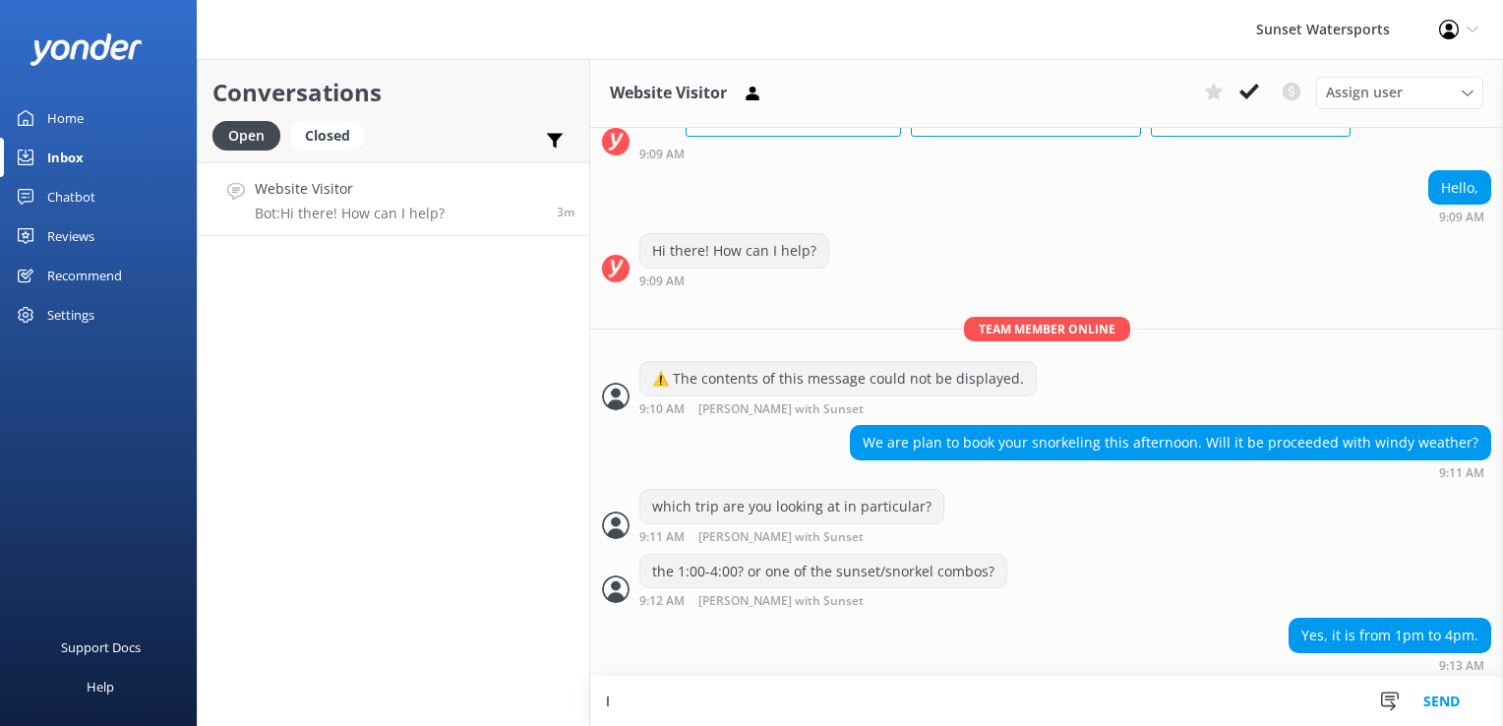
type textarea "I"
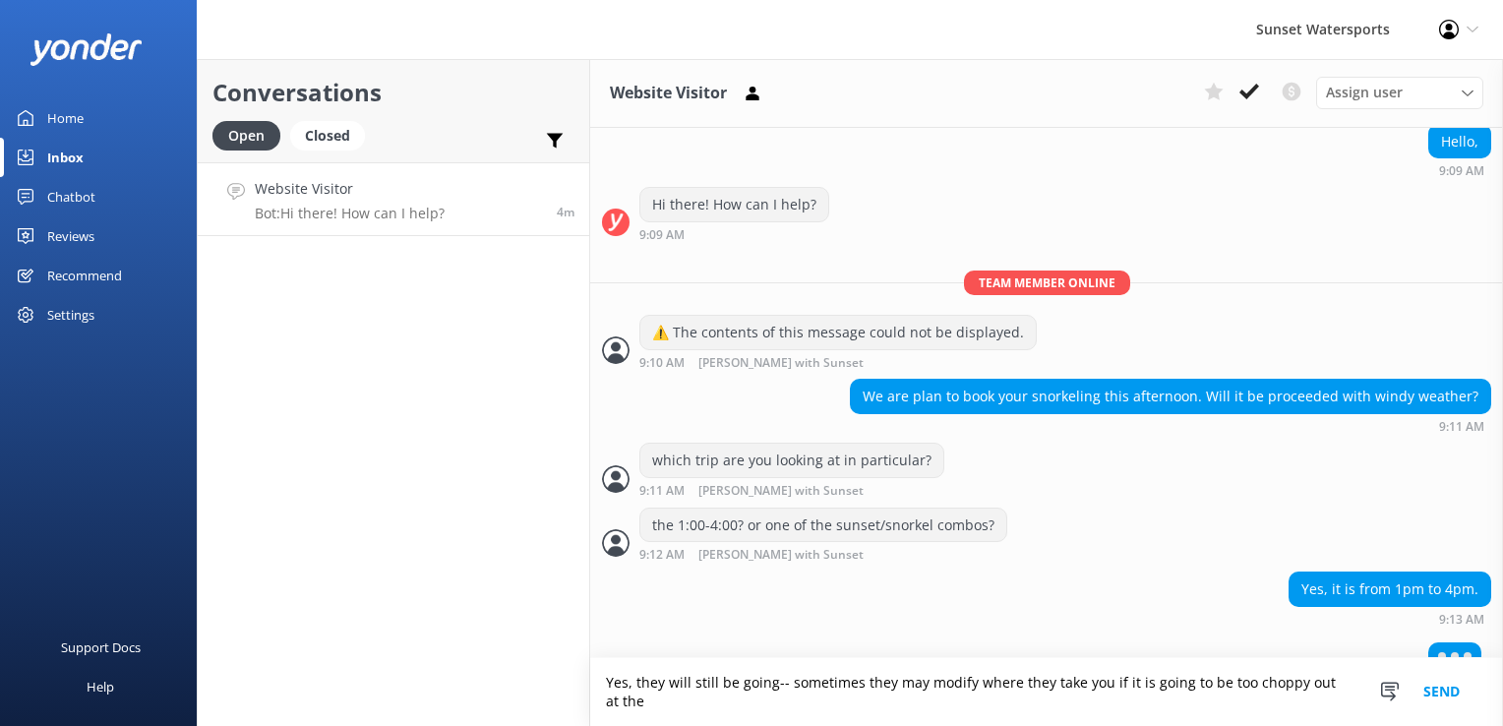
scroll to position [202, 0]
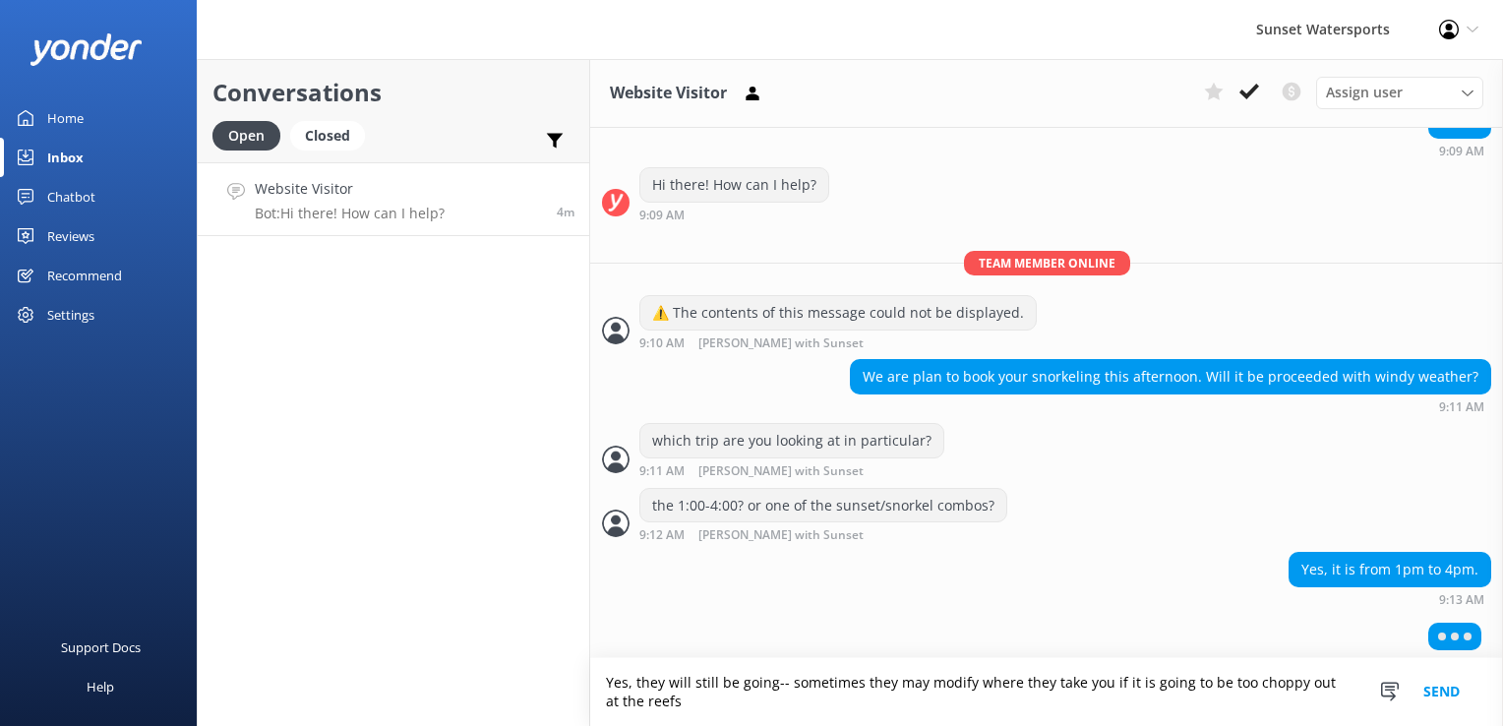
type textarea "Yes, they will still be going-- sometimes they may modify where they take you i…"
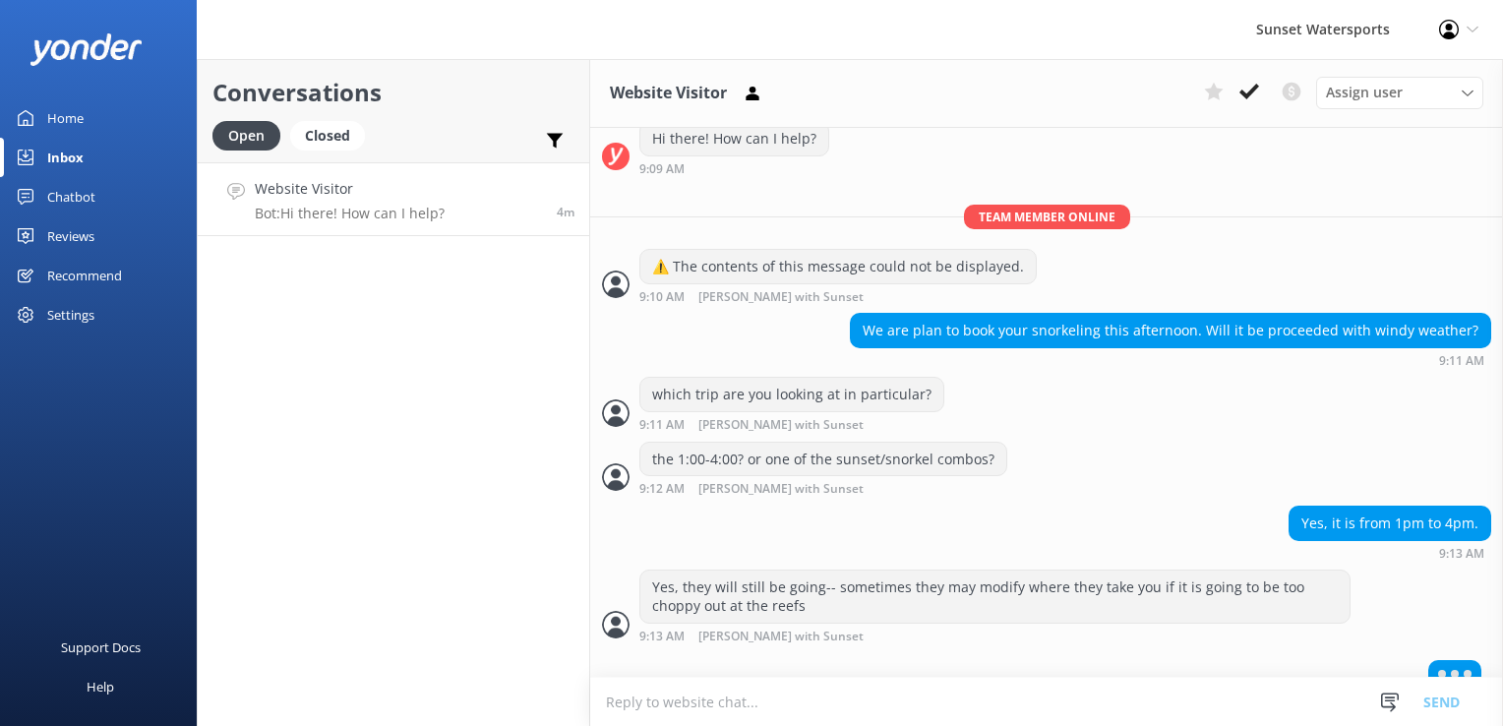
scroll to position [266, 0]
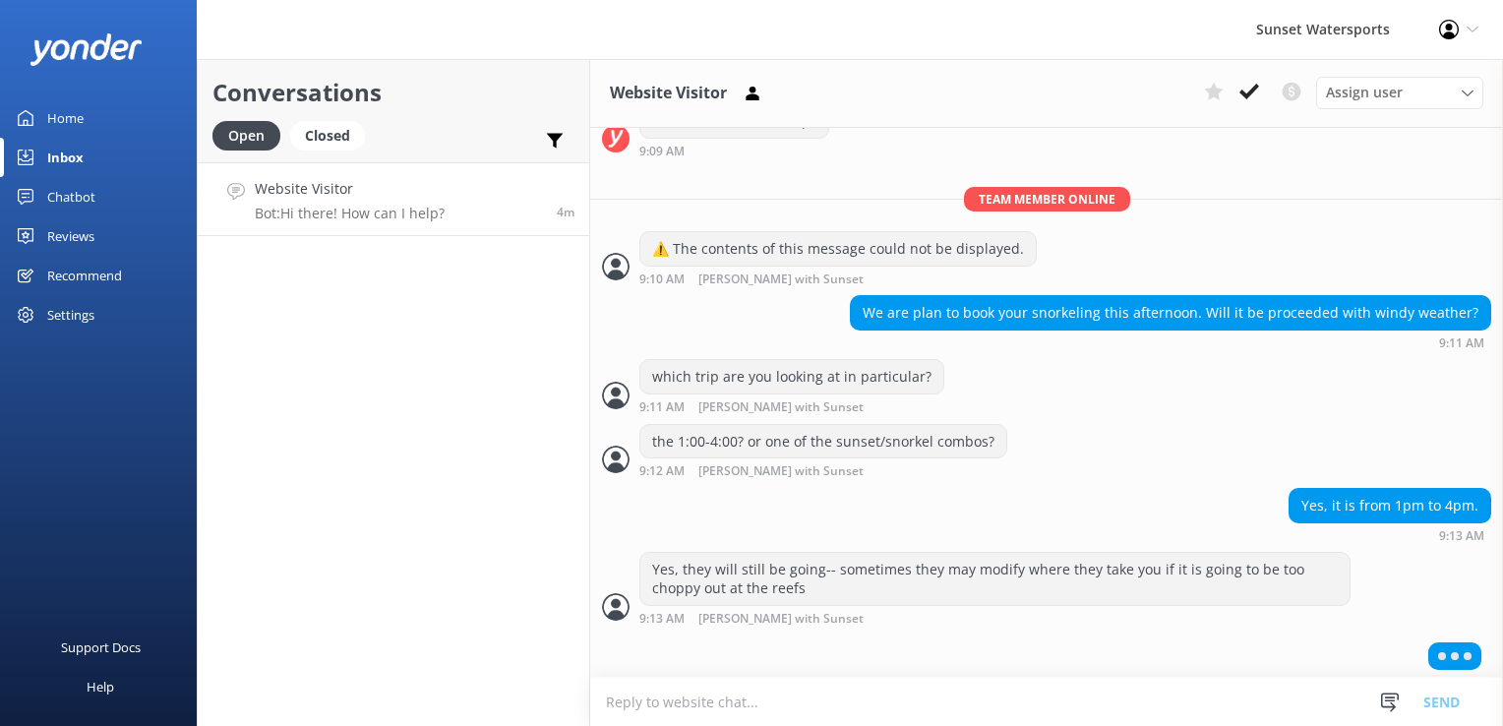
click at [752, 693] on textarea at bounding box center [1046, 702] width 913 height 48
paste textarea "[URL][DOMAIN_NAME]"
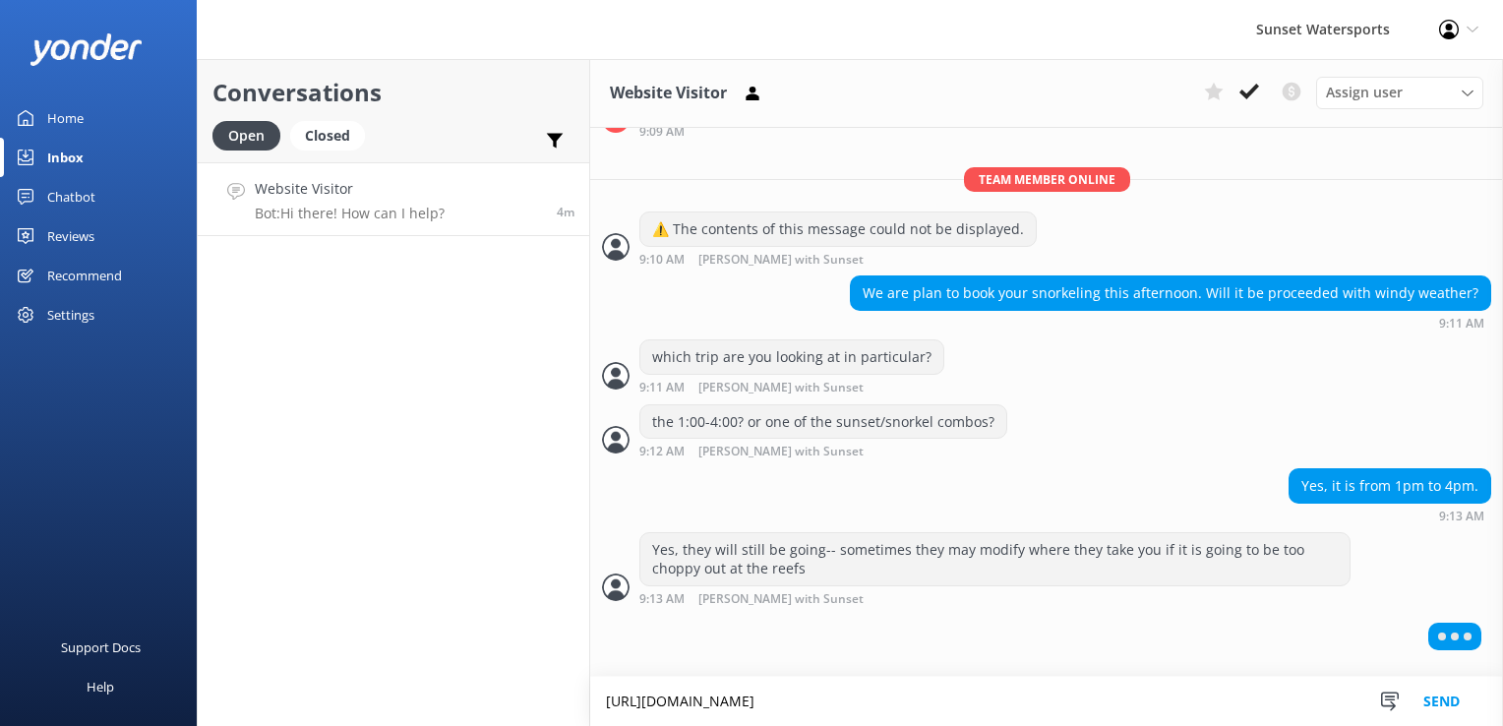
type textarea "[URL][DOMAIN_NAME]"
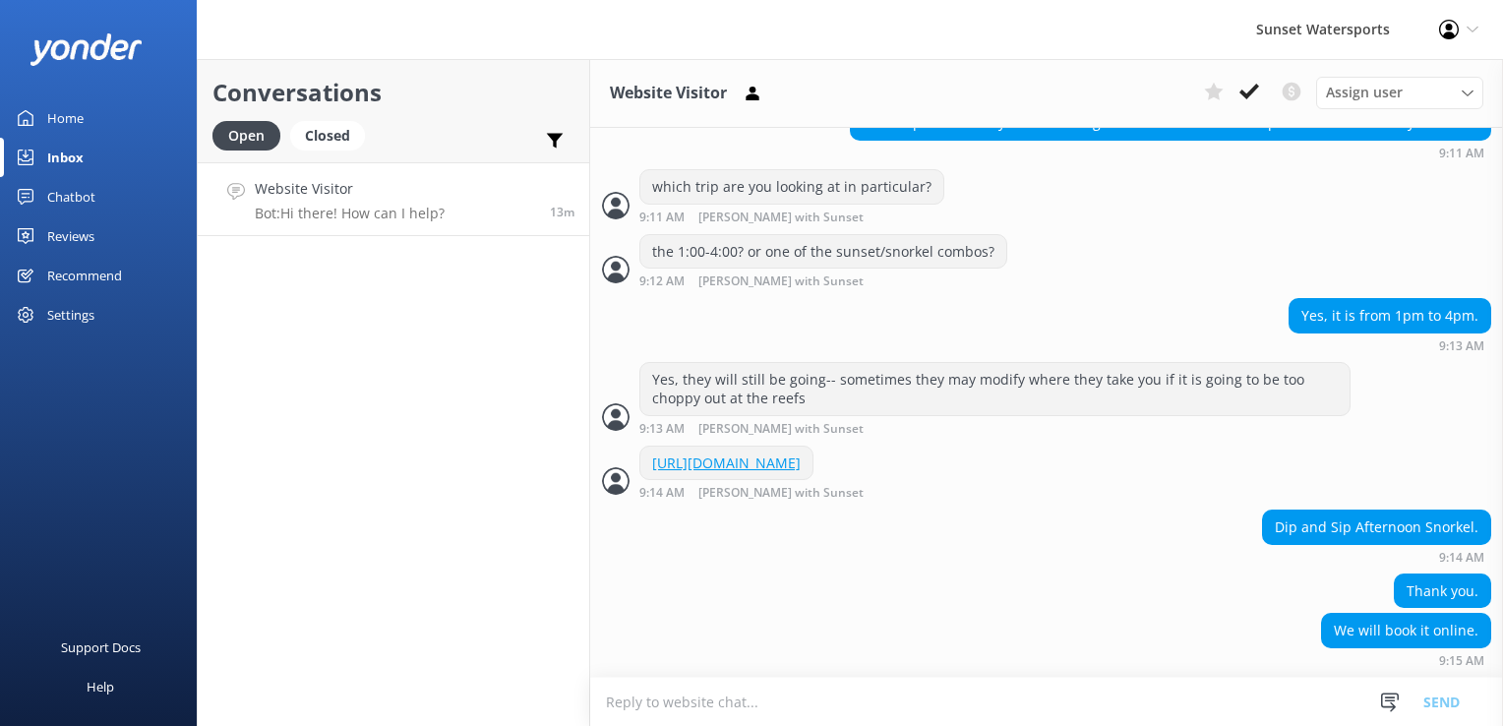
scroll to position [468, 0]
paste textarea "[URL][DOMAIN_NAME]"
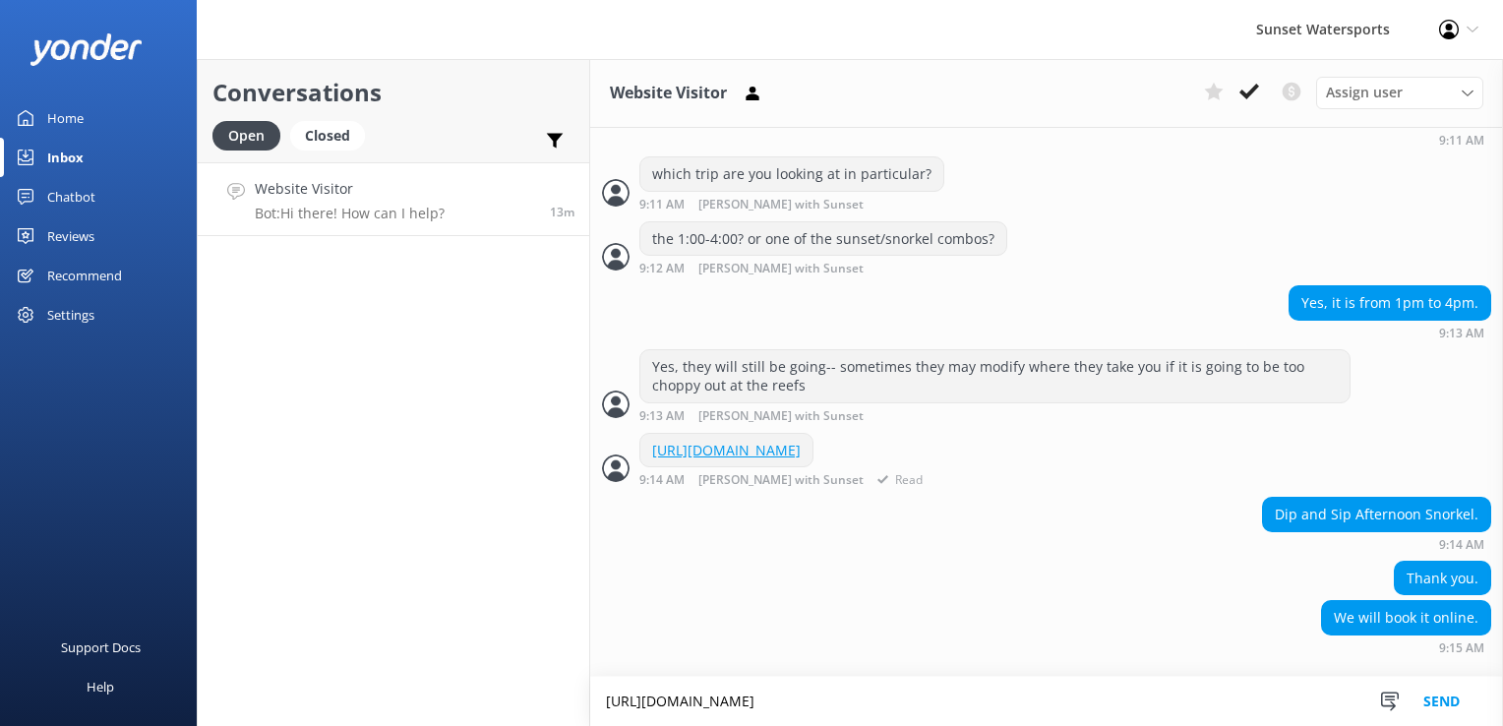
type textarea "[URL][DOMAIN_NAME]"
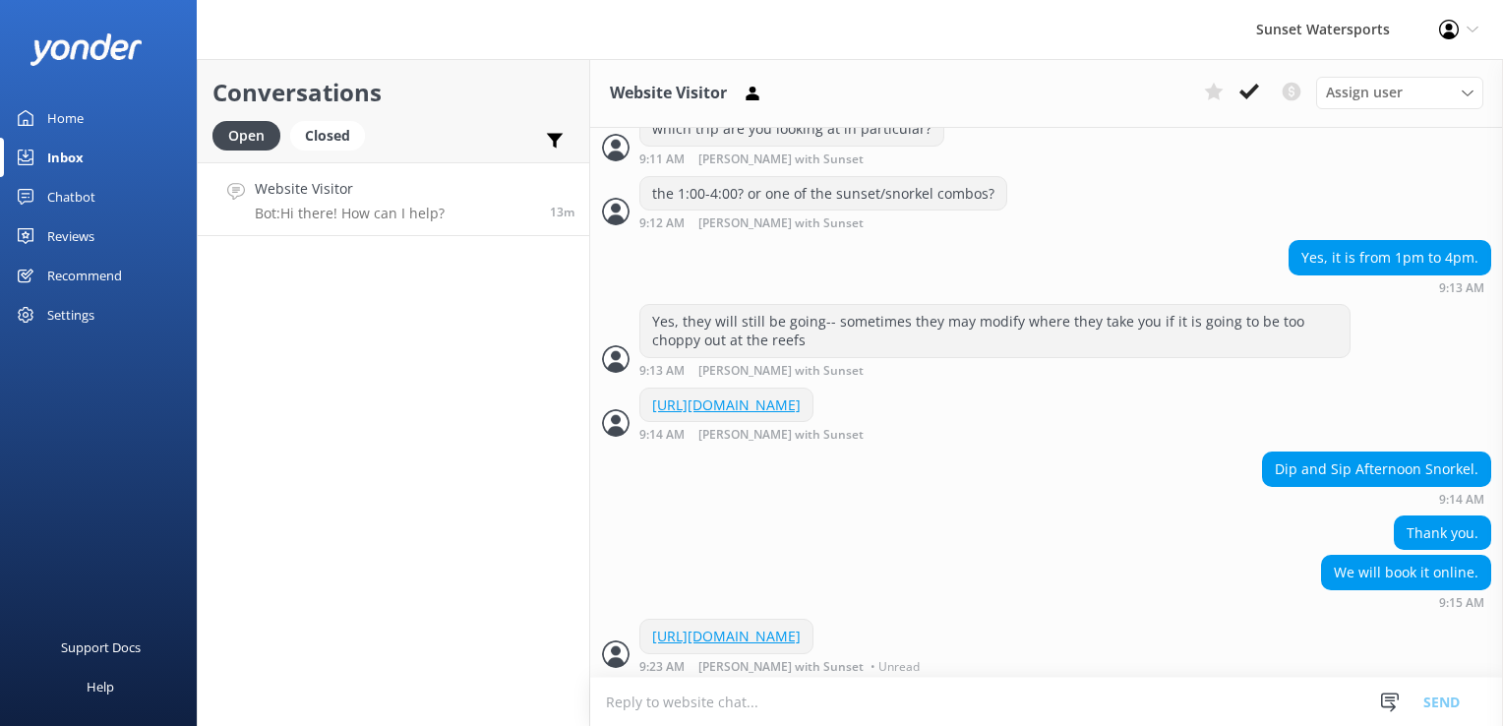
scroll to position [551, 0]
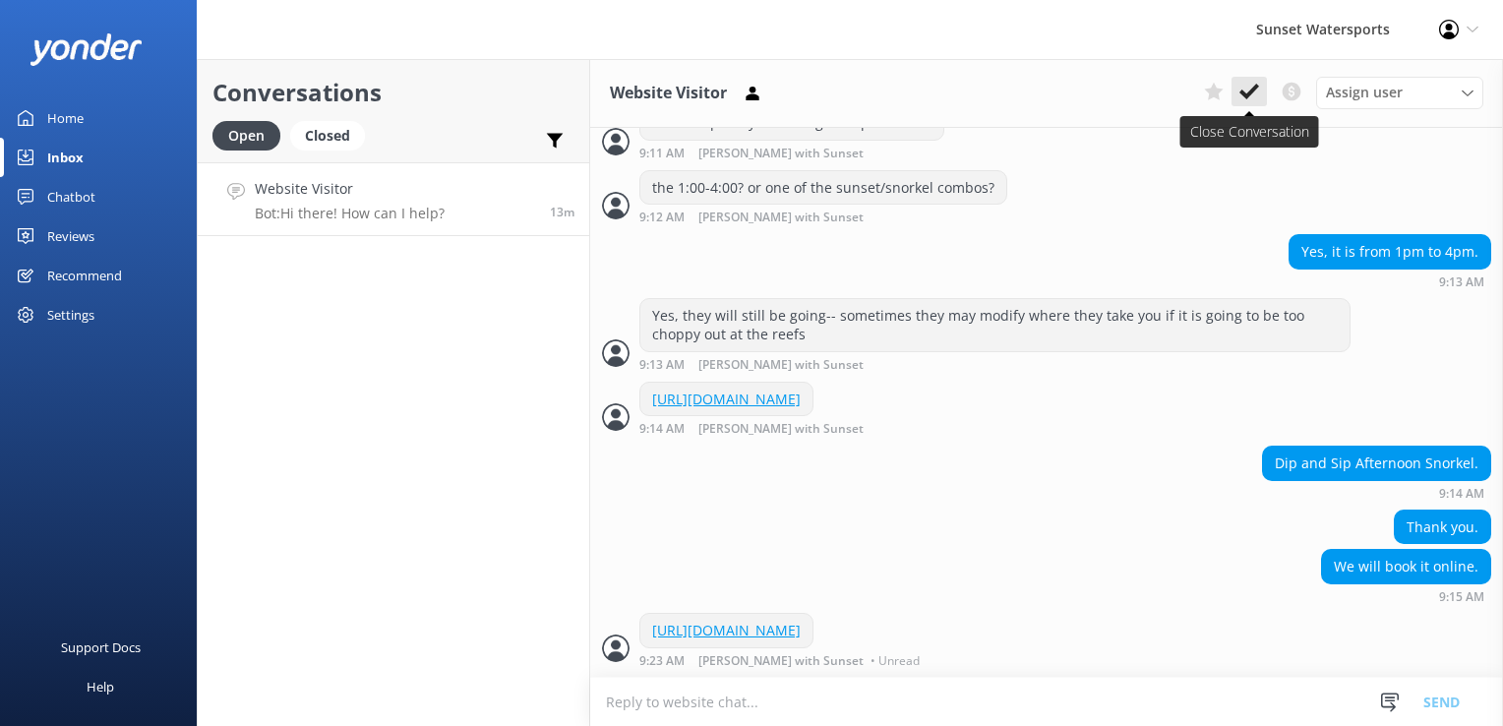
click at [1261, 87] on button at bounding box center [1249, 92] width 35 height 30
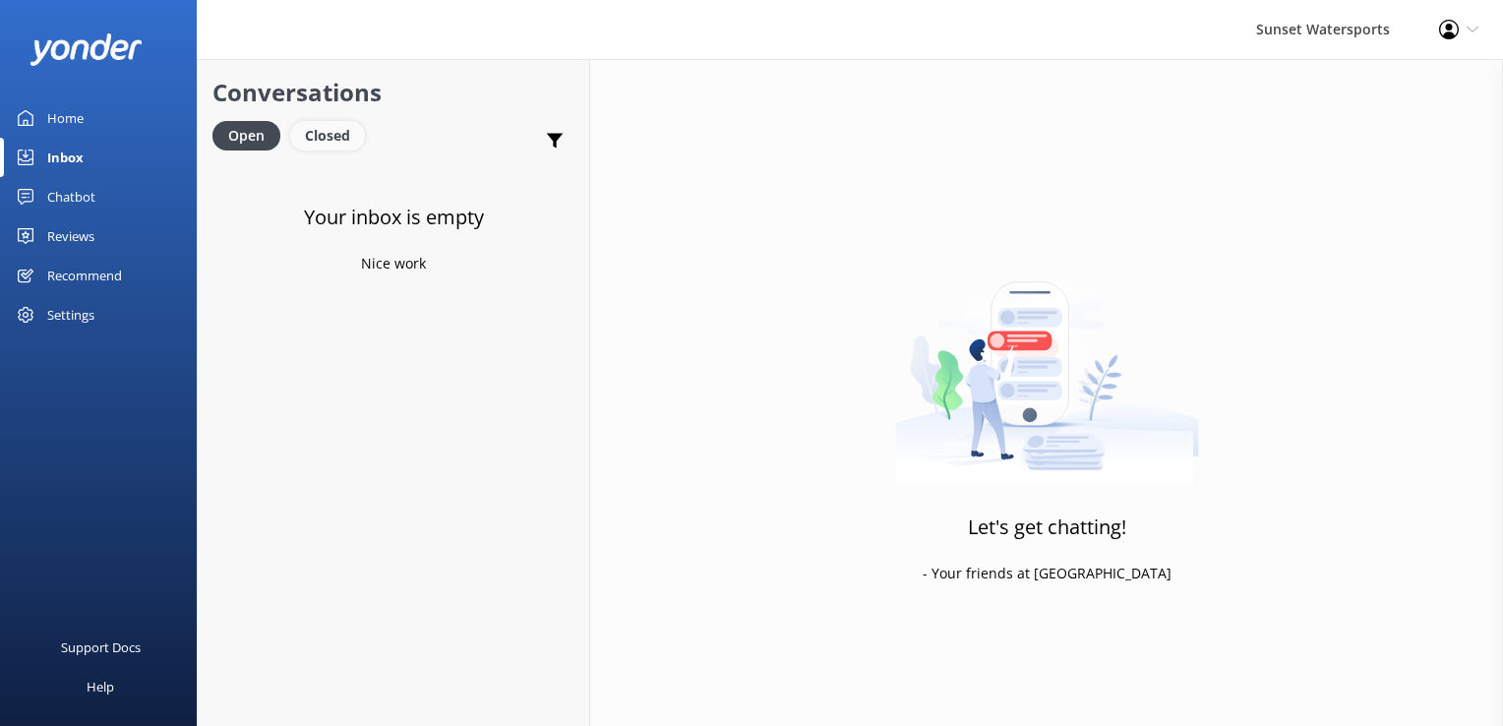
click at [320, 143] on div "Closed" at bounding box center [327, 136] width 75 height 30
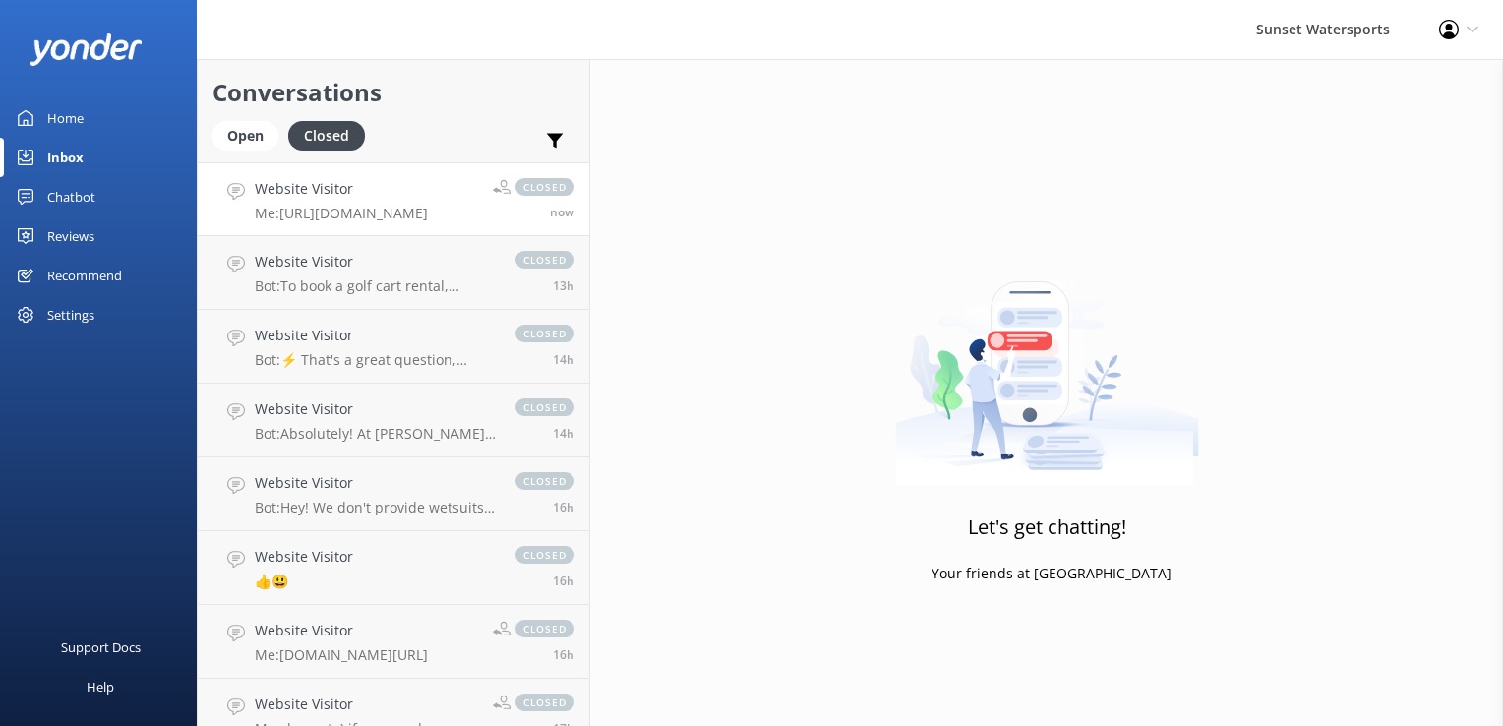
click at [334, 185] on h4 "Website Visitor" at bounding box center [341, 189] width 173 height 22
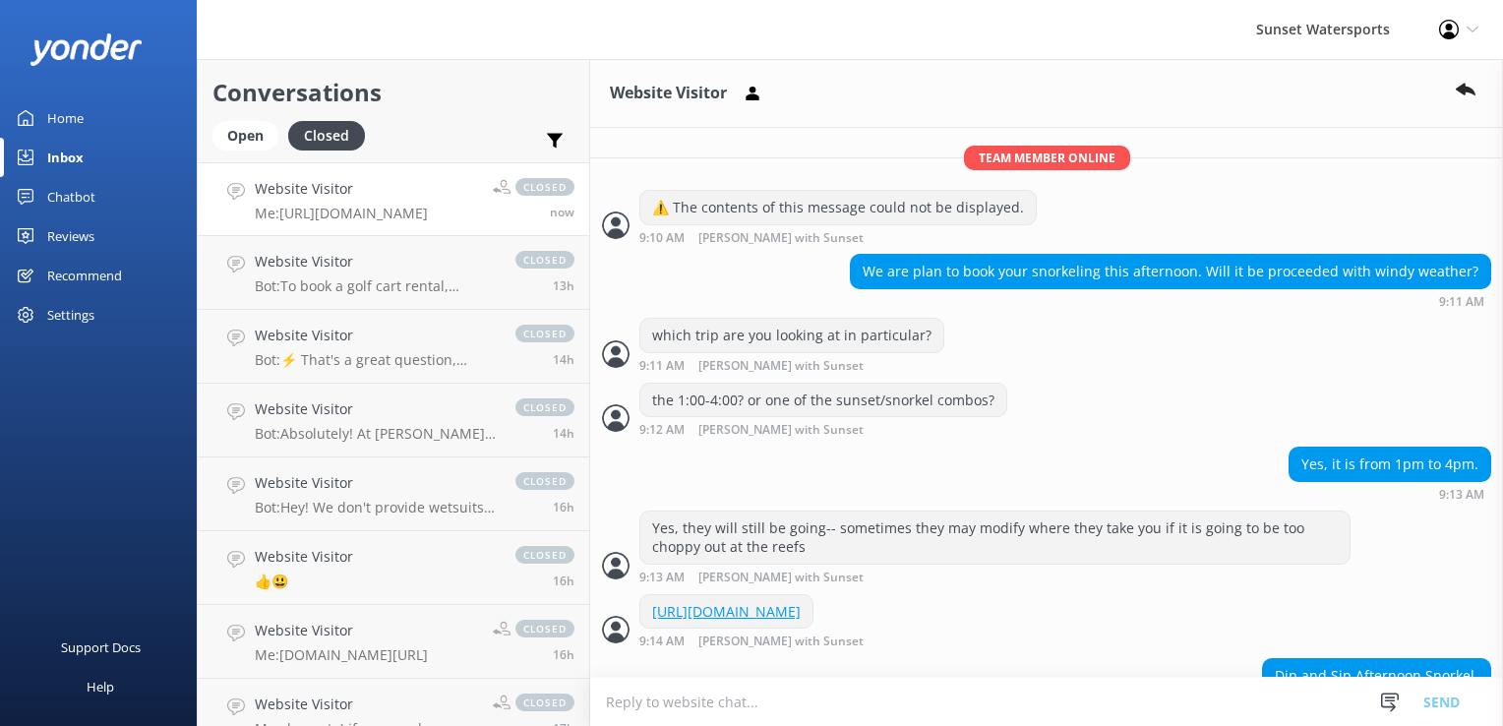
scroll to position [594, 0]
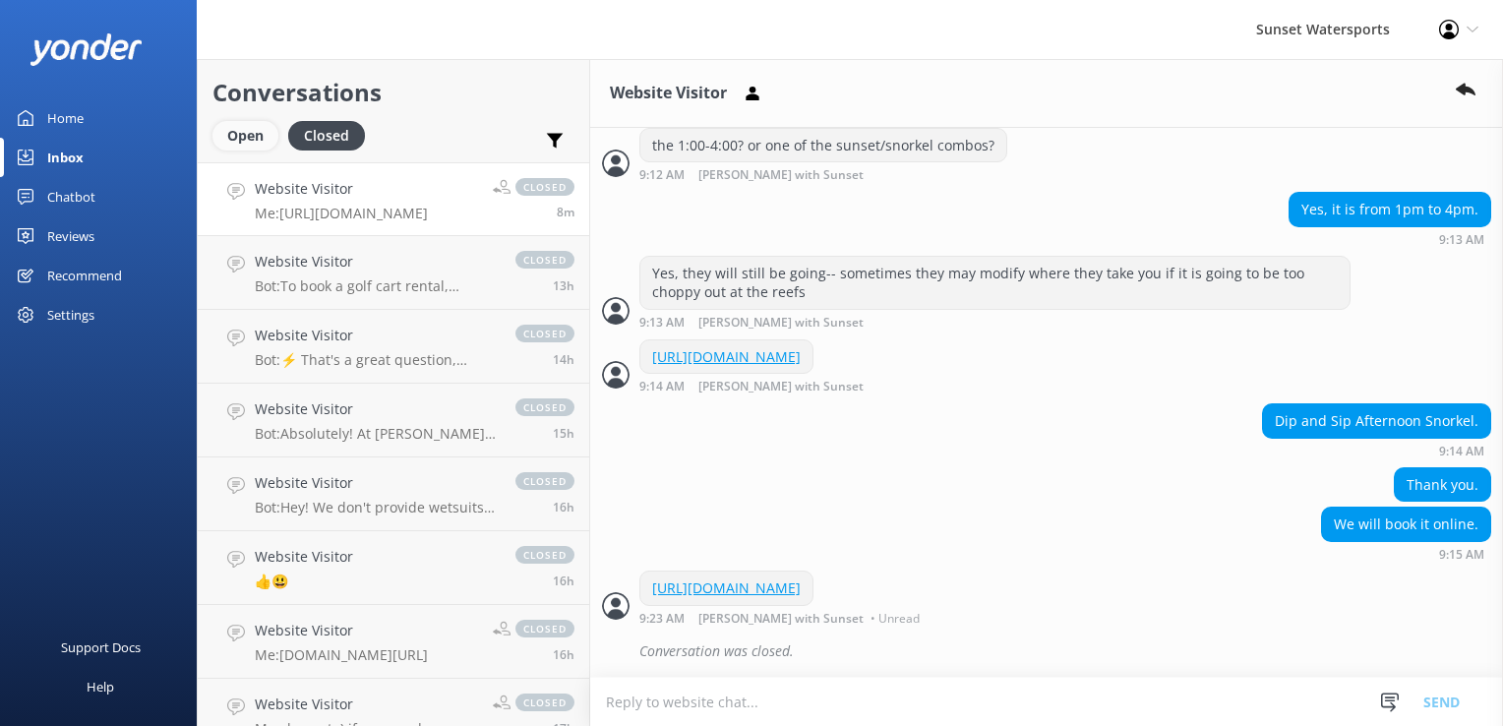
click at [248, 133] on div "Open" at bounding box center [246, 136] width 66 height 30
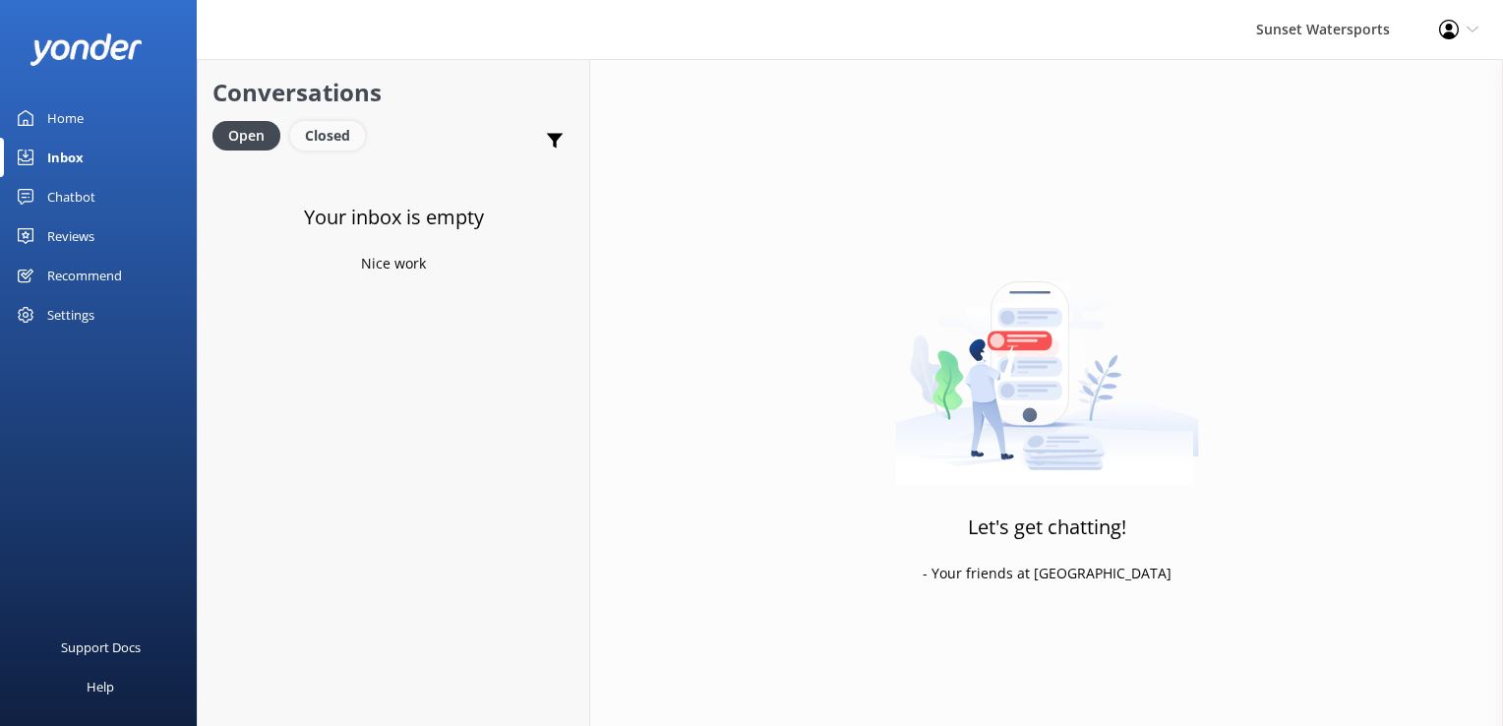
click at [340, 146] on div "Closed" at bounding box center [327, 136] width 75 height 30
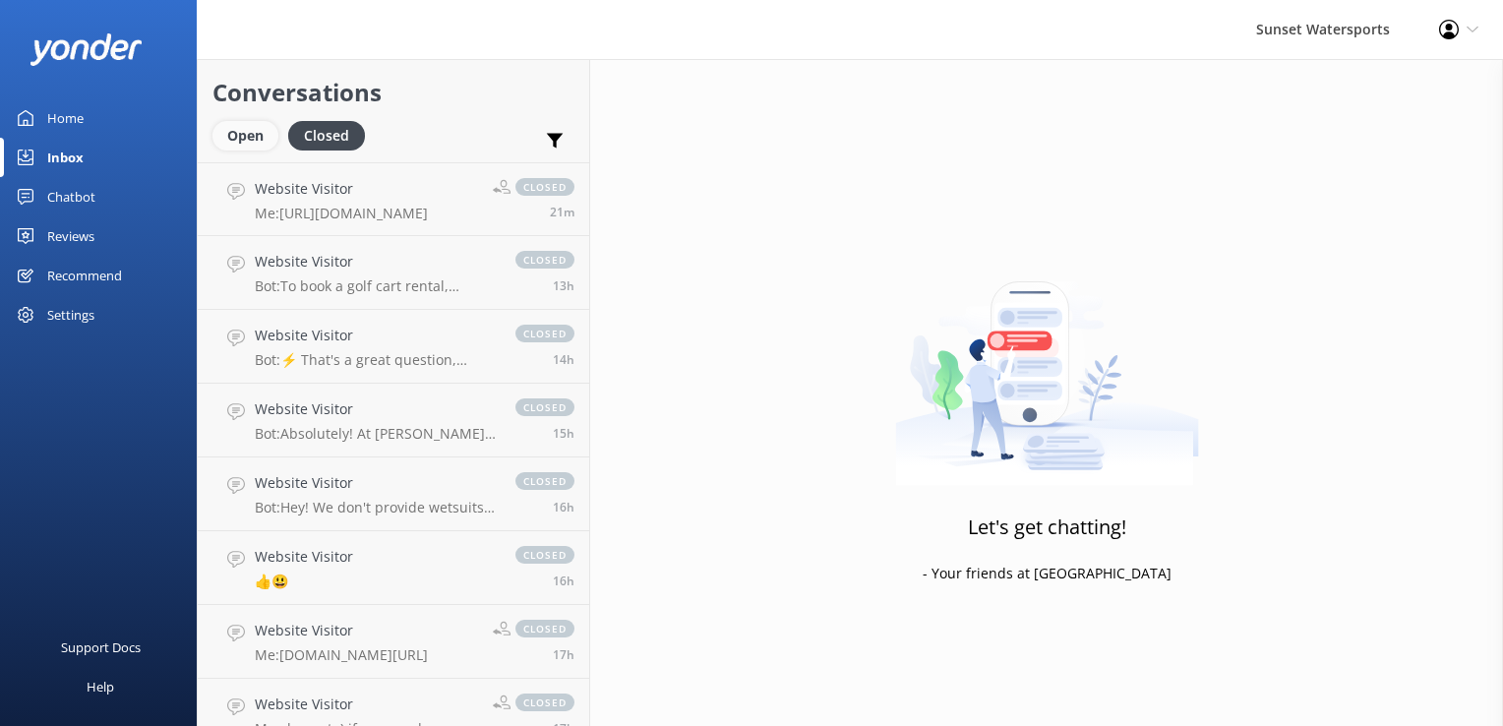
click at [253, 139] on div "Open" at bounding box center [246, 136] width 66 height 30
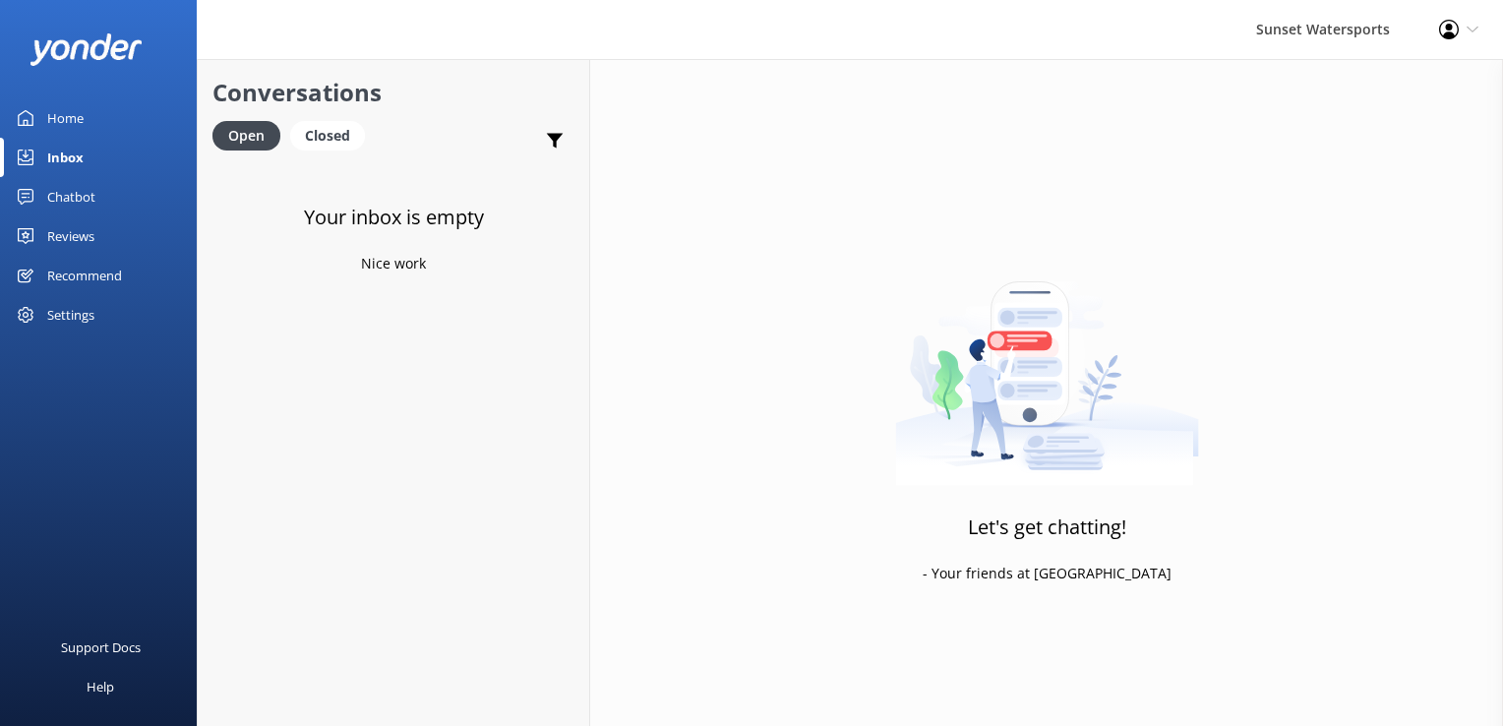
click at [295, 140] on div "Closed" at bounding box center [327, 136] width 75 height 30
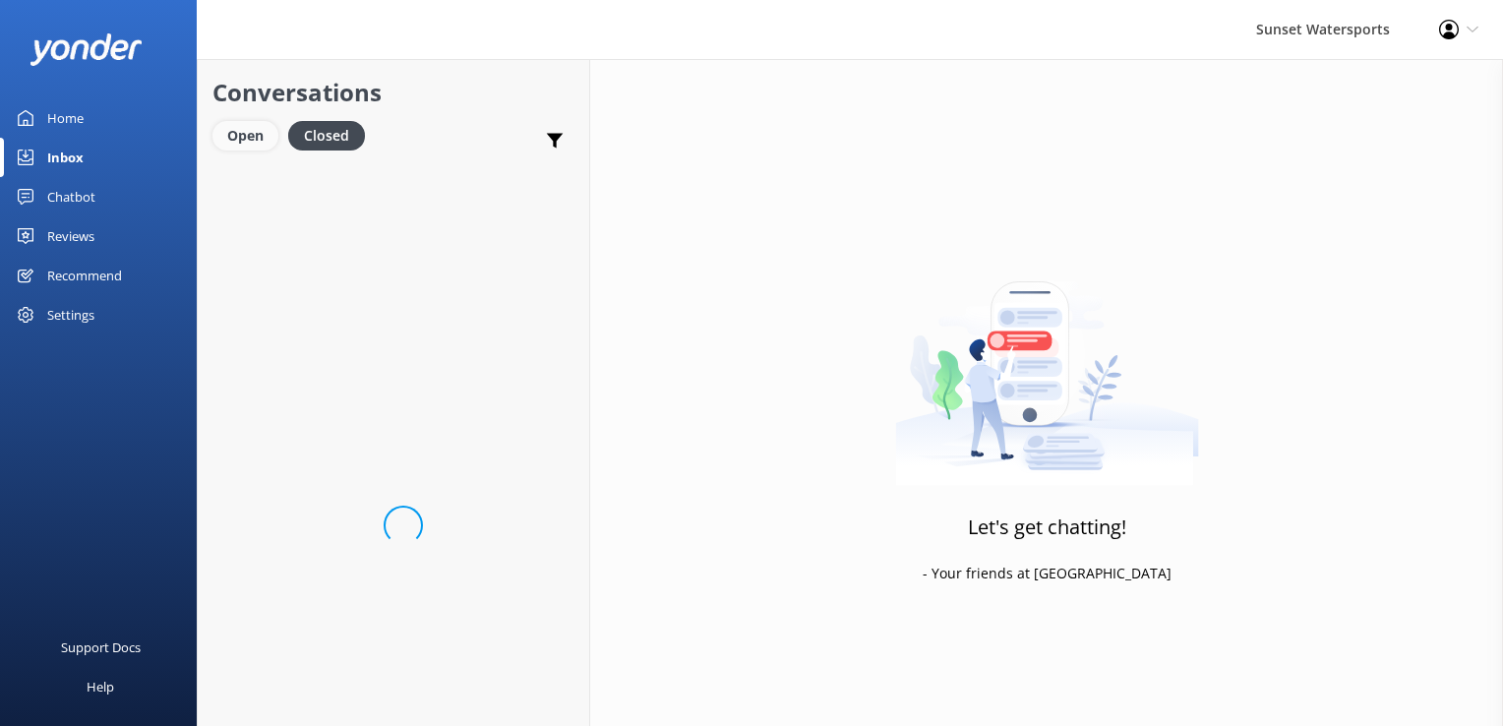
click at [264, 140] on div "Open" at bounding box center [246, 136] width 66 height 30
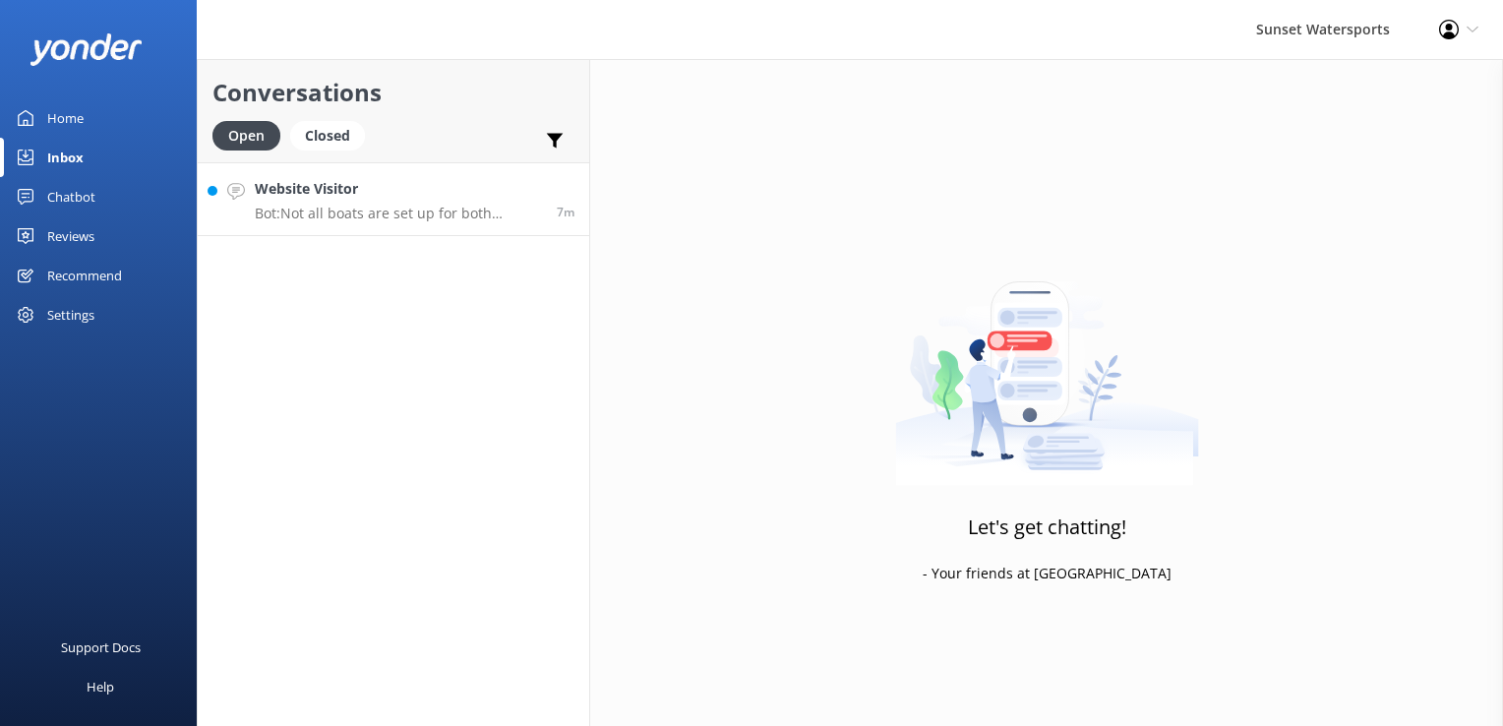
click at [370, 214] on p "Bot: Not all boats are set up for both snorkeling and sandbar visits. Specific …" at bounding box center [398, 214] width 287 height 18
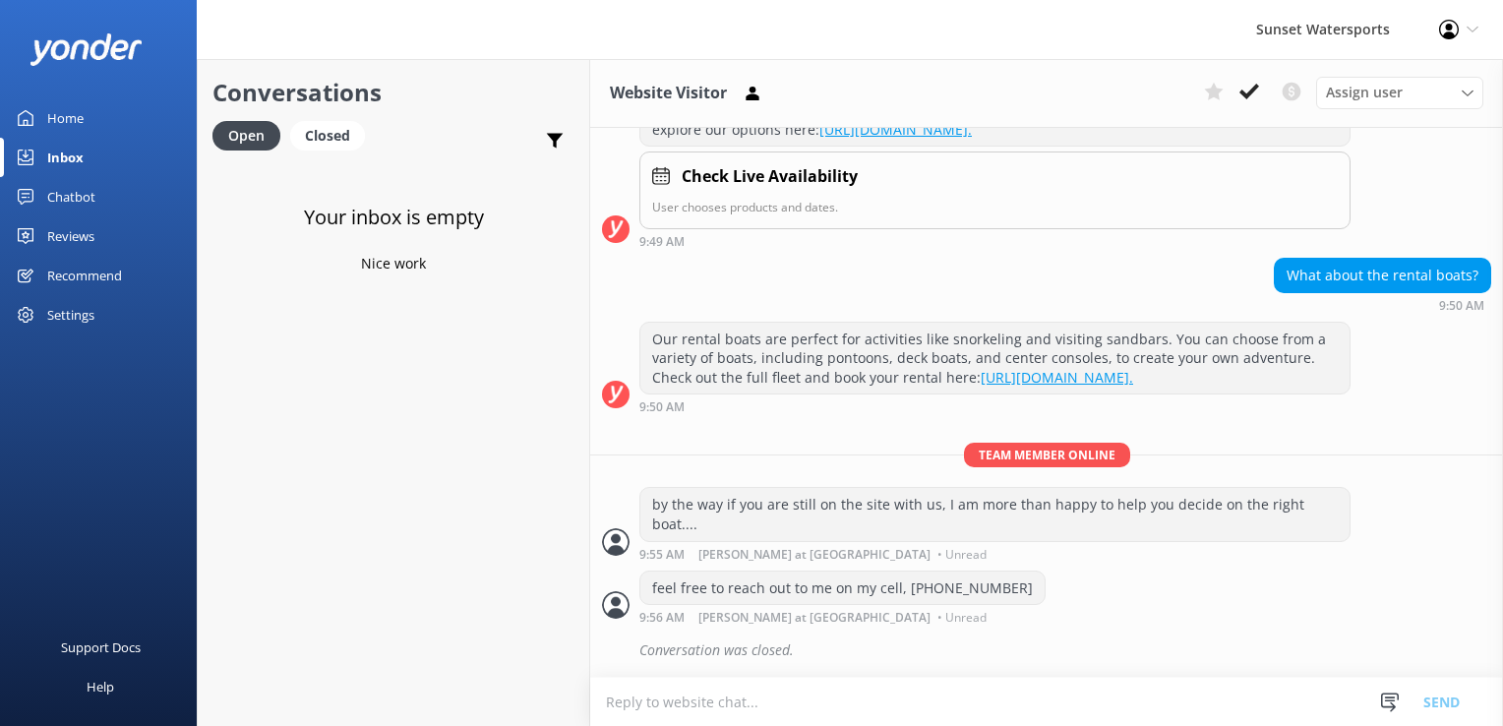
scroll to position [369, 0]
click at [330, 137] on div "Closed" at bounding box center [327, 136] width 75 height 30
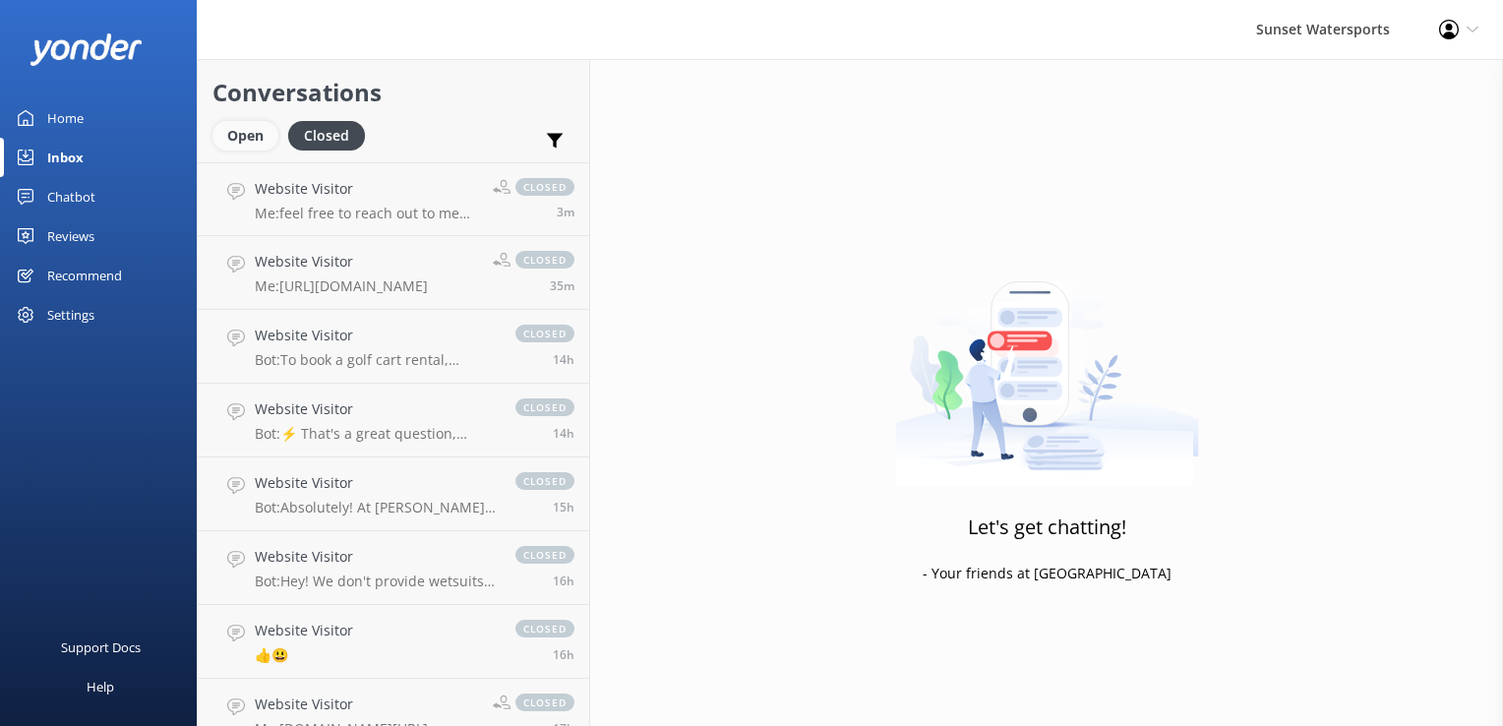
click at [260, 132] on div "Open" at bounding box center [246, 136] width 66 height 30
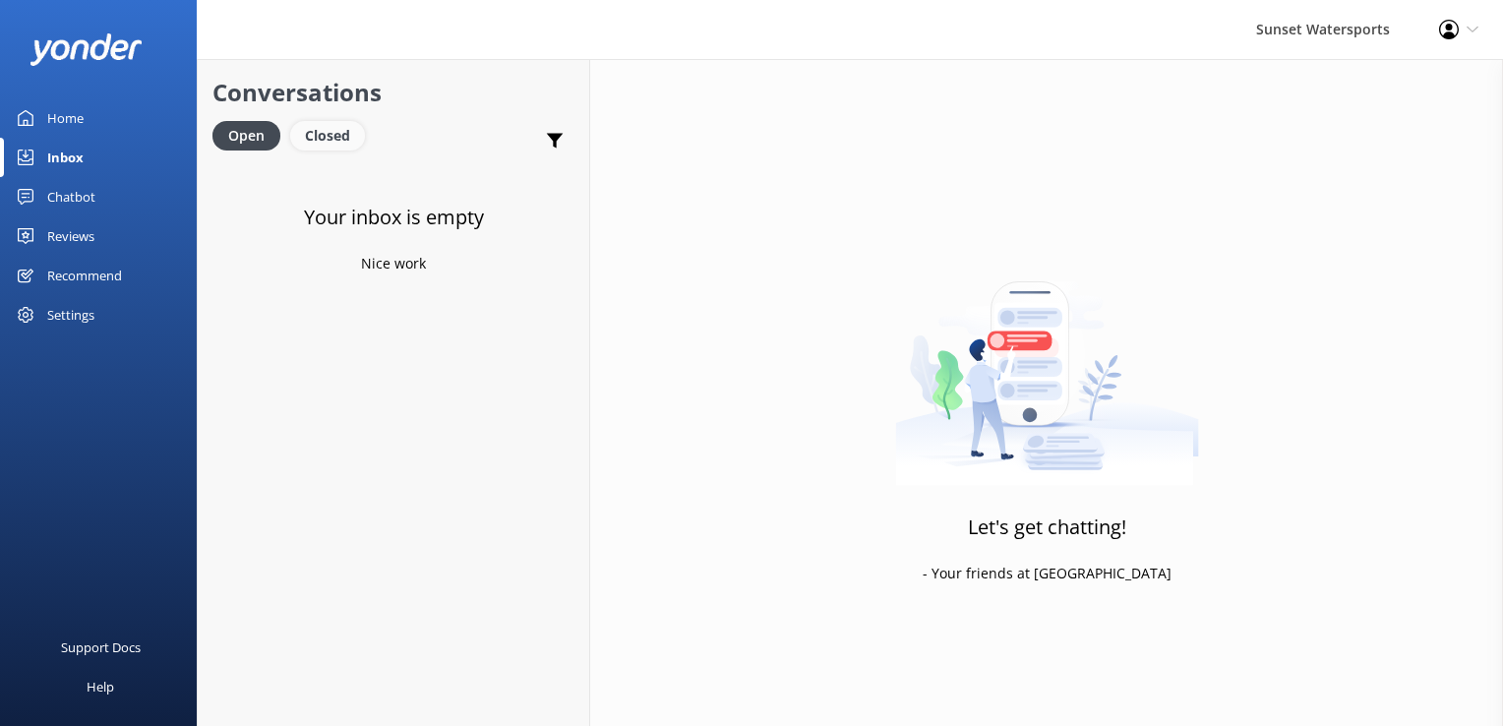
click at [335, 137] on div "Closed" at bounding box center [327, 136] width 75 height 30
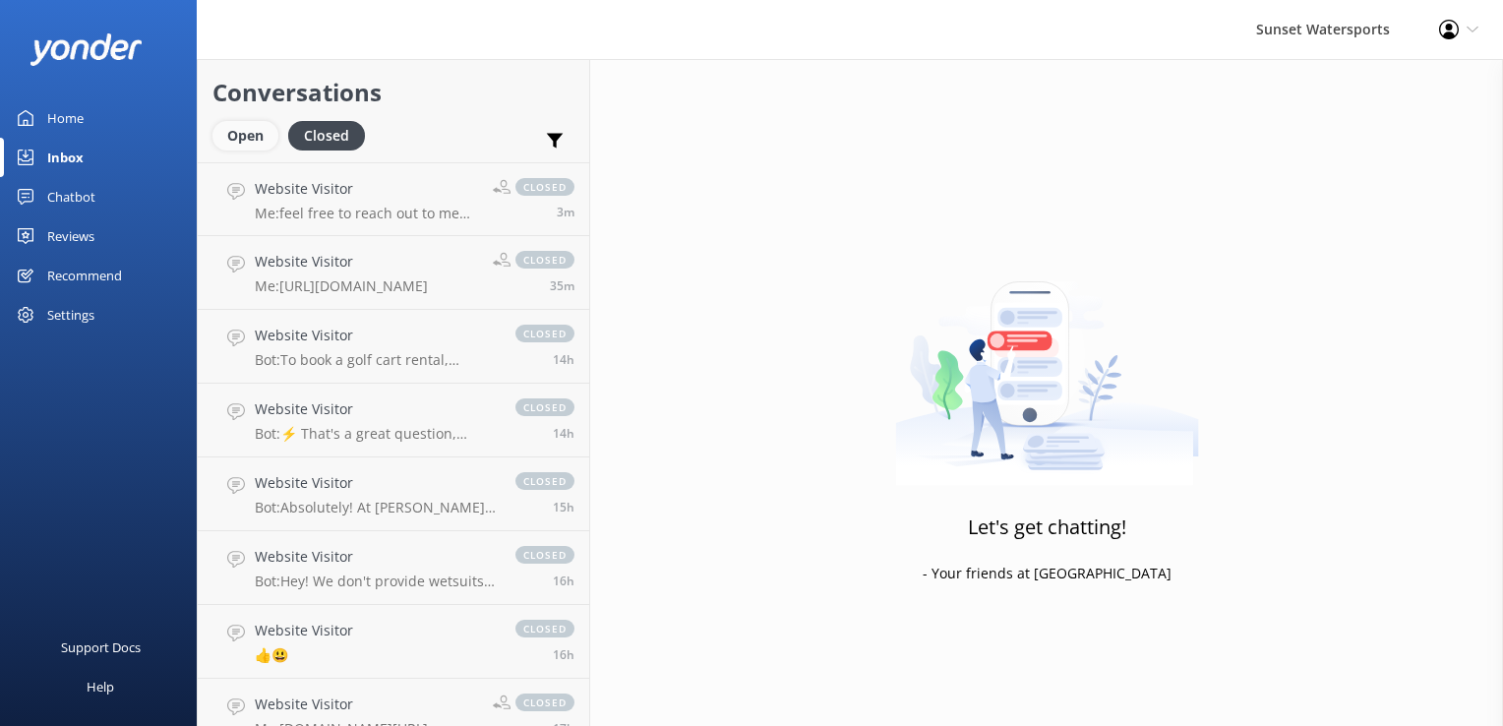
click at [250, 133] on div "Open" at bounding box center [246, 136] width 66 height 30
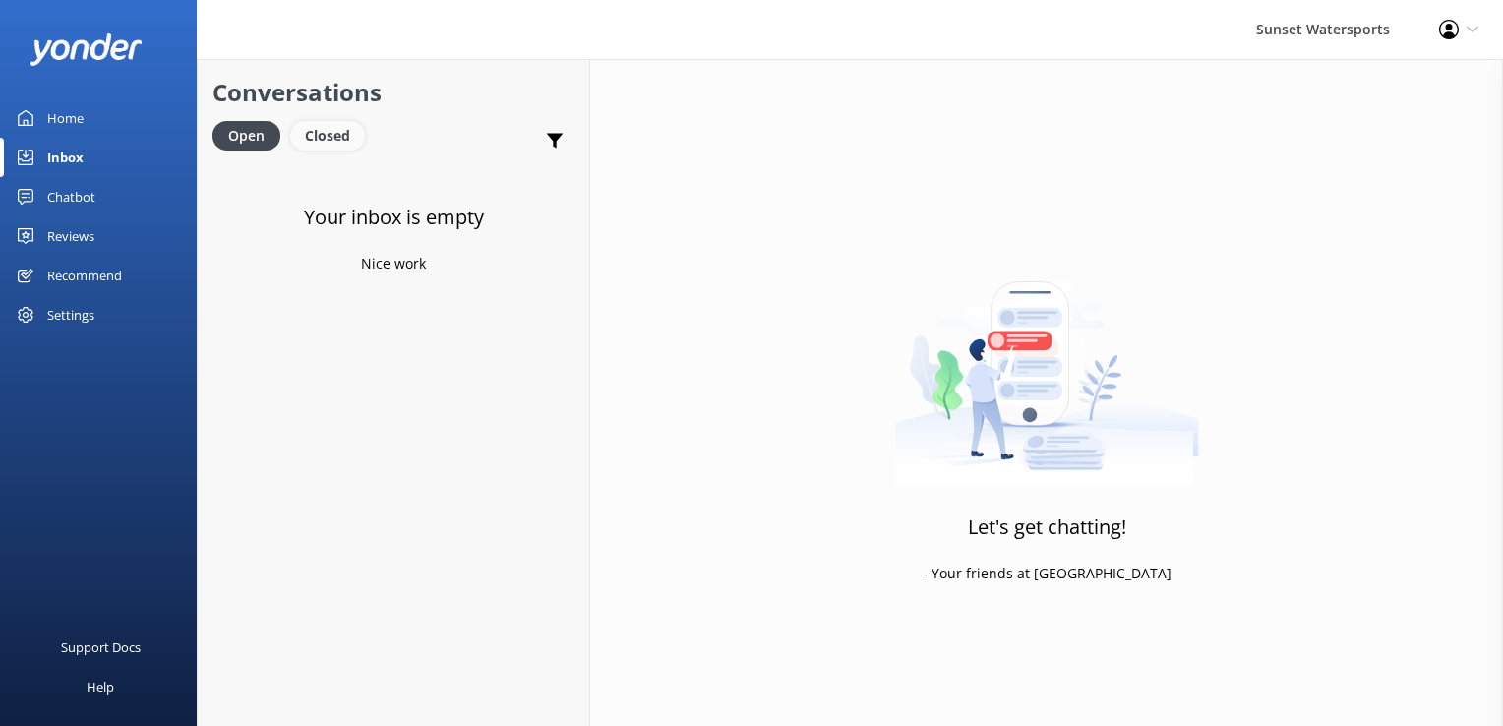
click at [327, 140] on div "Closed" at bounding box center [327, 136] width 75 height 30
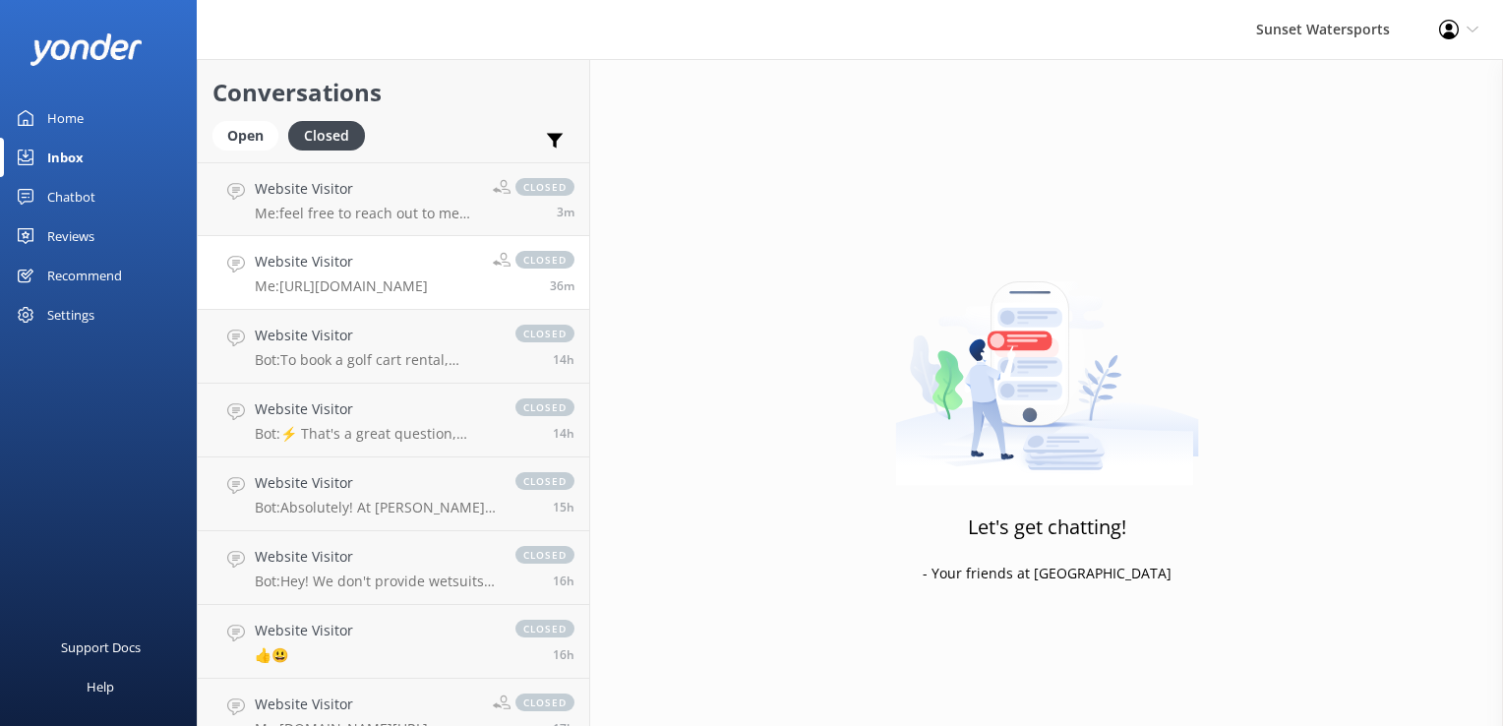
click at [403, 274] on div "Website Visitor Me: [URL][DOMAIN_NAME]" at bounding box center [341, 272] width 173 height 43
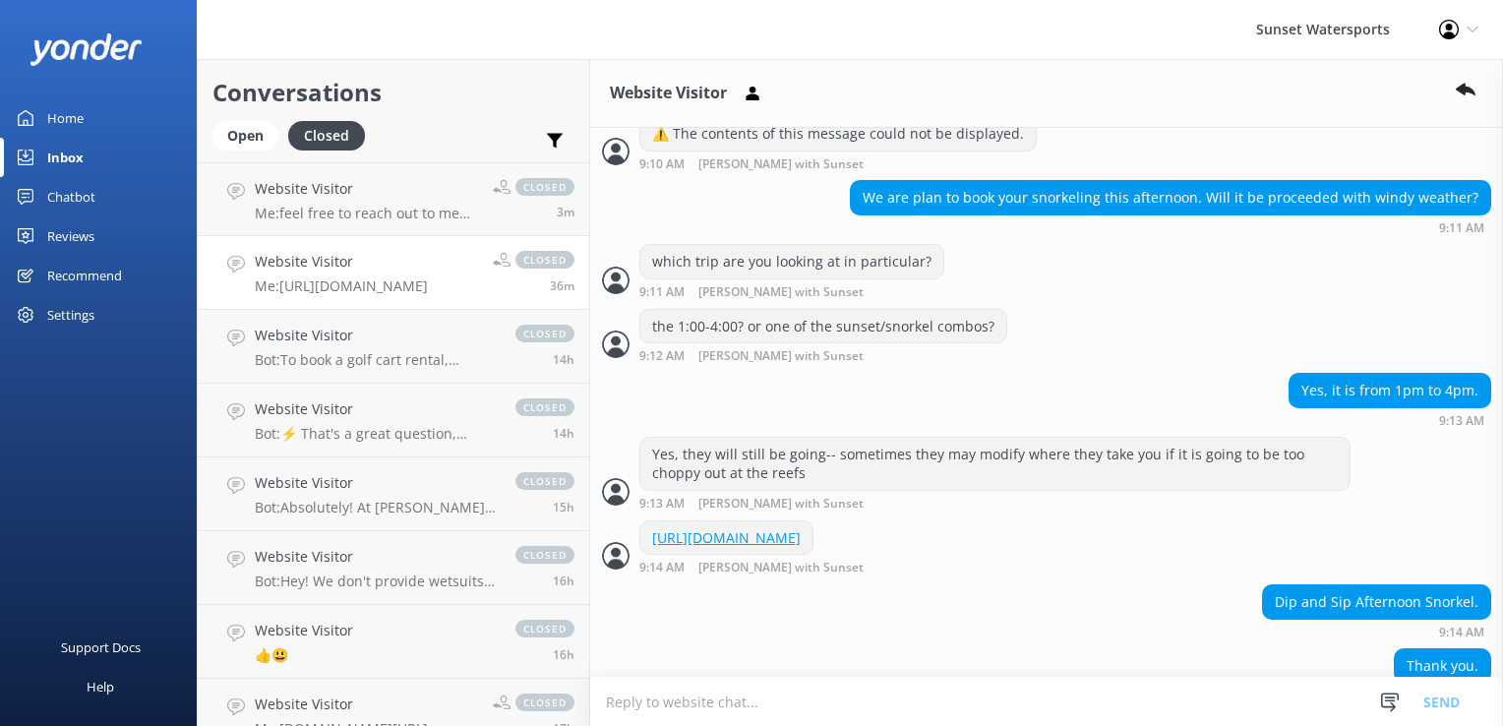
scroll to position [594, 0]
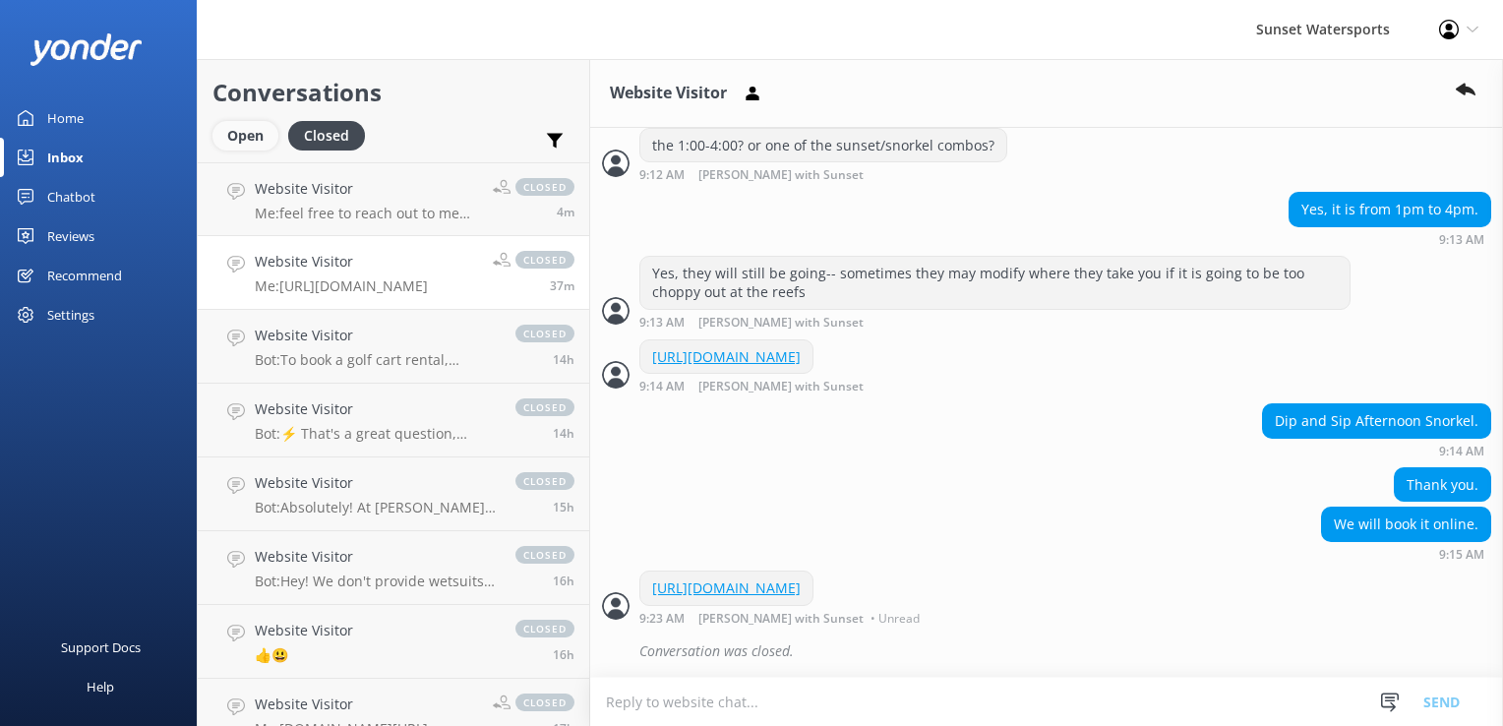
click at [259, 132] on div "Open" at bounding box center [246, 136] width 66 height 30
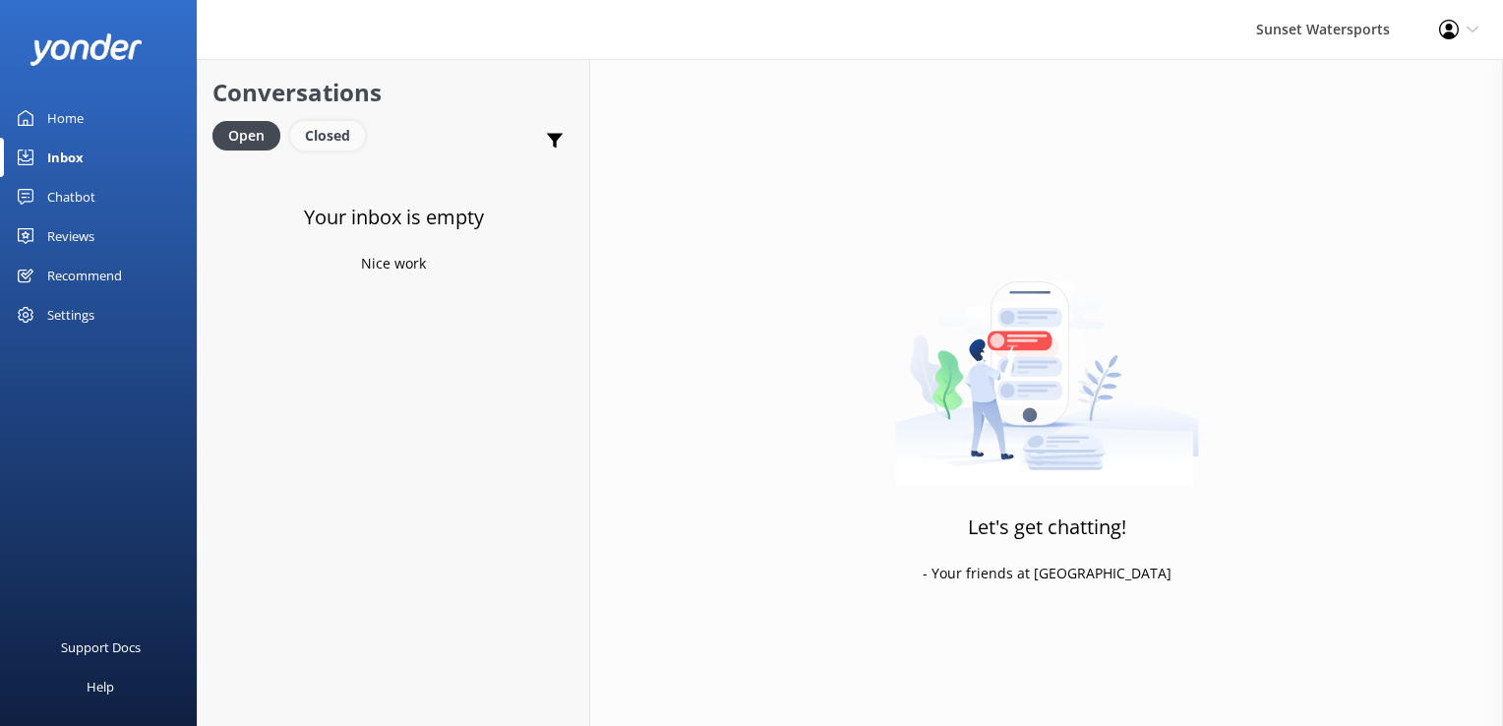
click at [338, 125] on div "Closed" at bounding box center [327, 136] width 75 height 30
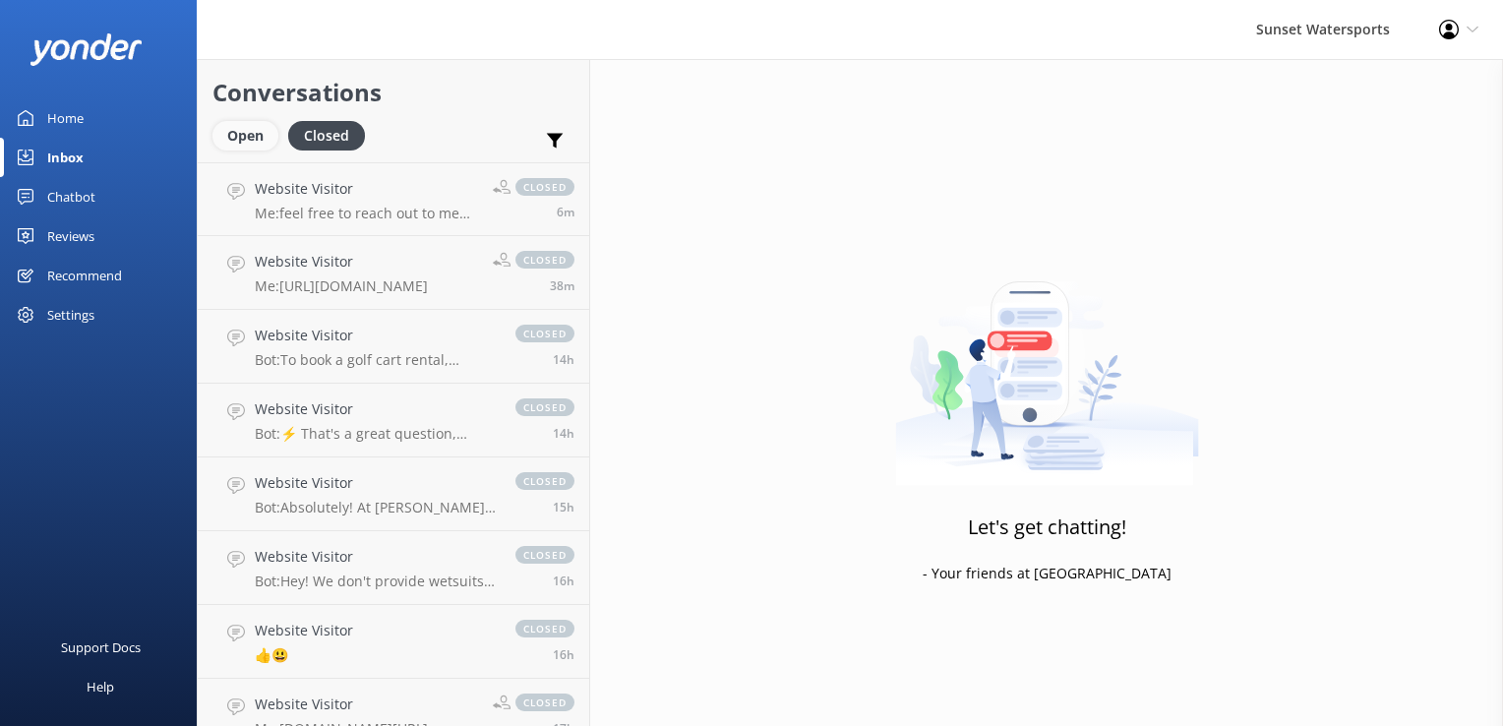
click at [256, 136] on div "Open" at bounding box center [246, 136] width 66 height 30
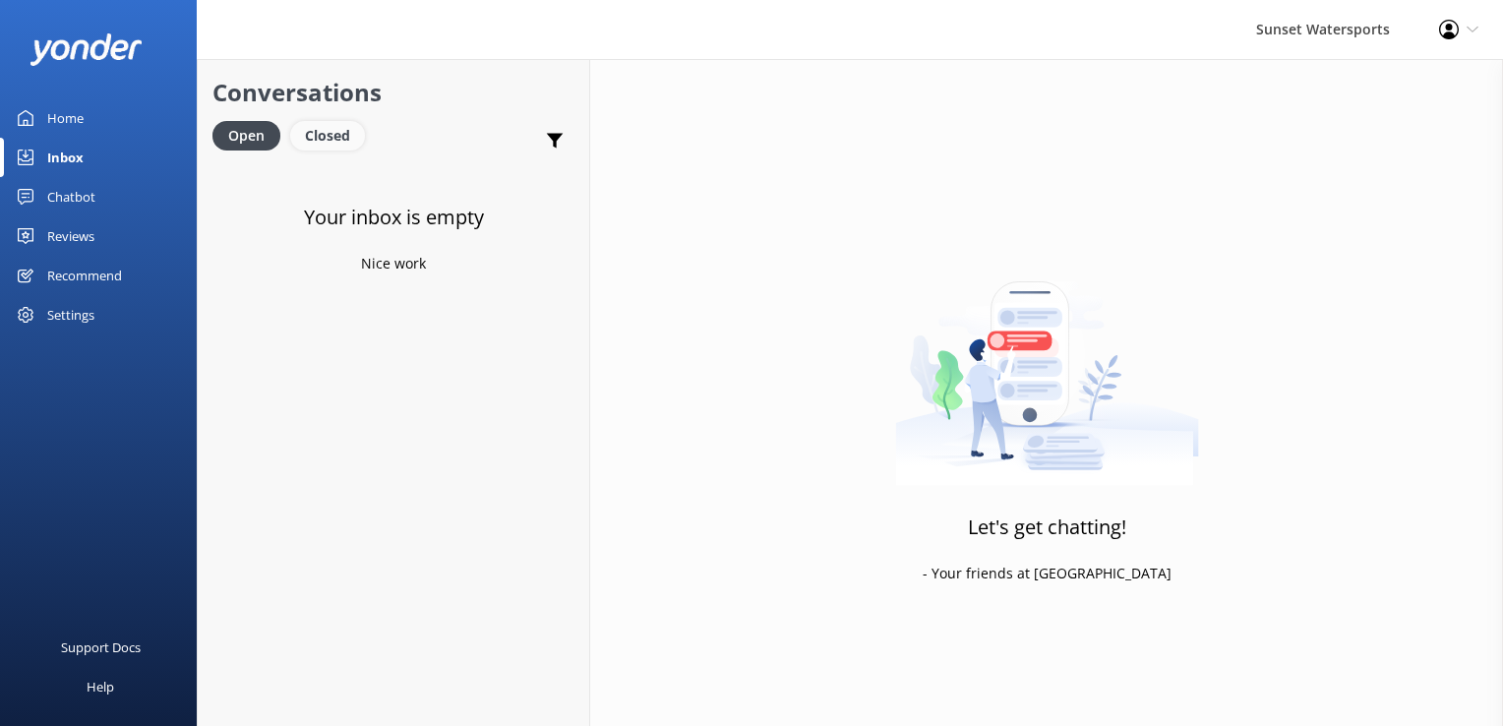
click at [330, 128] on div "Closed" at bounding box center [327, 136] width 75 height 30
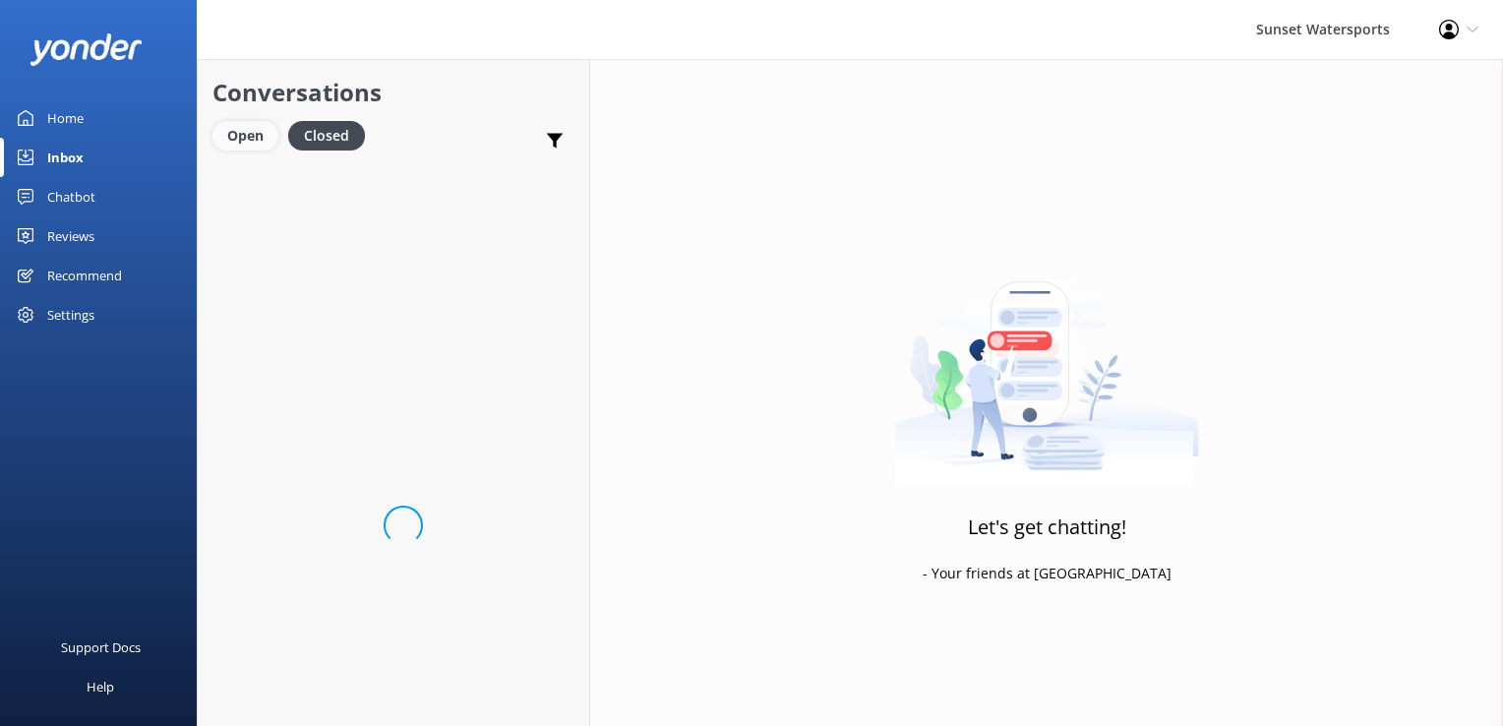
click at [245, 136] on div "Open" at bounding box center [246, 136] width 66 height 30
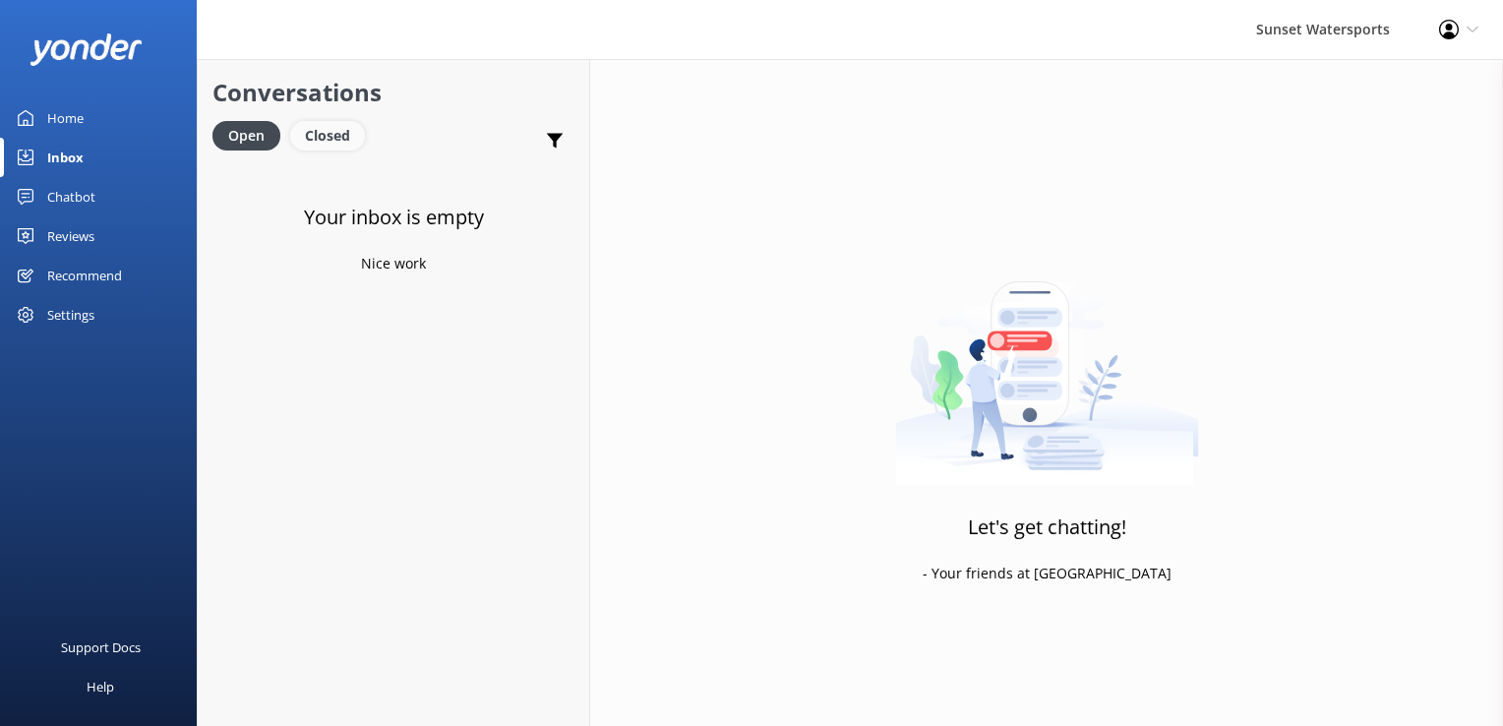
click at [343, 138] on div "Closed" at bounding box center [327, 136] width 75 height 30
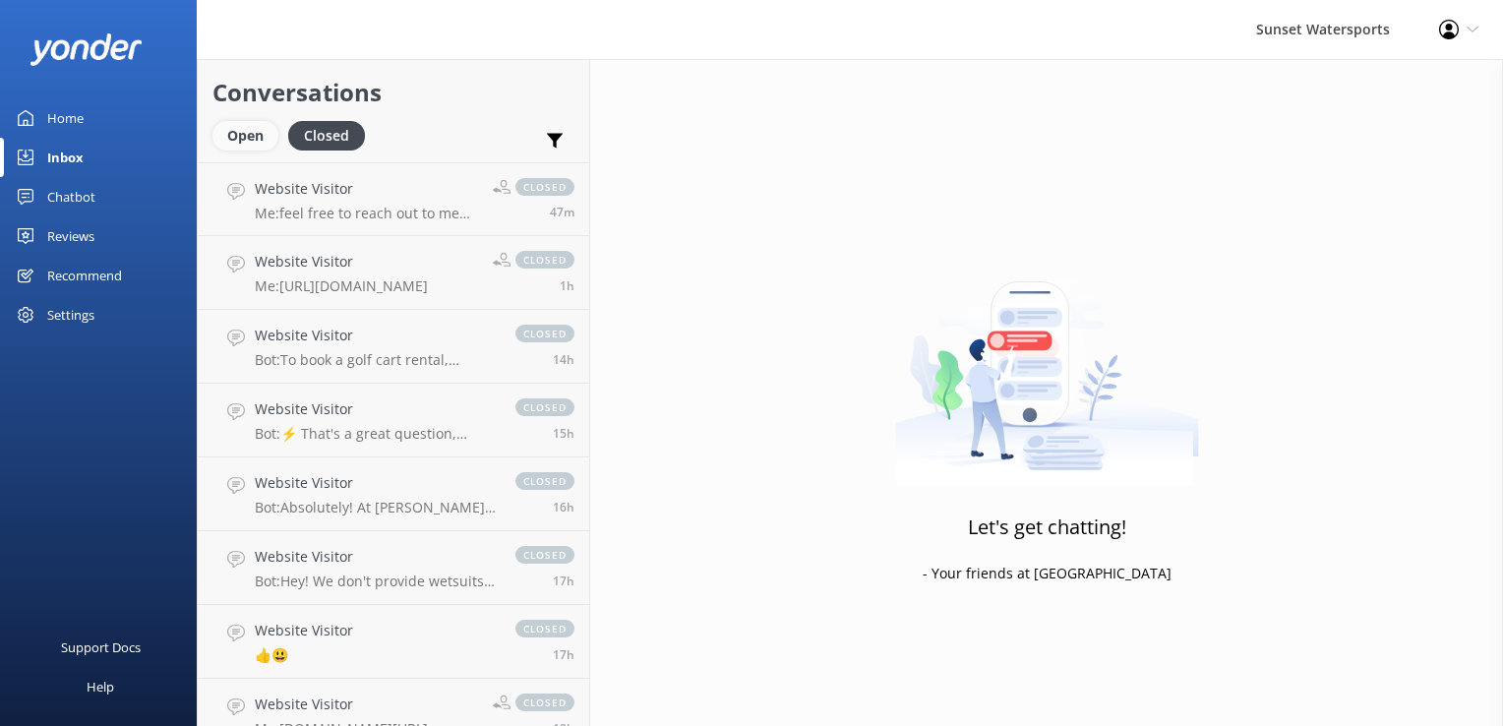
click at [262, 140] on div "Open" at bounding box center [246, 136] width 66 height 30
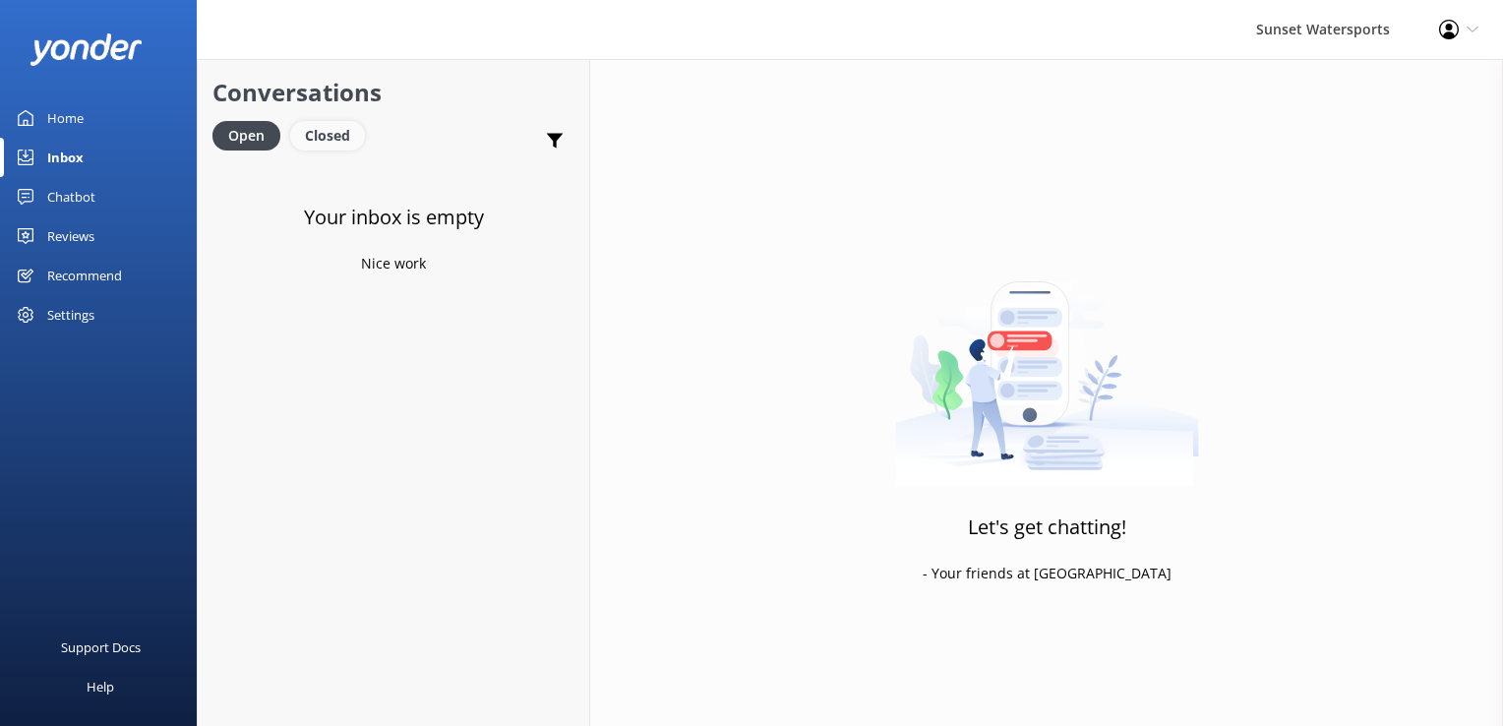
click at [338, 121] on div "Closed" at bounding box center [327, 136] width 75 height 30
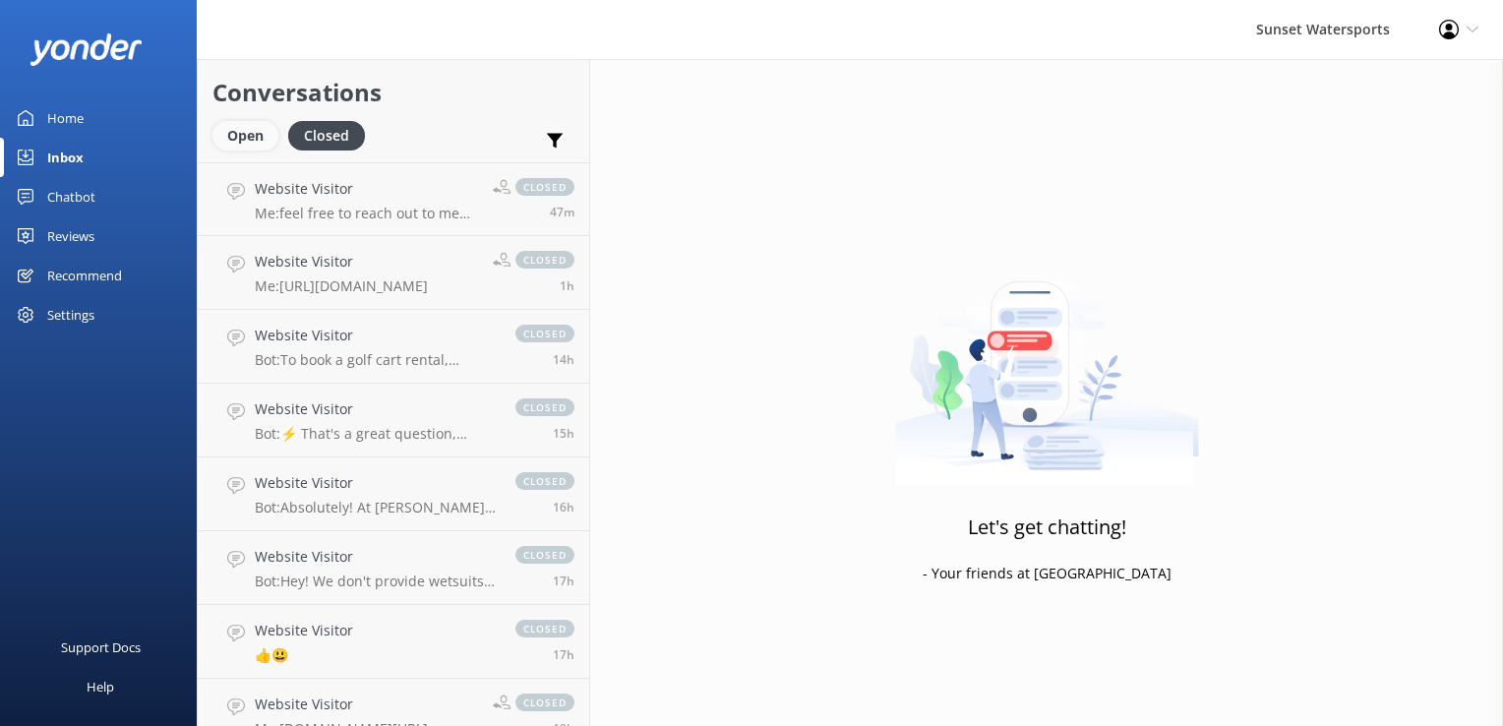
click at [230, 131] on div "Open" at bounding box center [246, 136] width 66 height 30
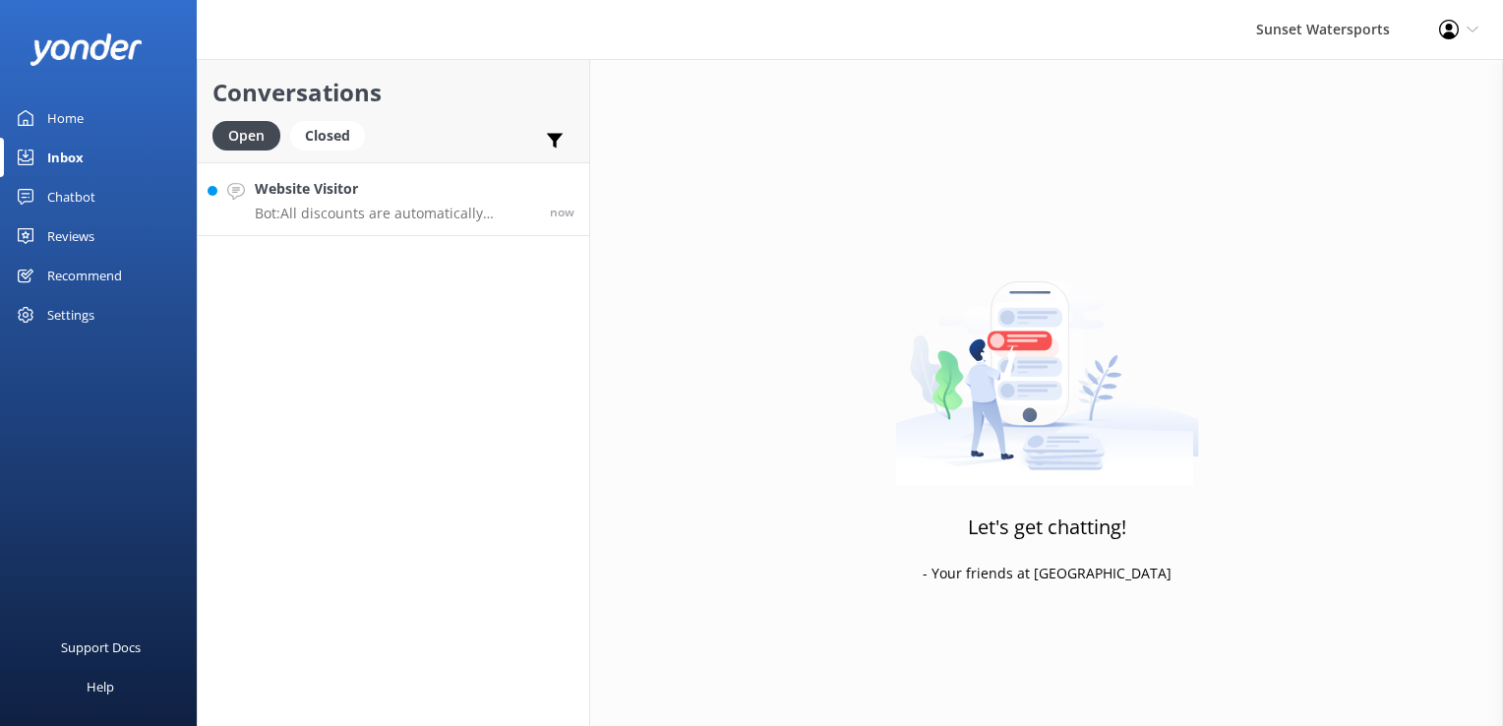
click at [372, 222] on link "Website Visitor Bot: All discounts are automatically applied at checkout. If yo…" at bounding box center [394, 199] width 392 height 74
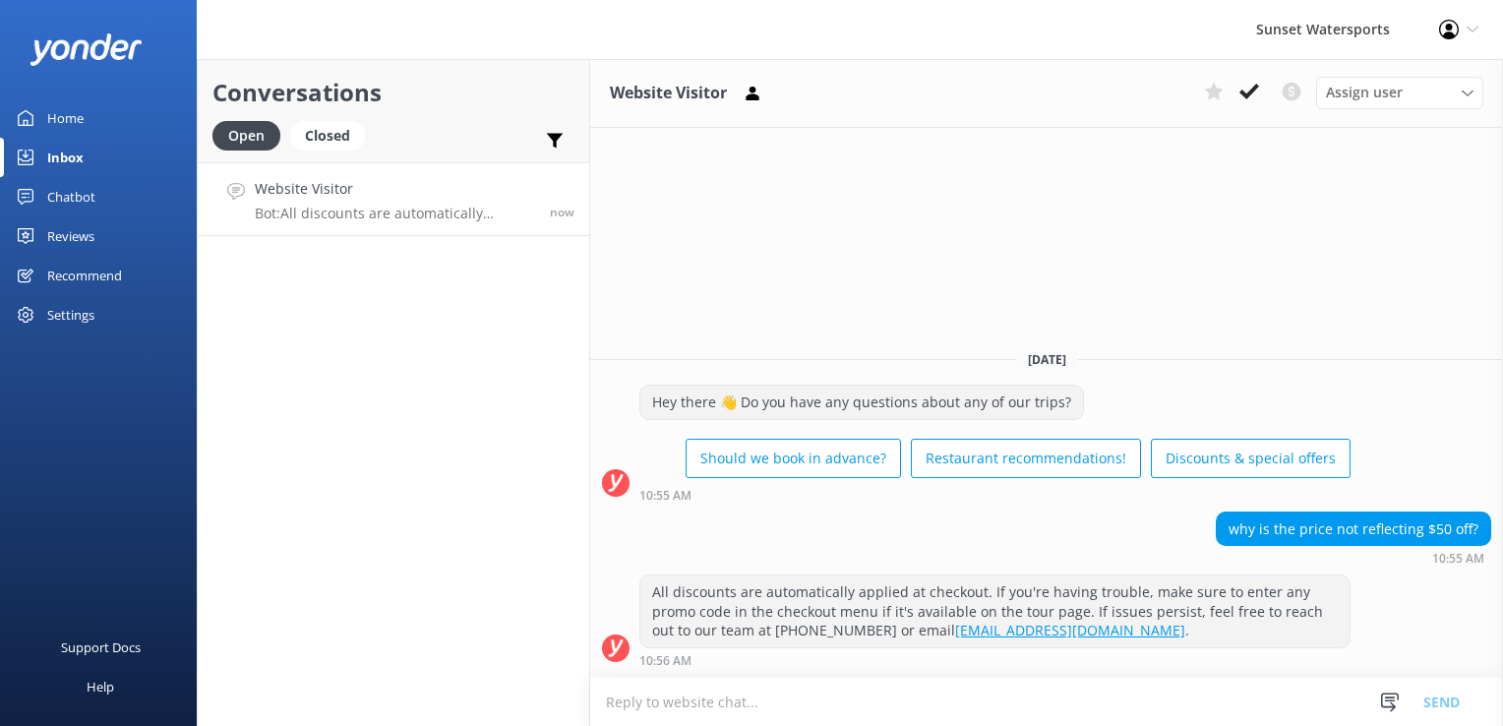
click at [699, 703] on textarea at bounding box center [1046, 702] width 913 height 48
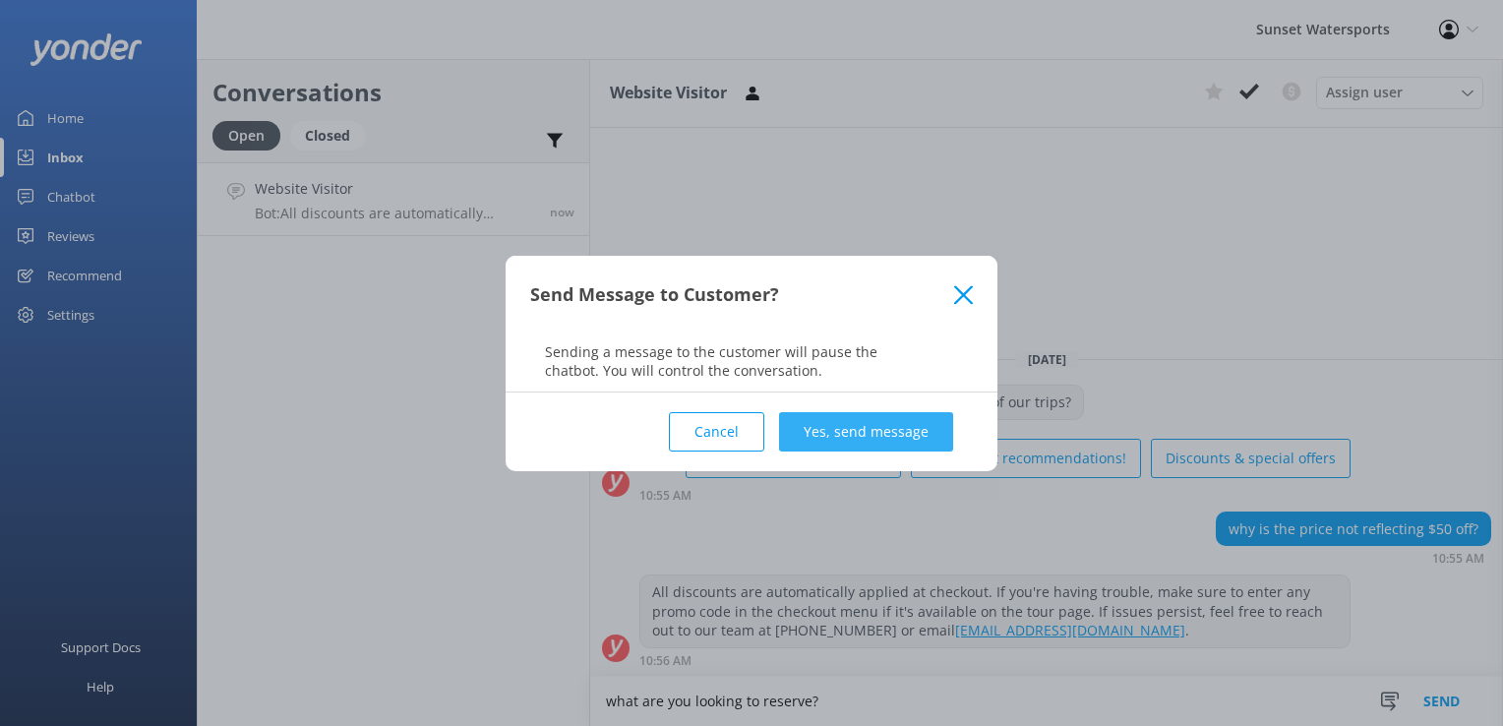
type textarea "what are you looking to reserve?"
click at [926, 444] on button "Yes, send message" at bounding box center [866, 431] width 174 height 39
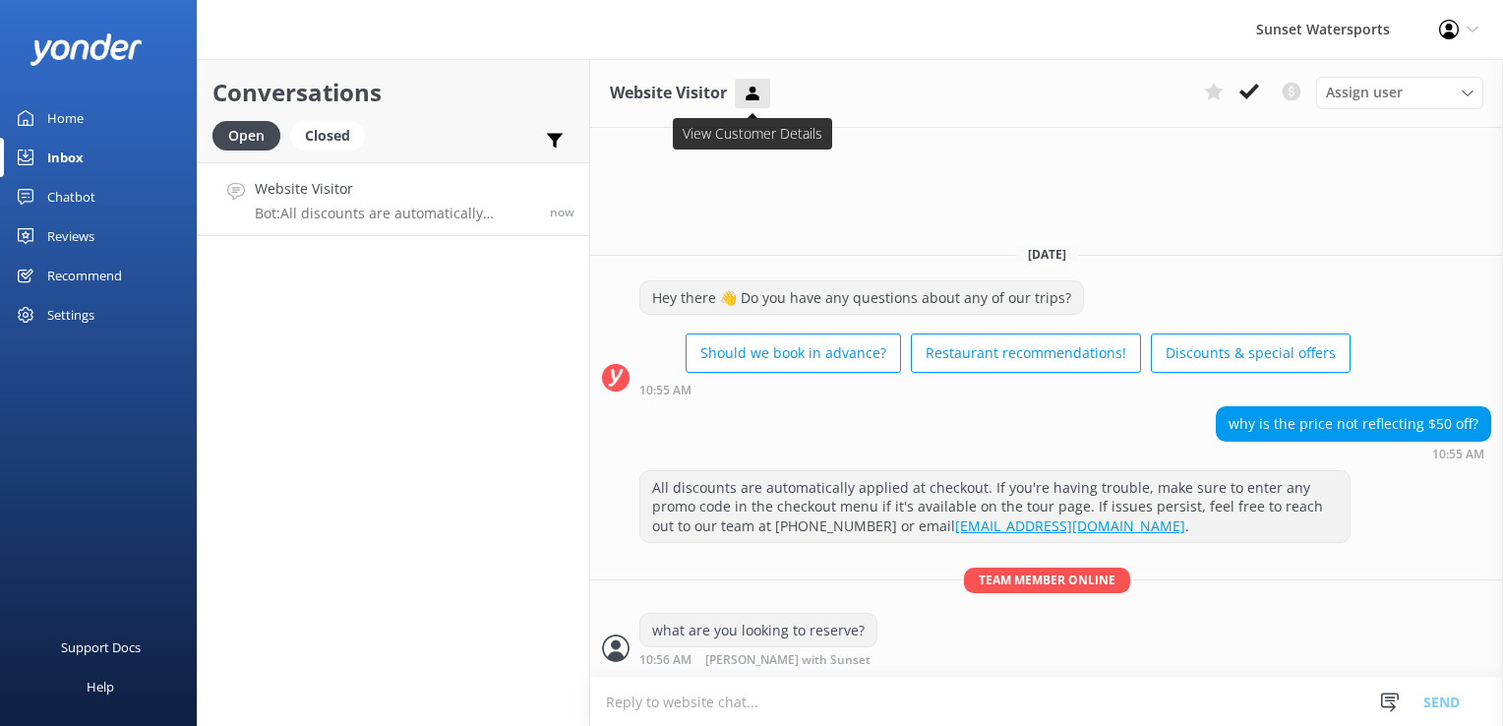
click at [756, 86] on icon at bounding box center [753, 94] width 20 height 20
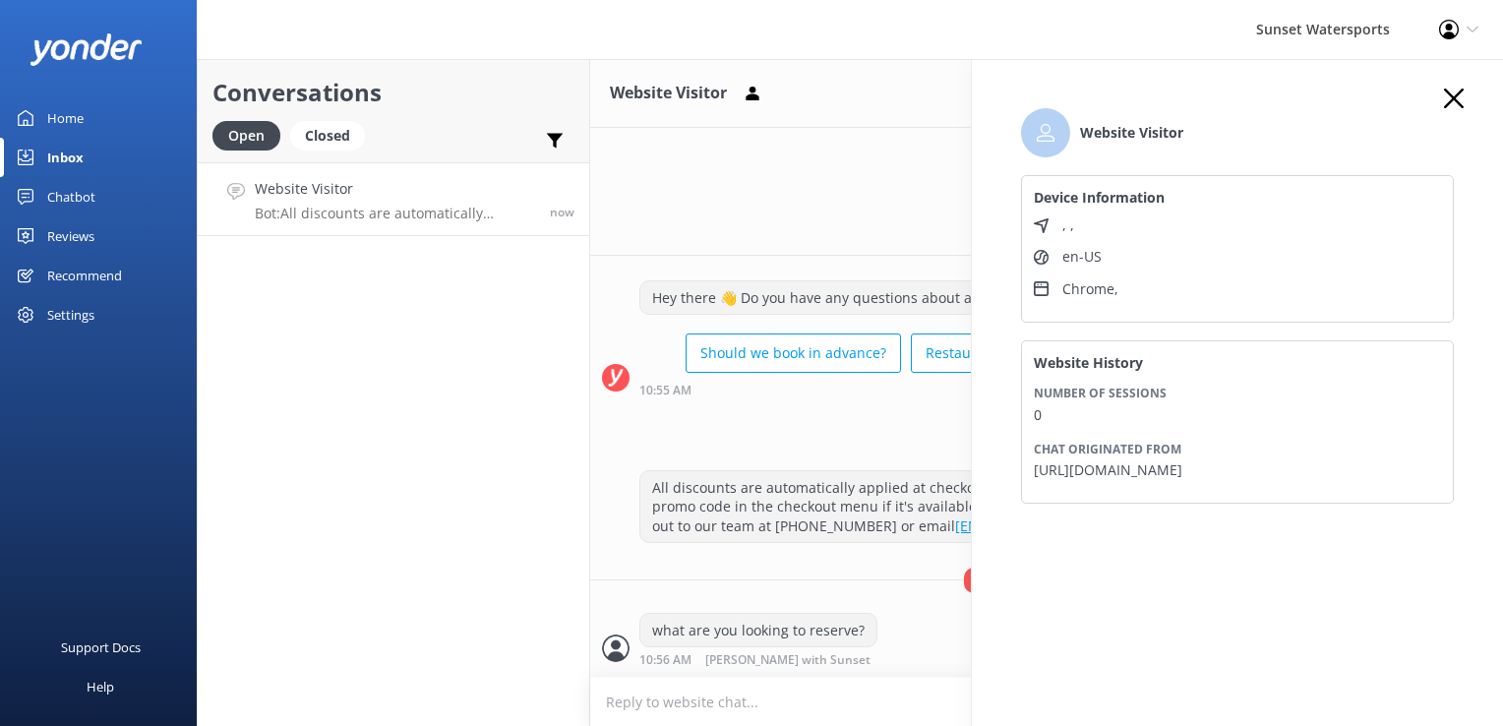
click at [791, 187] on div "Website Visitor Assign user [PERSON_NAME] at [GEOGRAPHIC_DATA][PERSON_NAME] wit…" at bounding box center [1046, 392] width 913 height 667
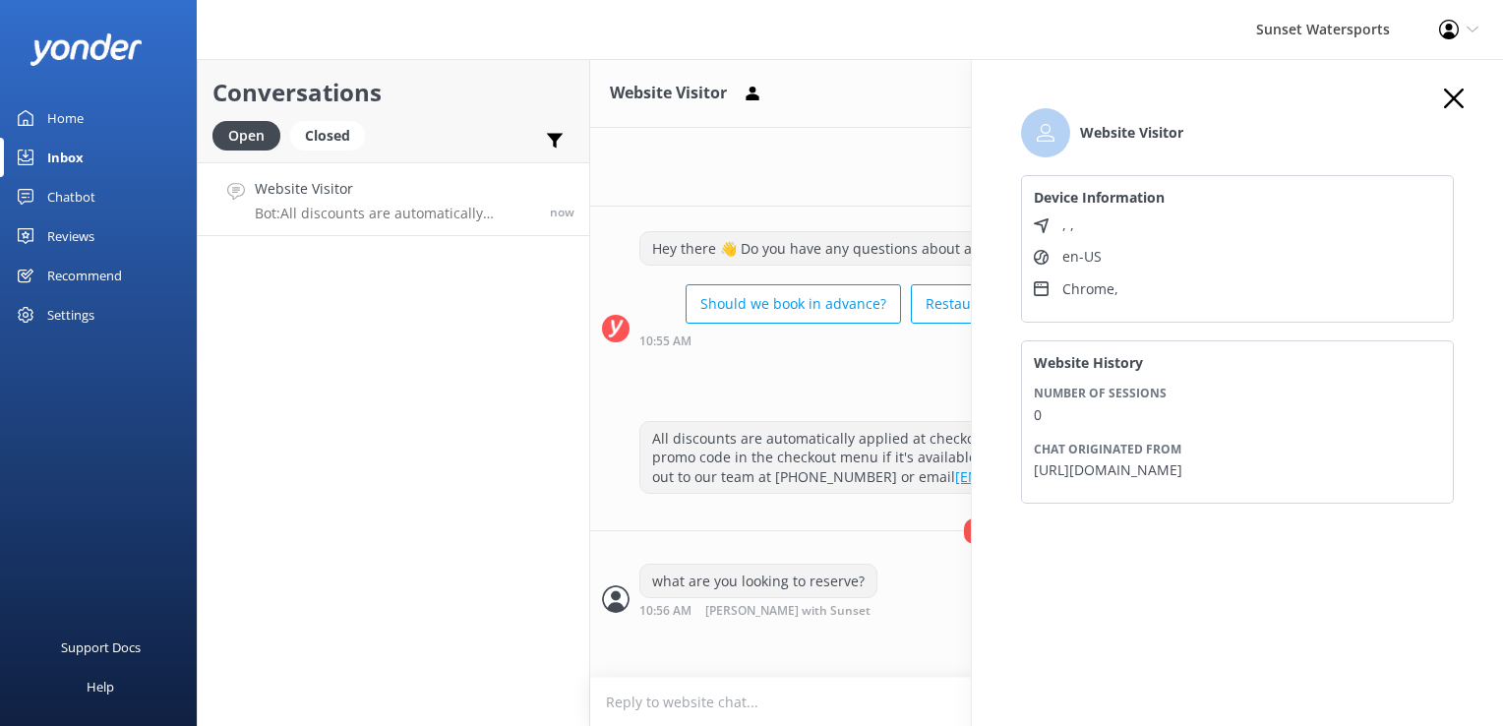
click at [1457, 115] on div "Website Visitor Device Information , , en-US Chrome , Website History Number of…" at bounding box center [1238, 315] width 472 height 453
click at [1455, 100] on use "button" at bounding box center [1454, 99] width 20 height 20
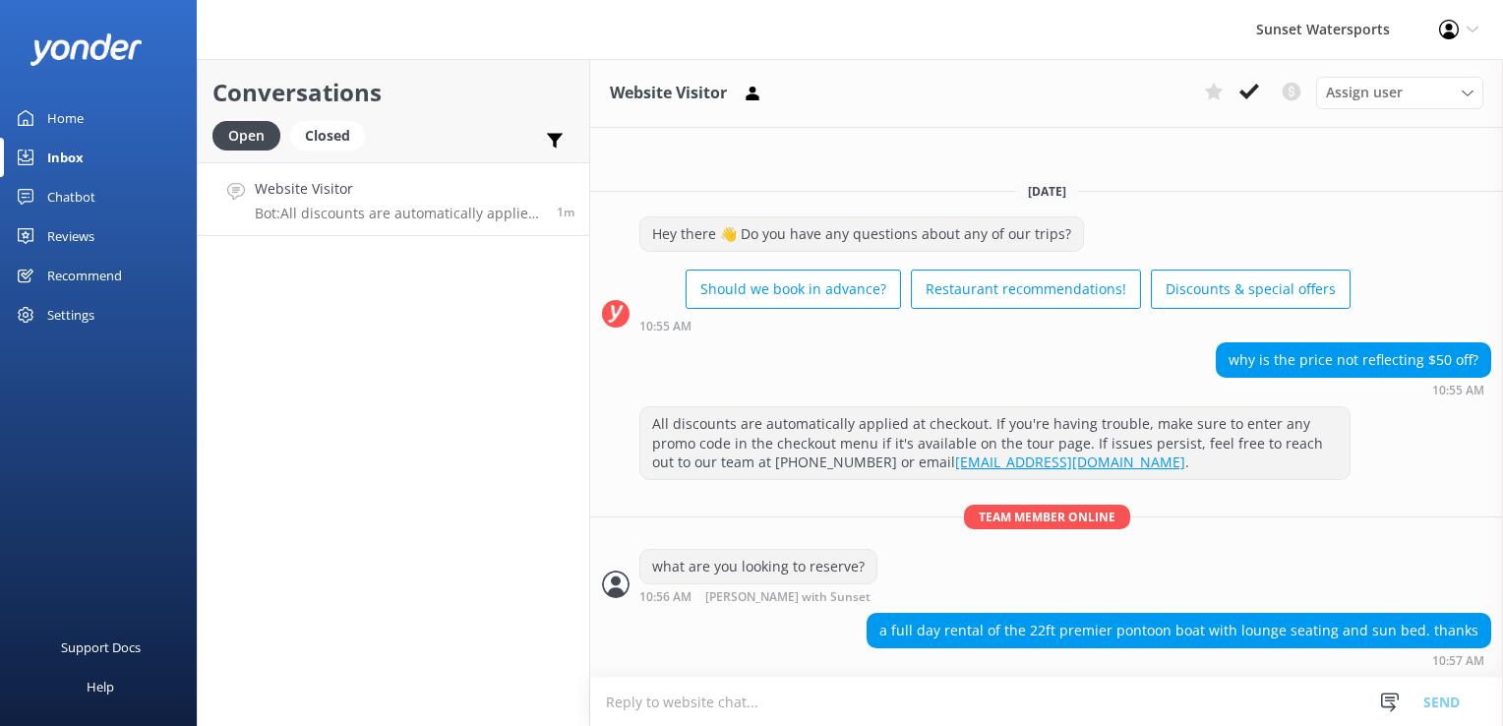
click at [913, 96] on div "Website Visitor Assign user [PERSON_NAME] at [GEOGRAPHIC_DATA][PERSON_NAME] wit…" at bounding box center [1046, 93] width 913 height 69
click at [680, 711] on textarea at bounding box center [1046, 702] width 913 height 48
type textarea "f"
type textarea "what date are you wanting to go?"
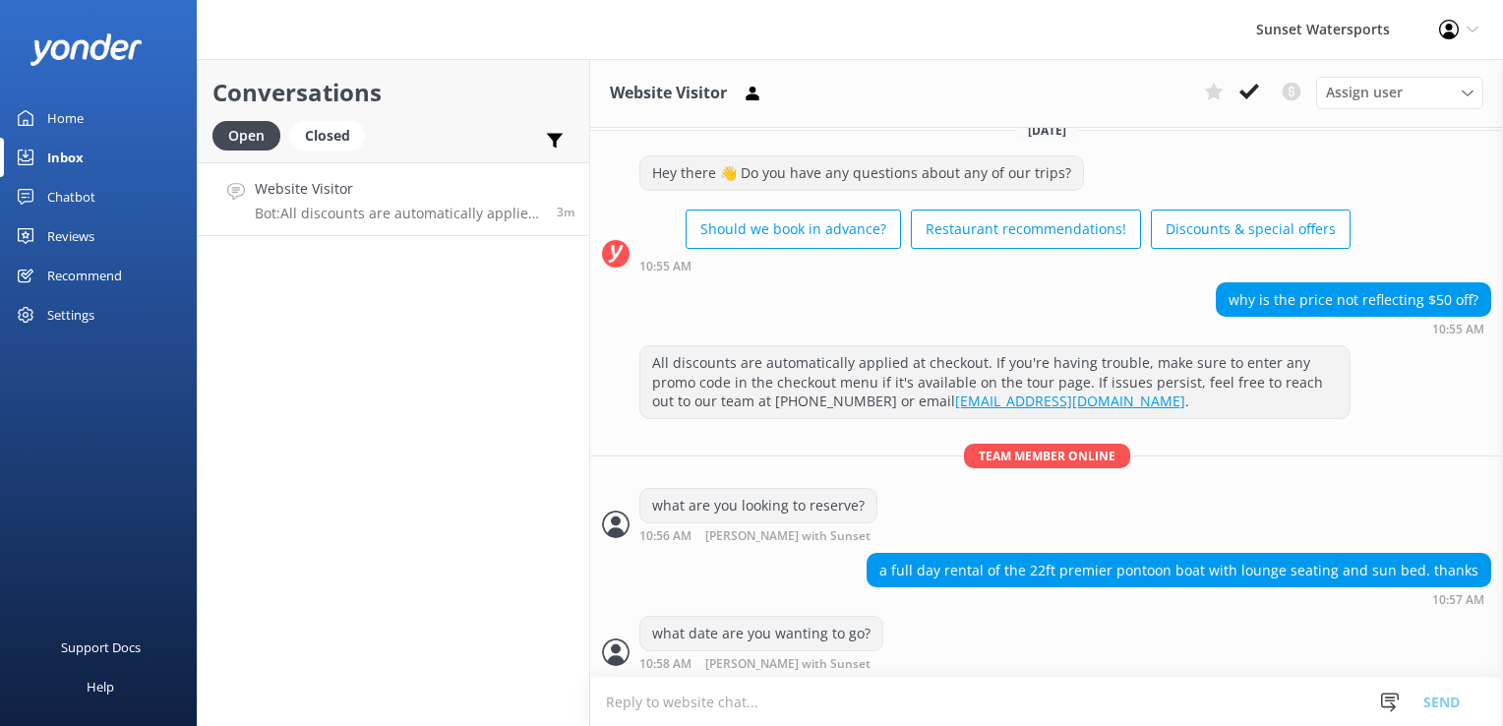
click at [710, 725] on html "Sunset Watersports Profile Settings Logout Home Inbox Chatbot Content Products …" at bounding box center [751, 363] width 1503 height 726
click at [715, 702] on textarea at bounding box center [1046, 702] width 913 height 48
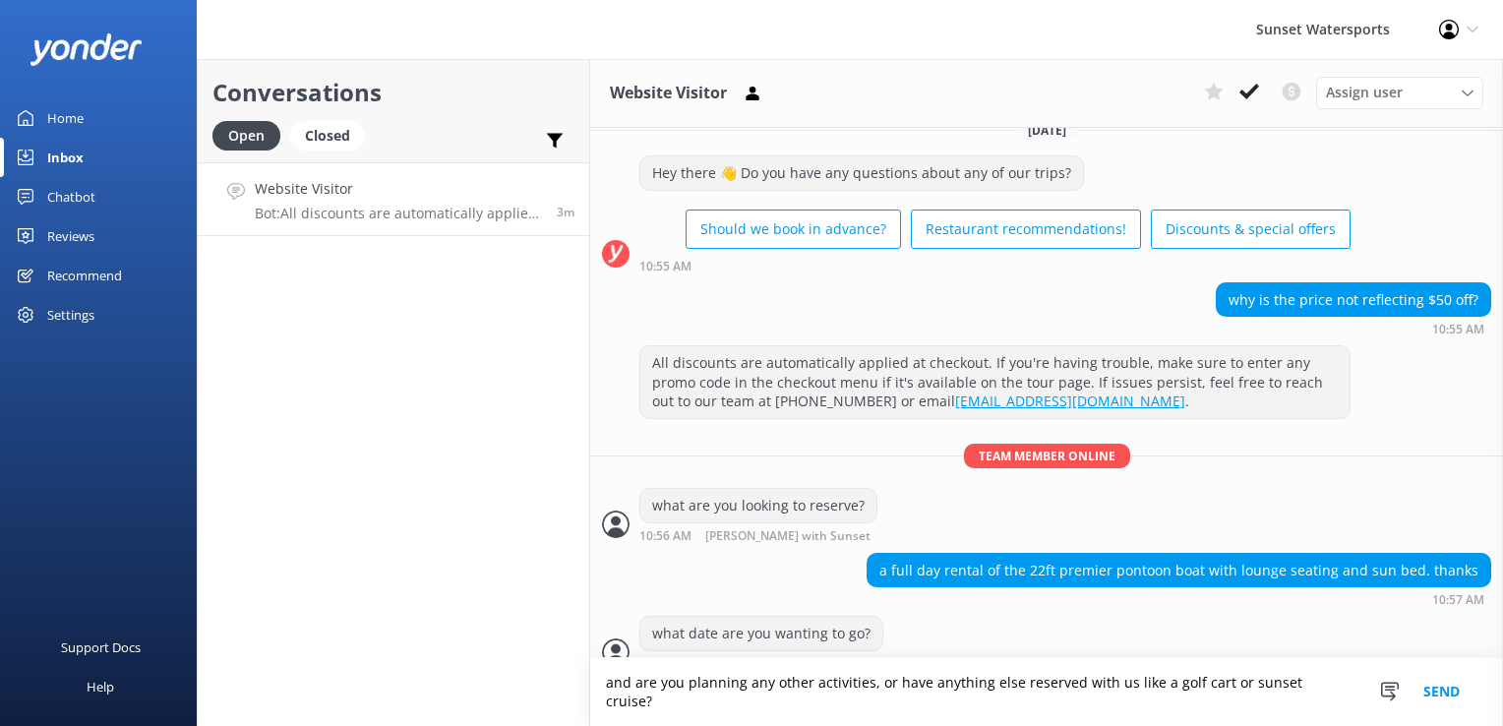
type textarea "and are you planning any other activities, or have anything else reserved with …"
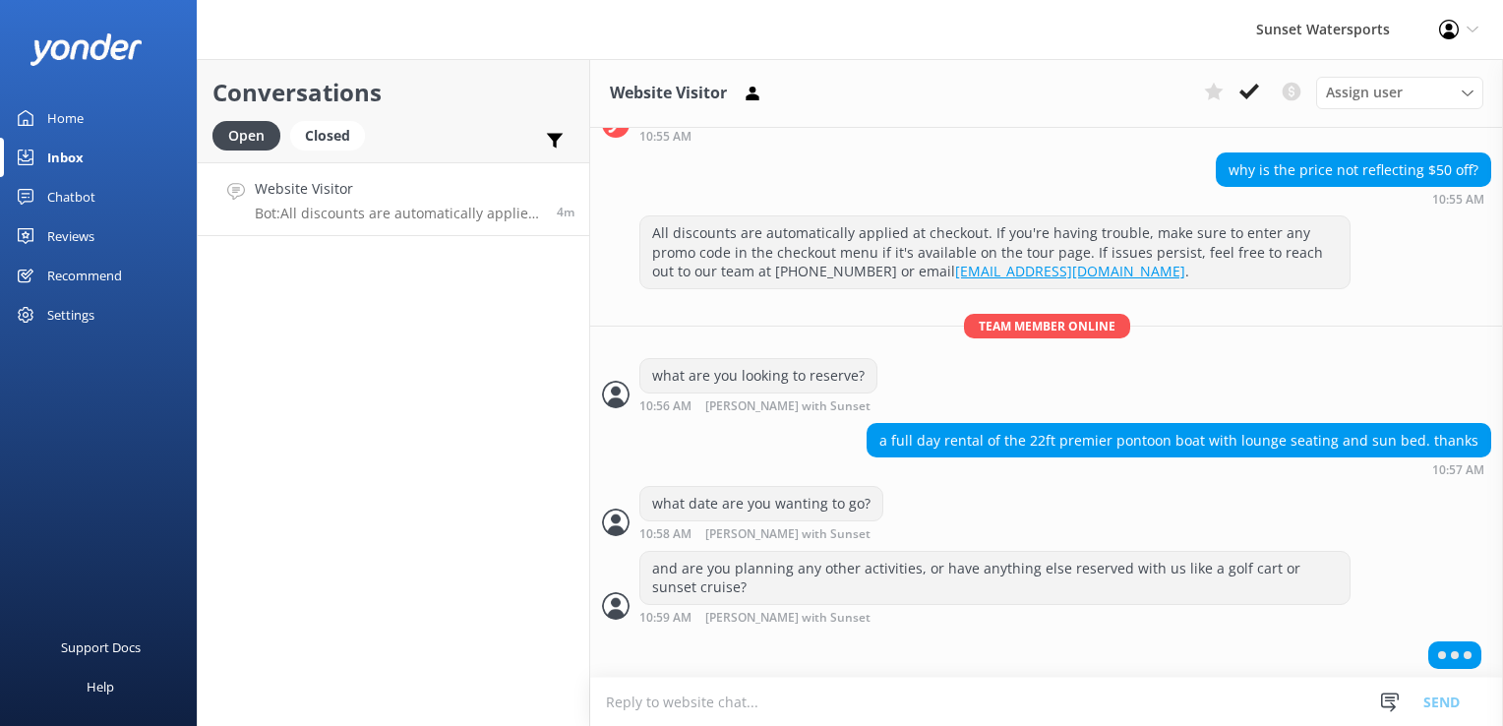
scroll to position [107, 0]
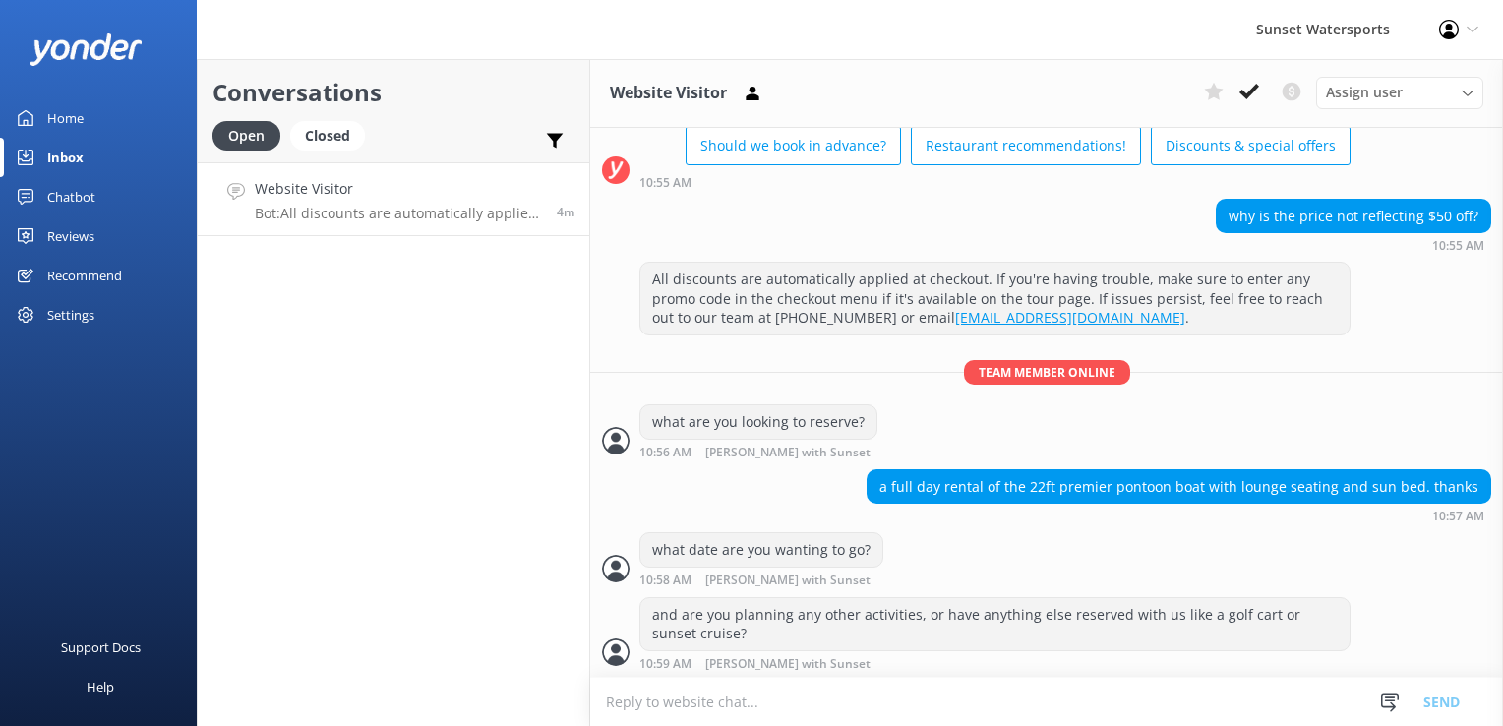
click at [713, 688] on textarea at bounding box center [1046, 702] width 913 height 48
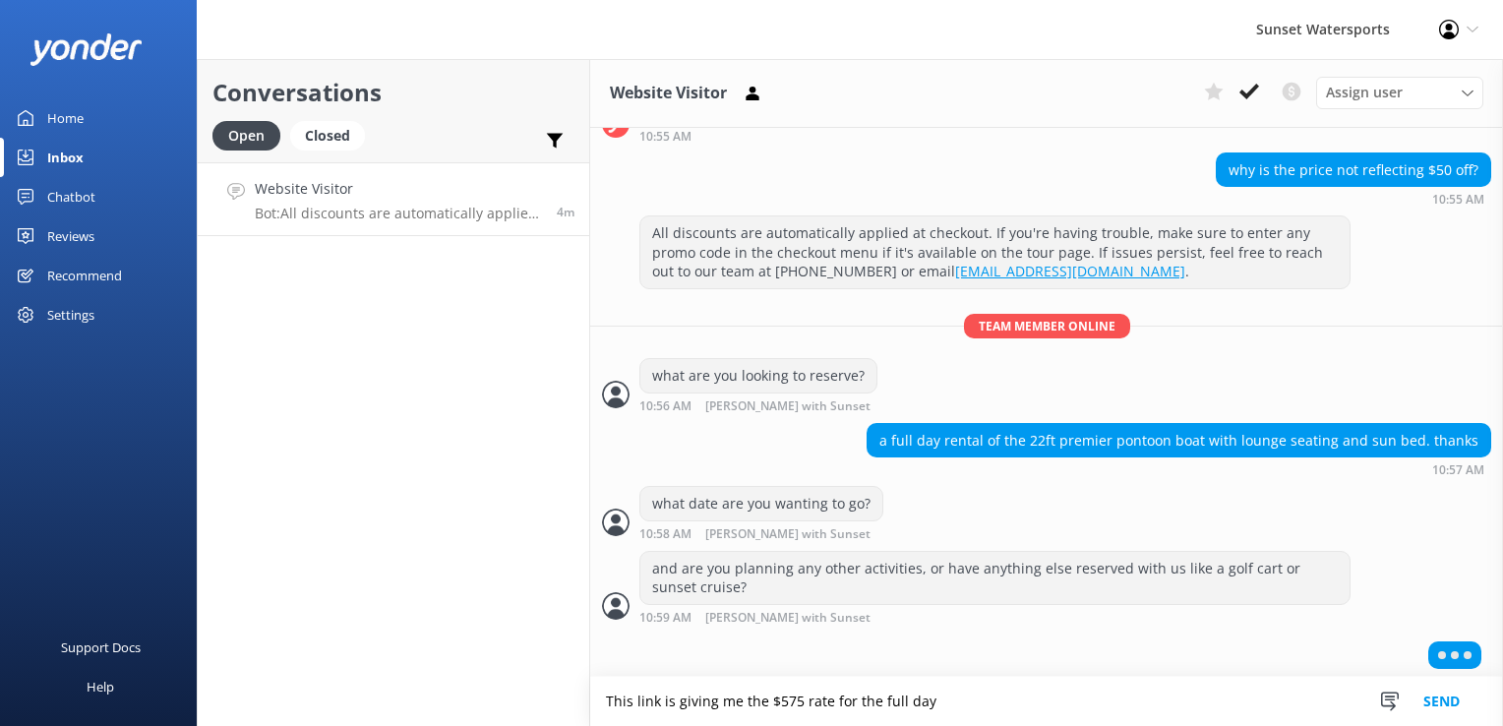
paste textarea "[URL][DOMAIN_NAME]"
type textarea "This link is giving me the $575 rate for the full day [URL][DOMAIN_NAME]"
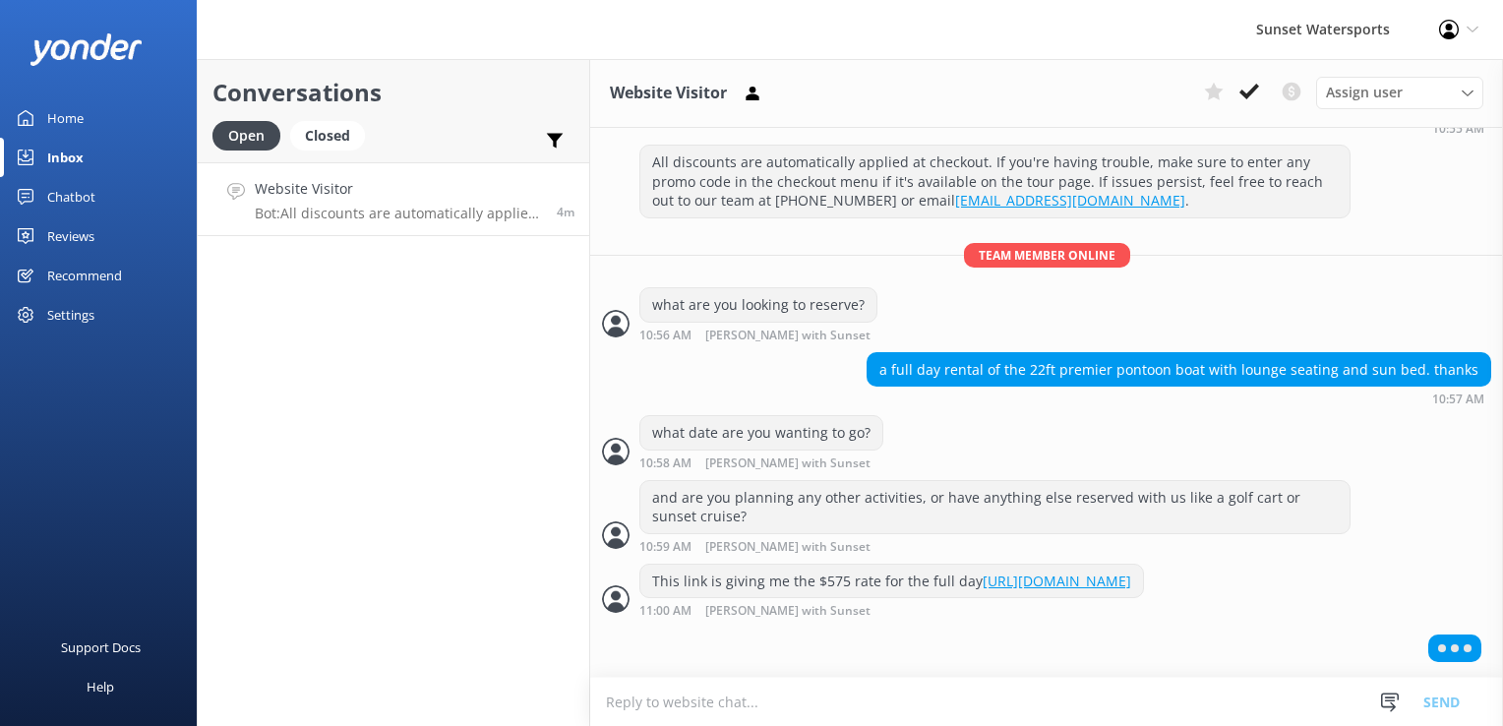
scroll to position [256, 0]
click at [688, 709] on textarea at bounding box center [1046, 702] width 913 height 48
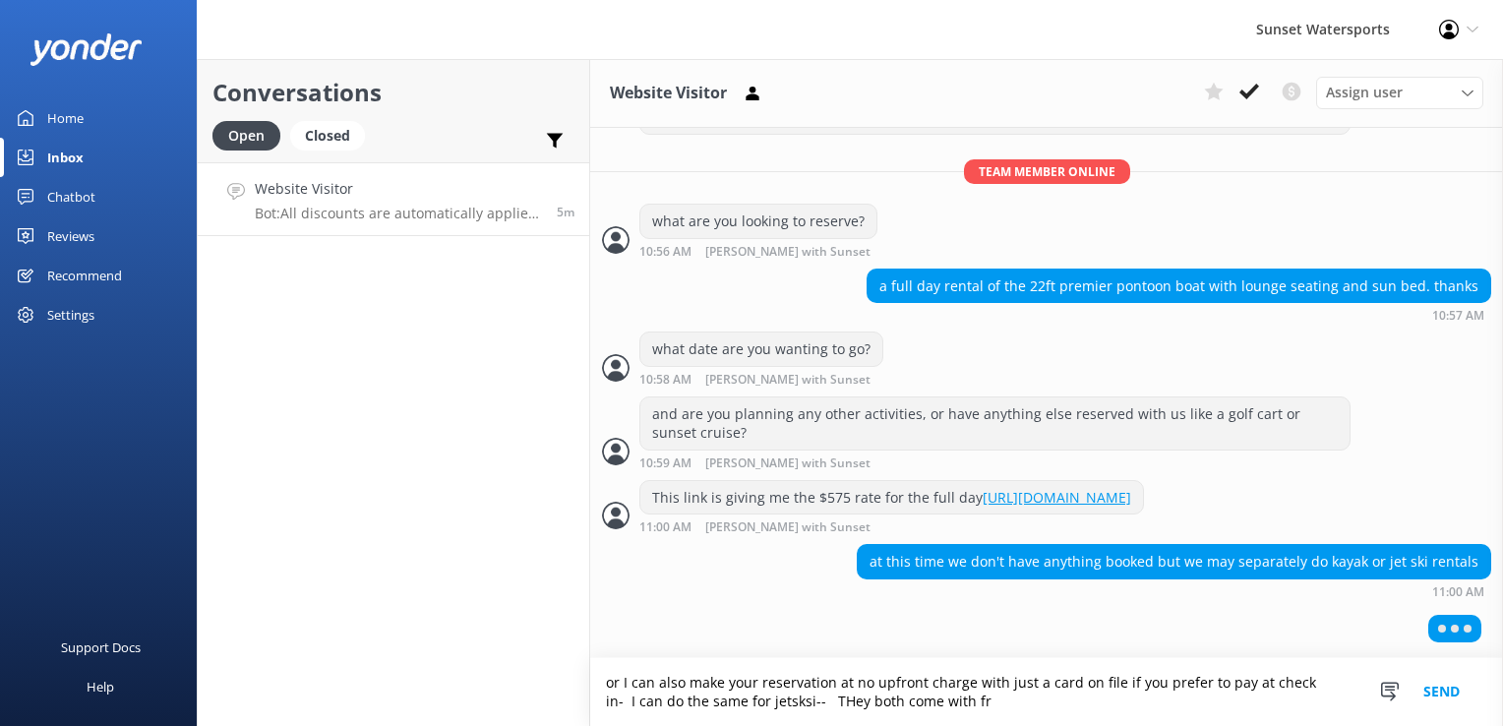
scroll to position [338, 0]
type textarea "or I can also make your reservation at no upfront charge with just a card on fi…"
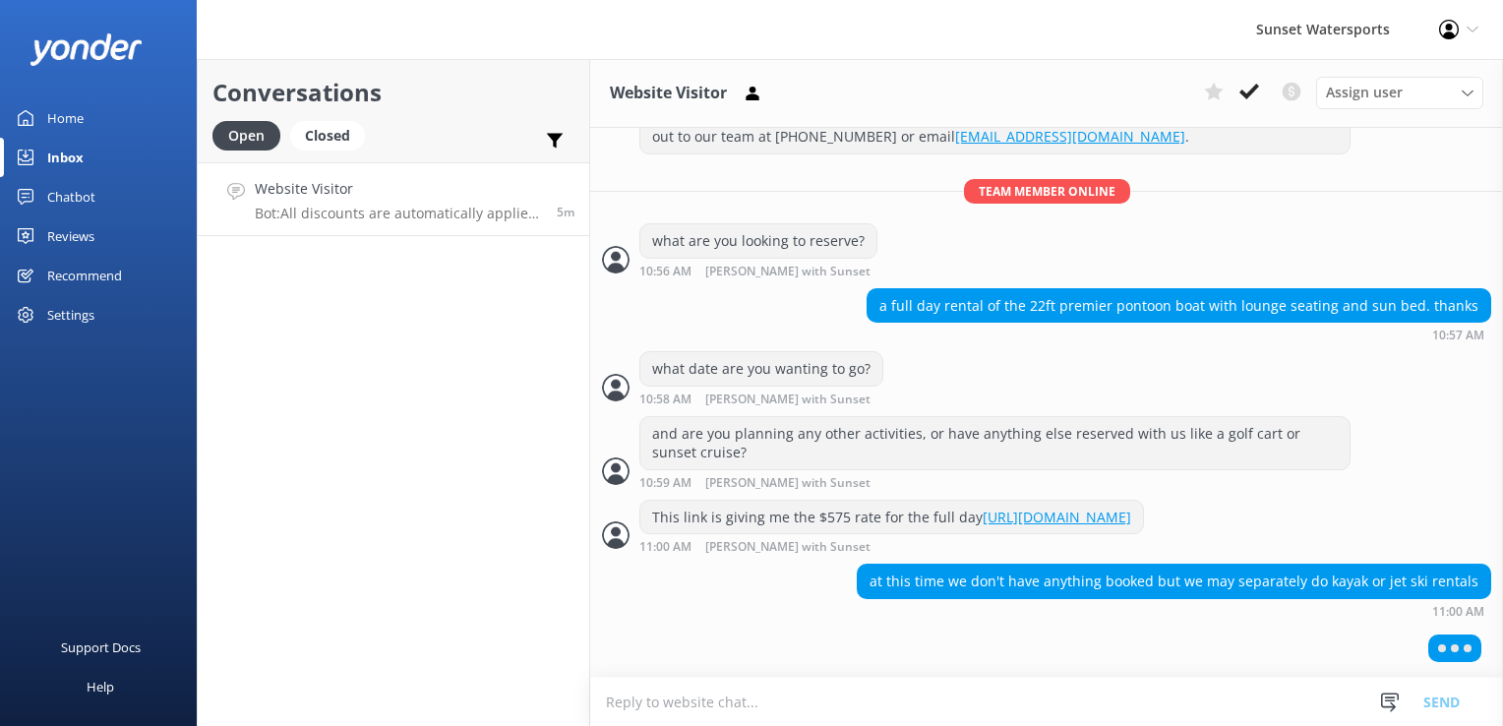
click at [689, 709] on textarea at bounding box center [1046, 702] width 913 height 48
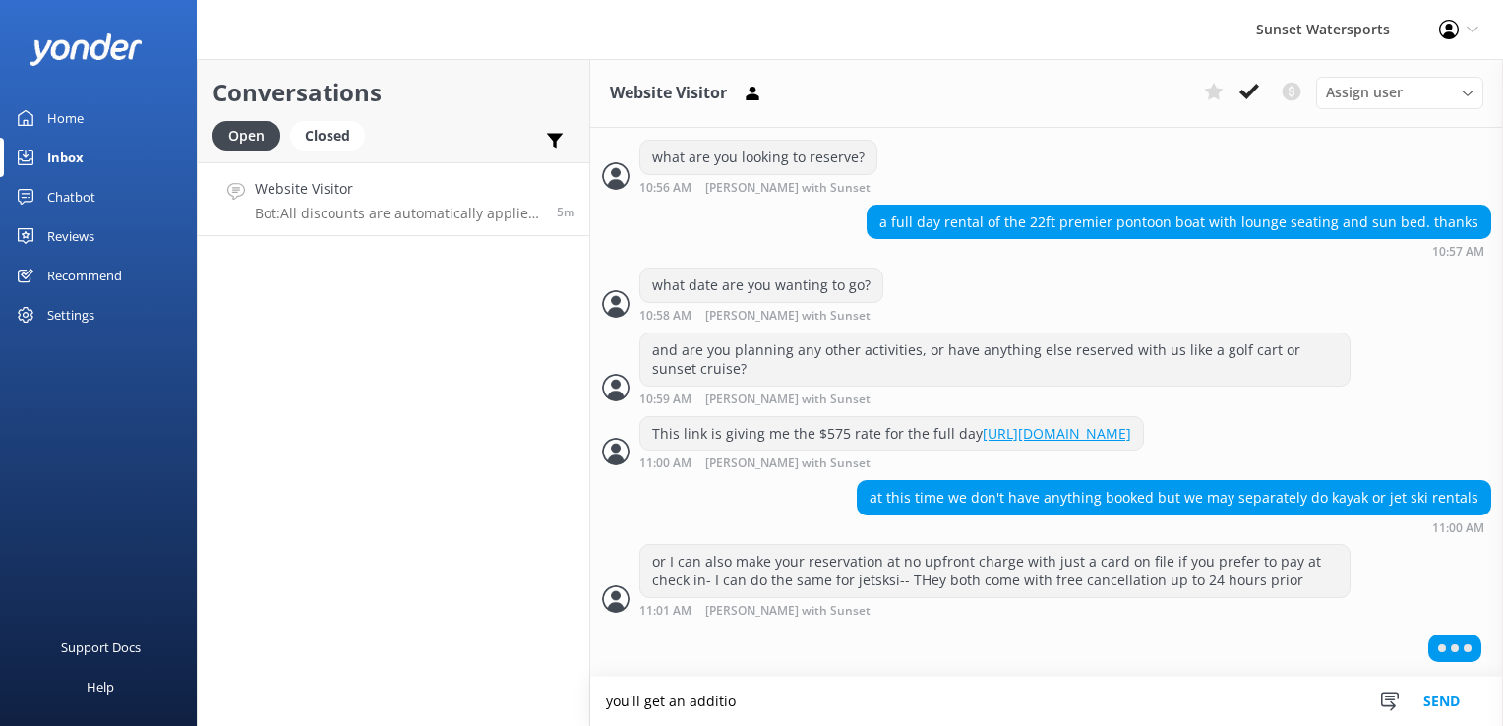
scroll to position [356, 0]
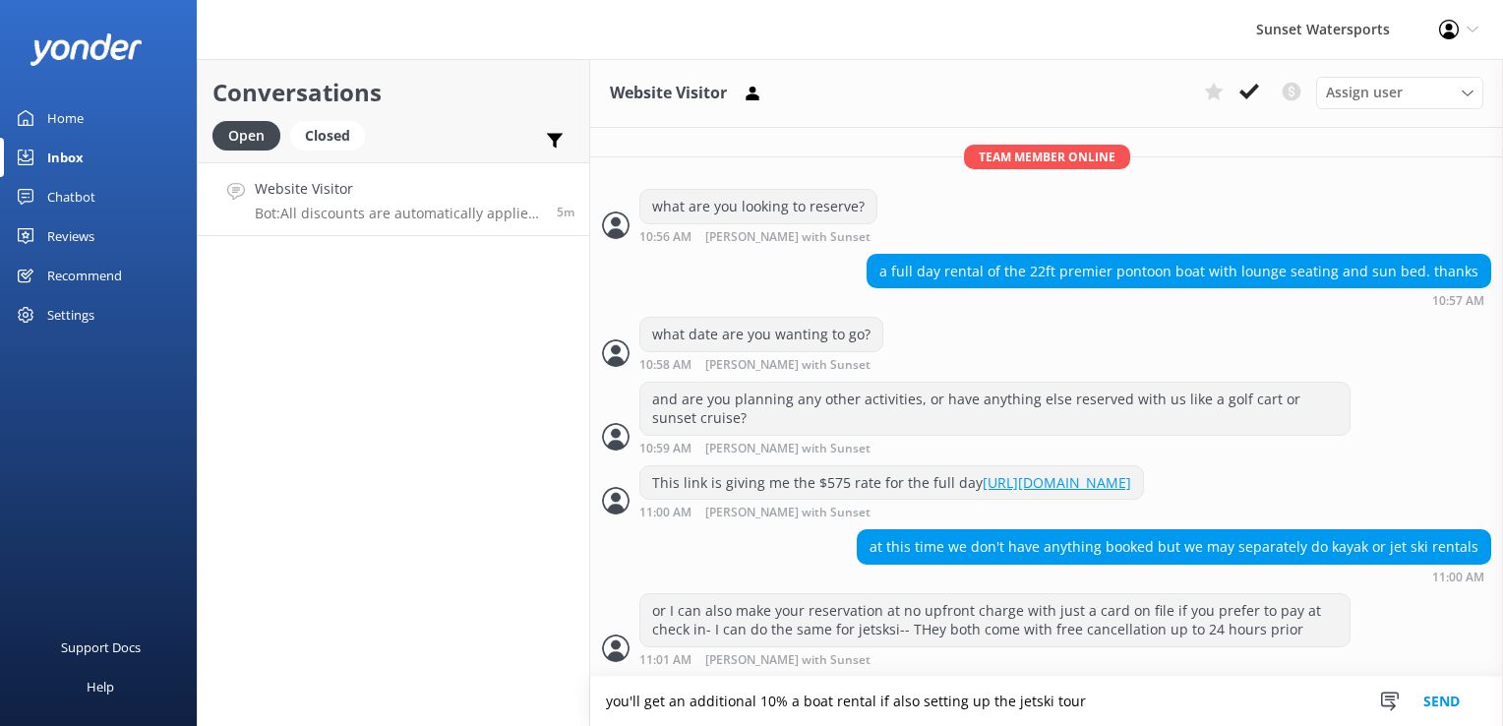
type textarea "you'll get an additional 10% a boat rental if also setting up the jetski tour"
click at [689, 709] on textarea at bounding box center [1046, 702] width 913 height 48
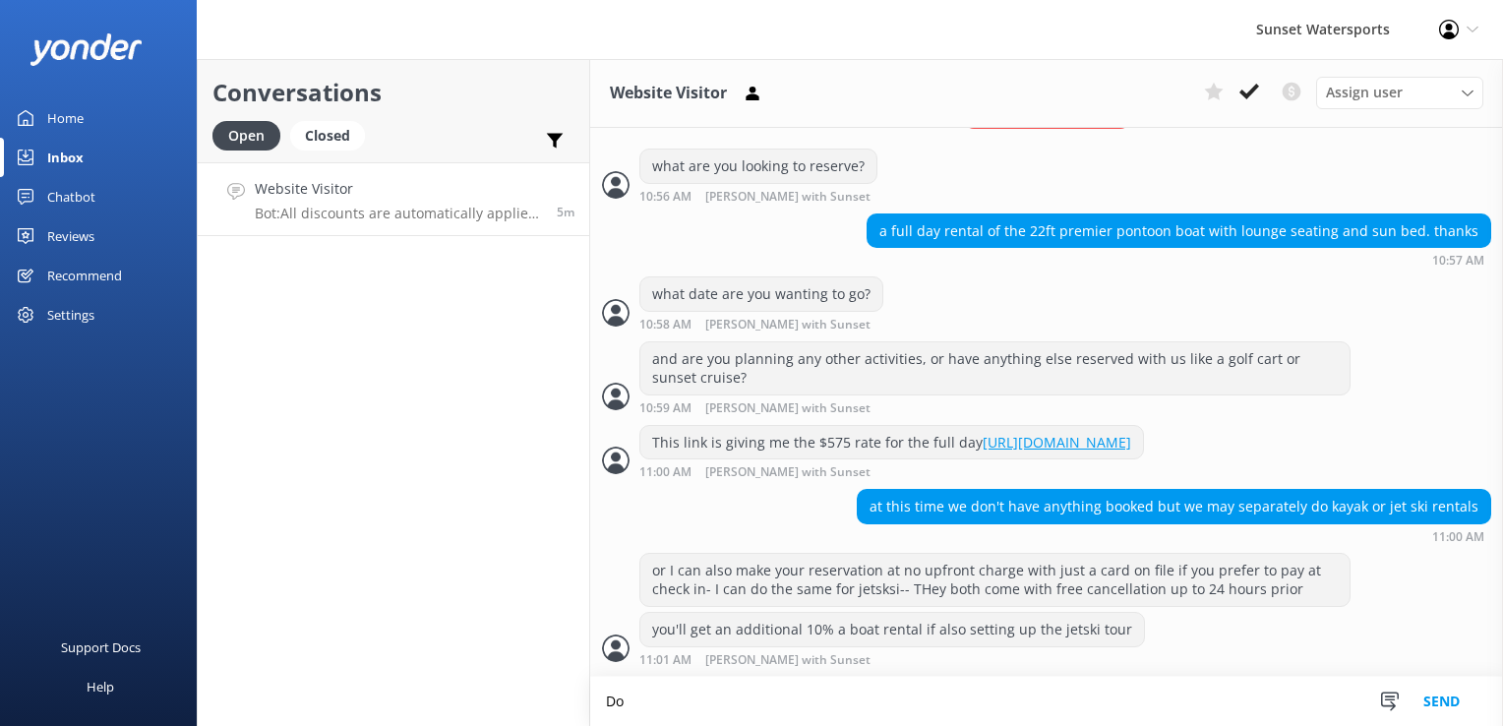
type textarea "D"
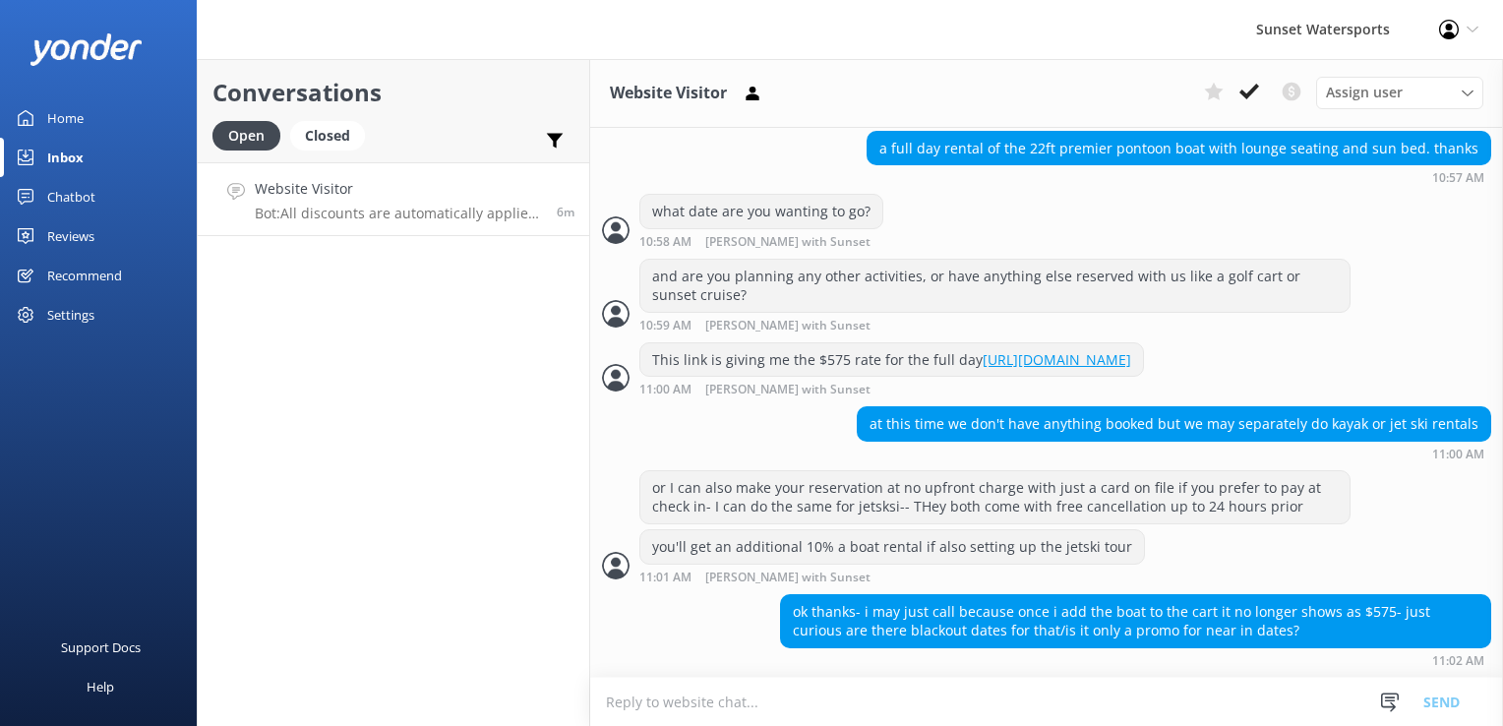
click at [823, 706] on textarea at bounding box center [1046, 702] width 913 height 48
click at [725, 704] on textarea at bounding box center [1046, 702] width 913 height 48
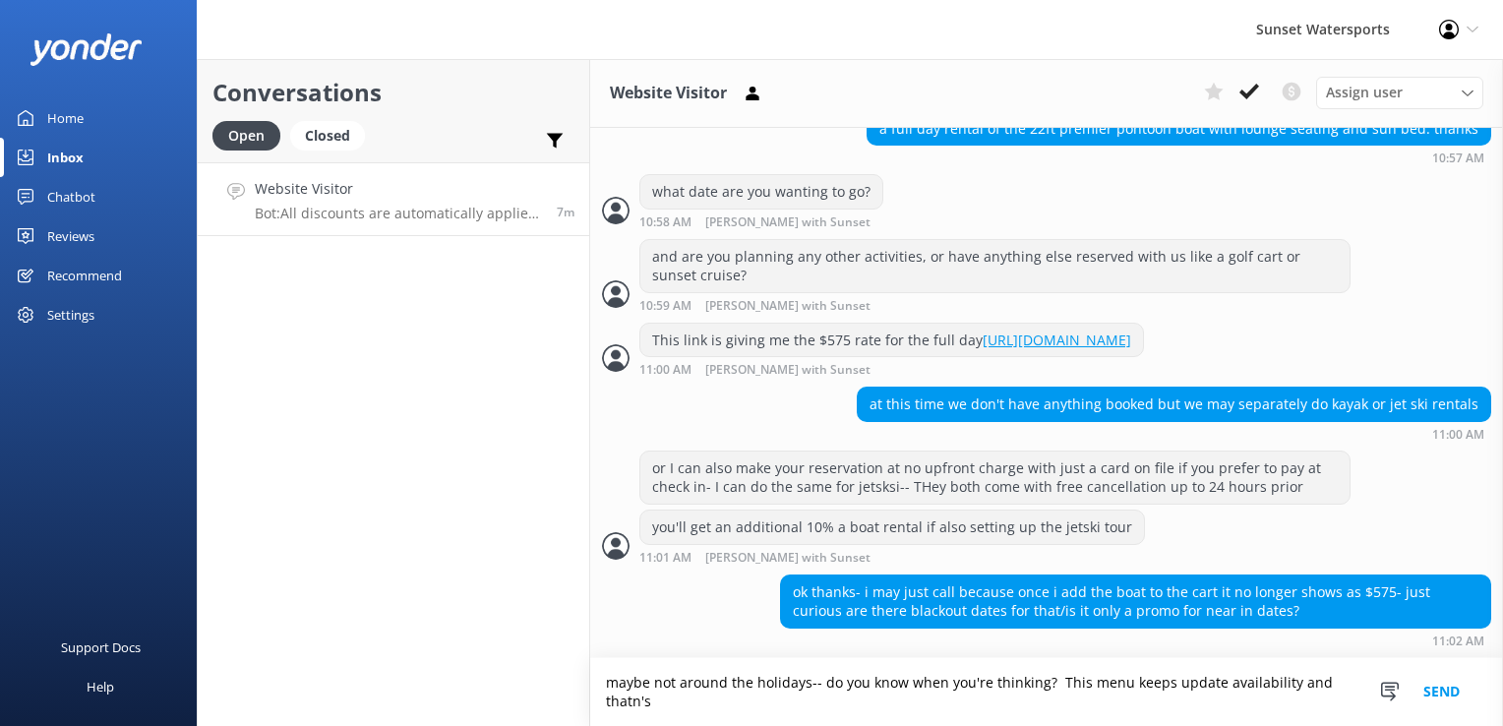
scroll to position [498, 0]
type textarea "maybe not around the holidays-- do you know when you're thinking? This menu kee…"
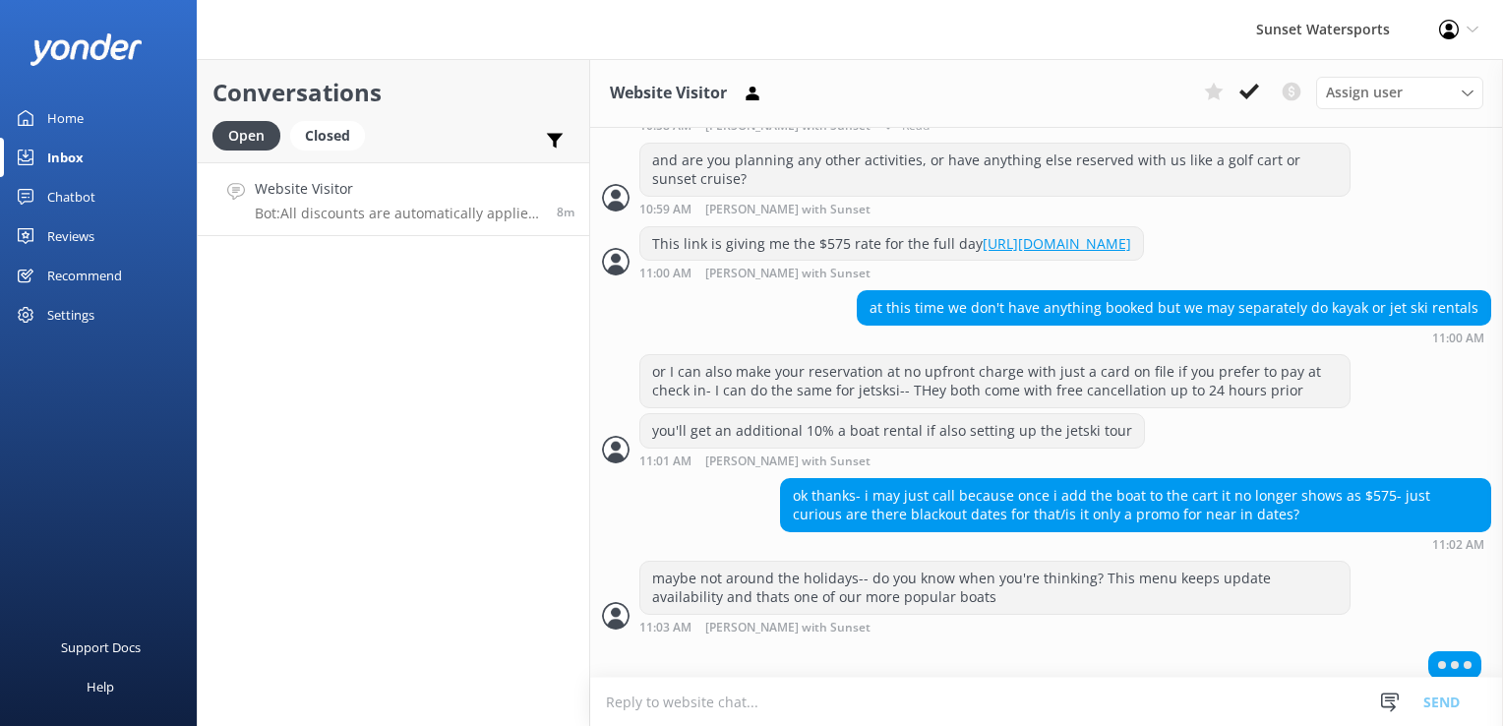
scroll to position [608, 0]
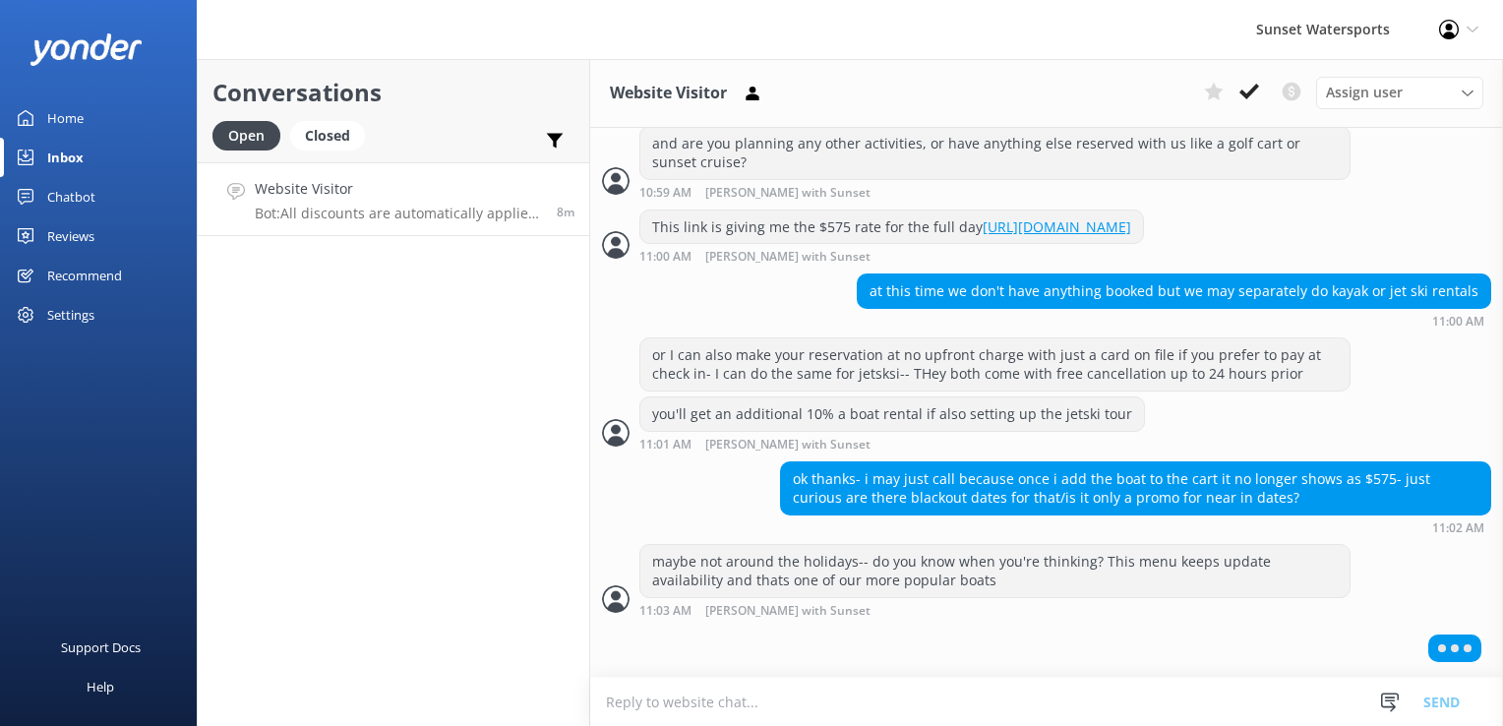
drag, startPoint x: 905, startPoint y: 214, endPoint x: 539, endPoint y: 325, distance: 382.3
click at [539, 325] on div "Conversations Open Closed Important Converted Assigned to me Unassigned SMS Web…" at bounding box center [394, 392] width 394 height 667
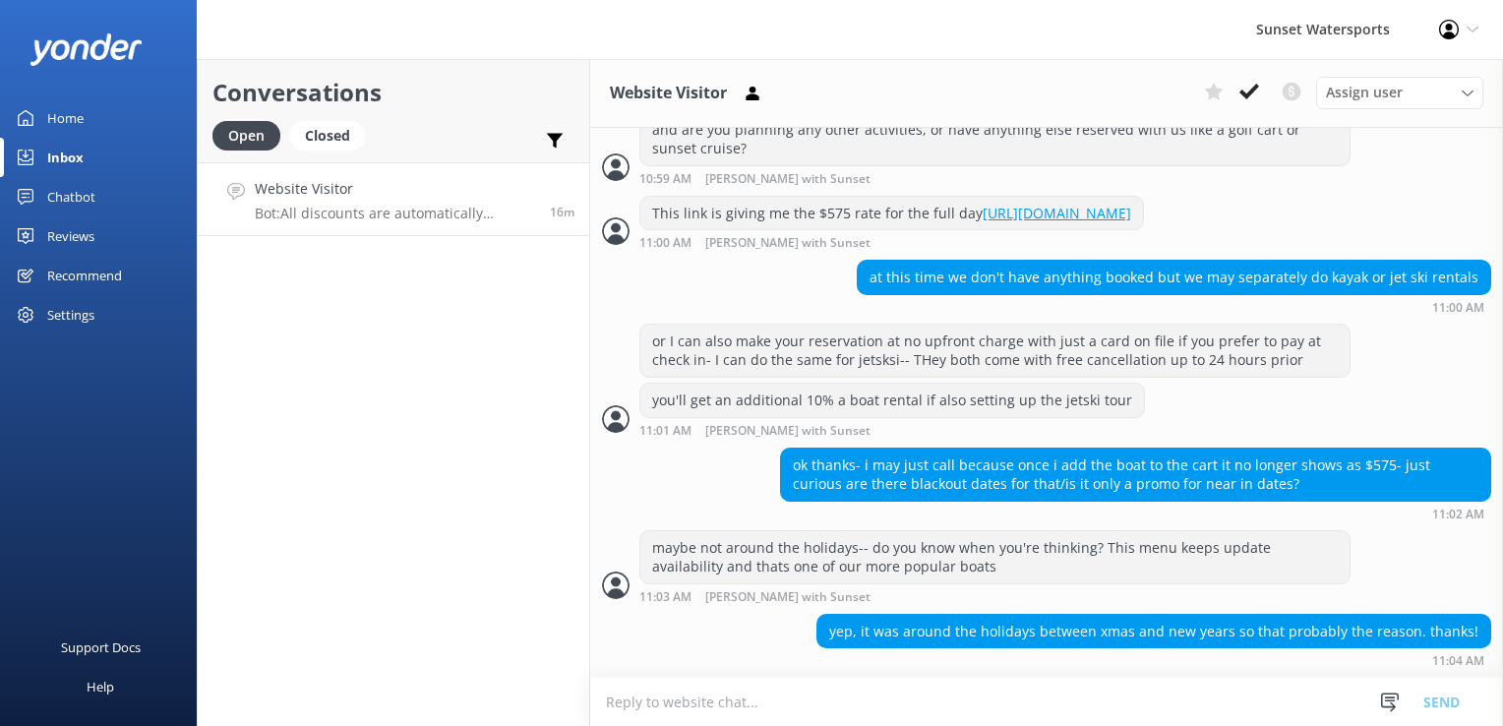
scroll to position [625, 0]
click at [823, 691] on textarea at bounding box center [1046, 702] width 913 height 48
click at [717, 722] on textarea at bounding box center [1046, 702] width 913 height 48
paste textarea "[URL][DOMAIN_NAME]"
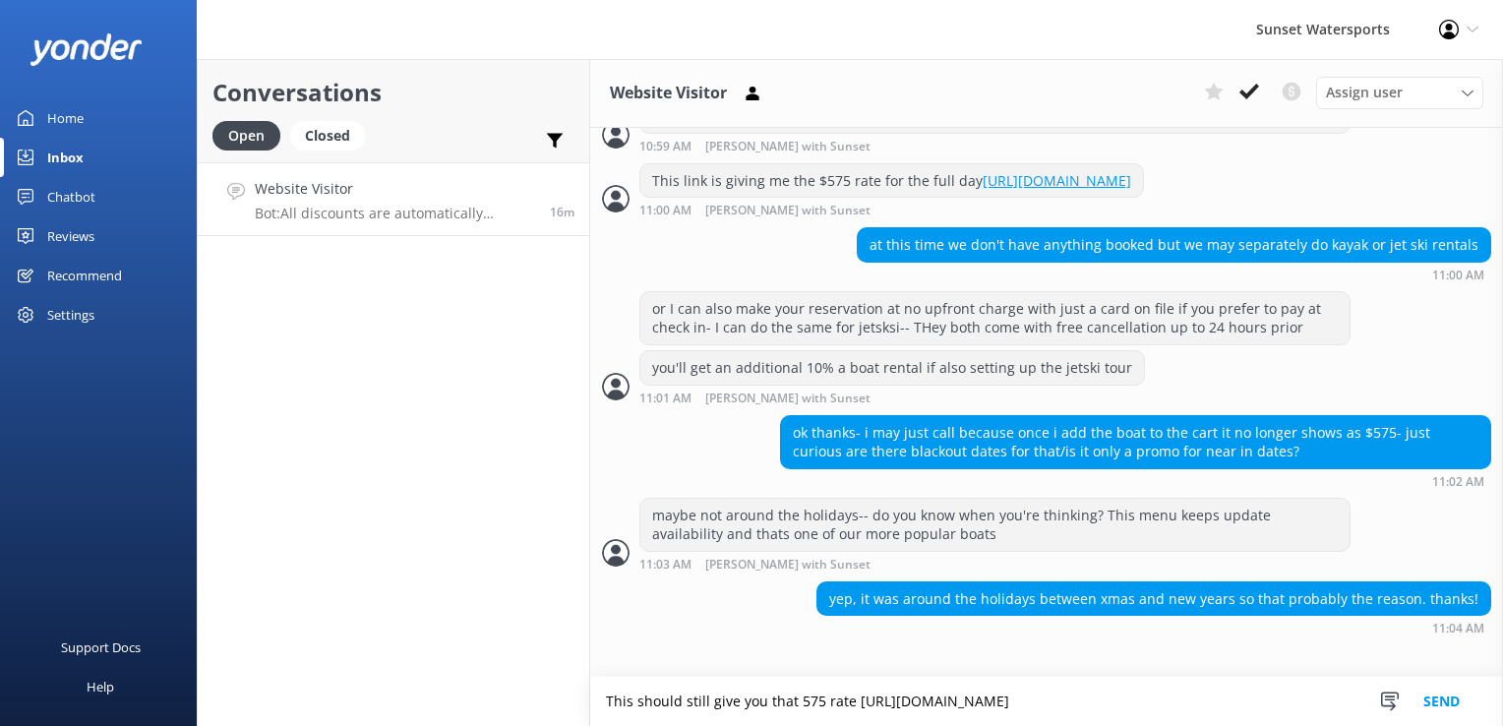
type textarea "This should still give you that 575 rate [URL][DOMAIN_NAME]"
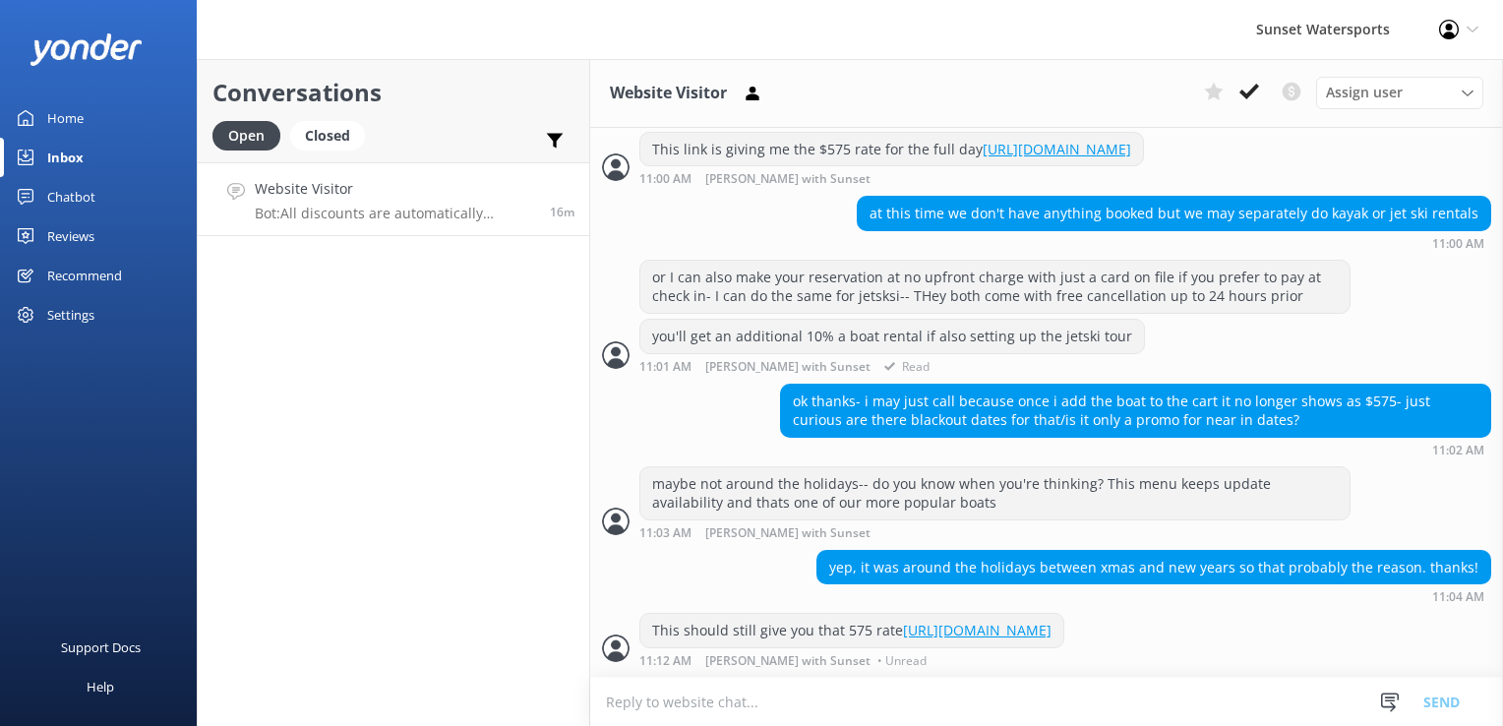
scroll to position [727, 0]
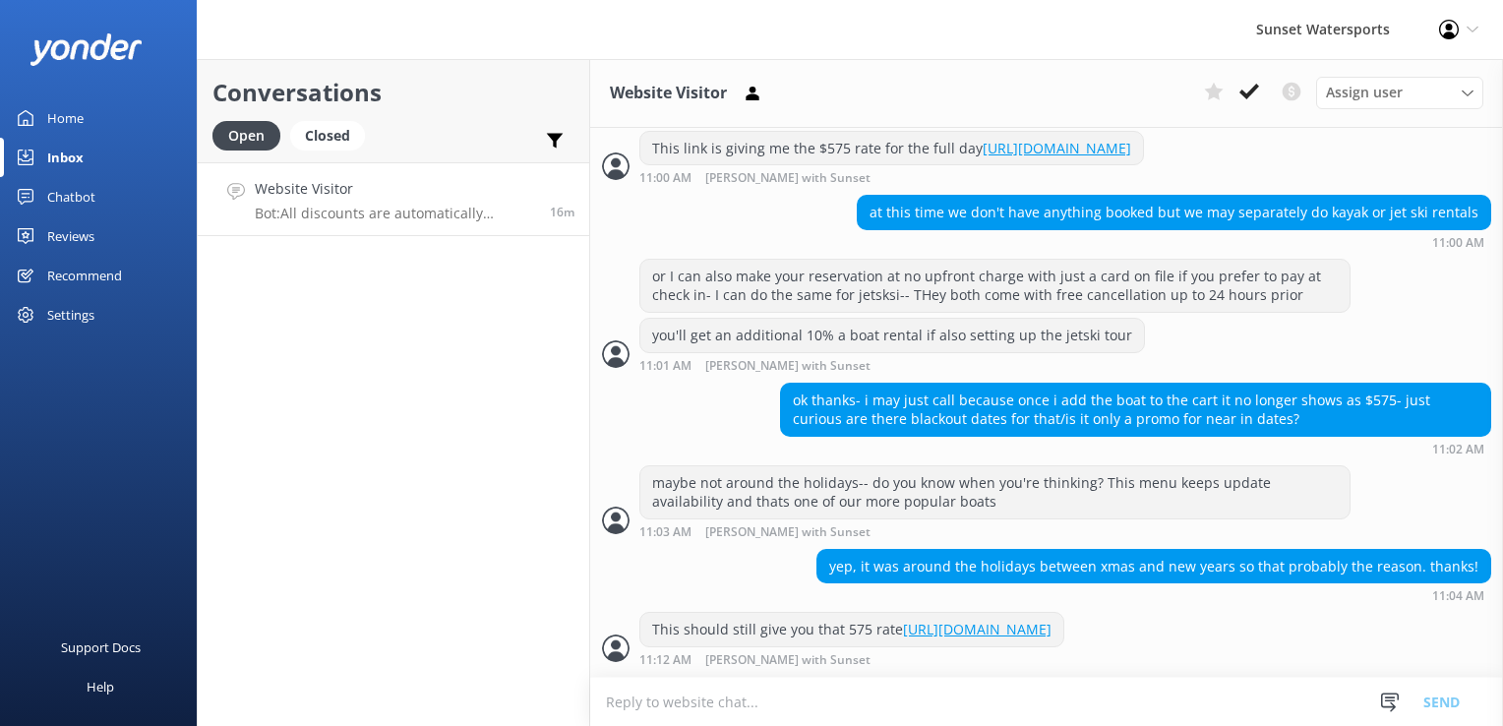
click at [671, 710] on textarea at bounding box center [1046, 702] width 913 height 48
type textarea "and there's free cancellation/full refunds for any reason if you have to cancel…"
click at [659, 692] on textarea at bounding box center [1046, 702] width 913 height 48
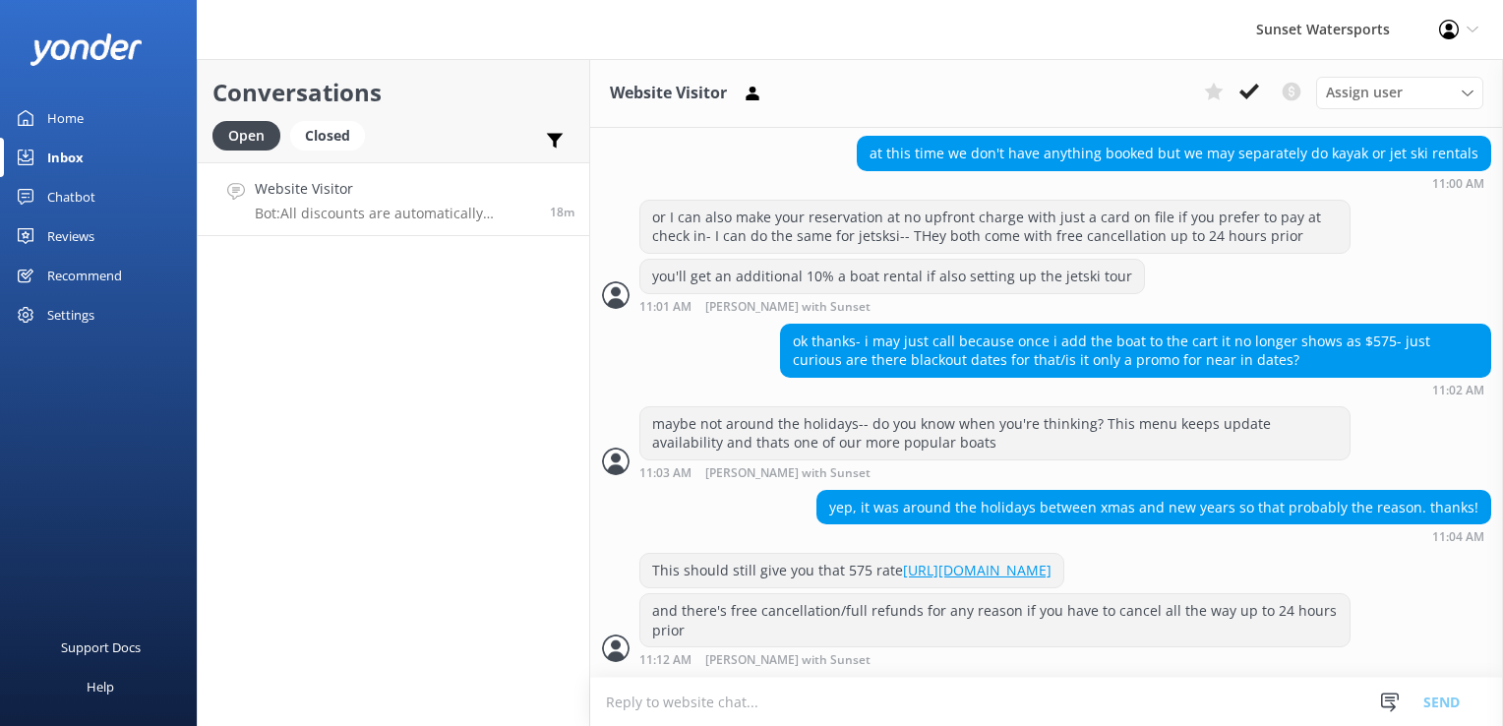
scroll to position [849, 0]
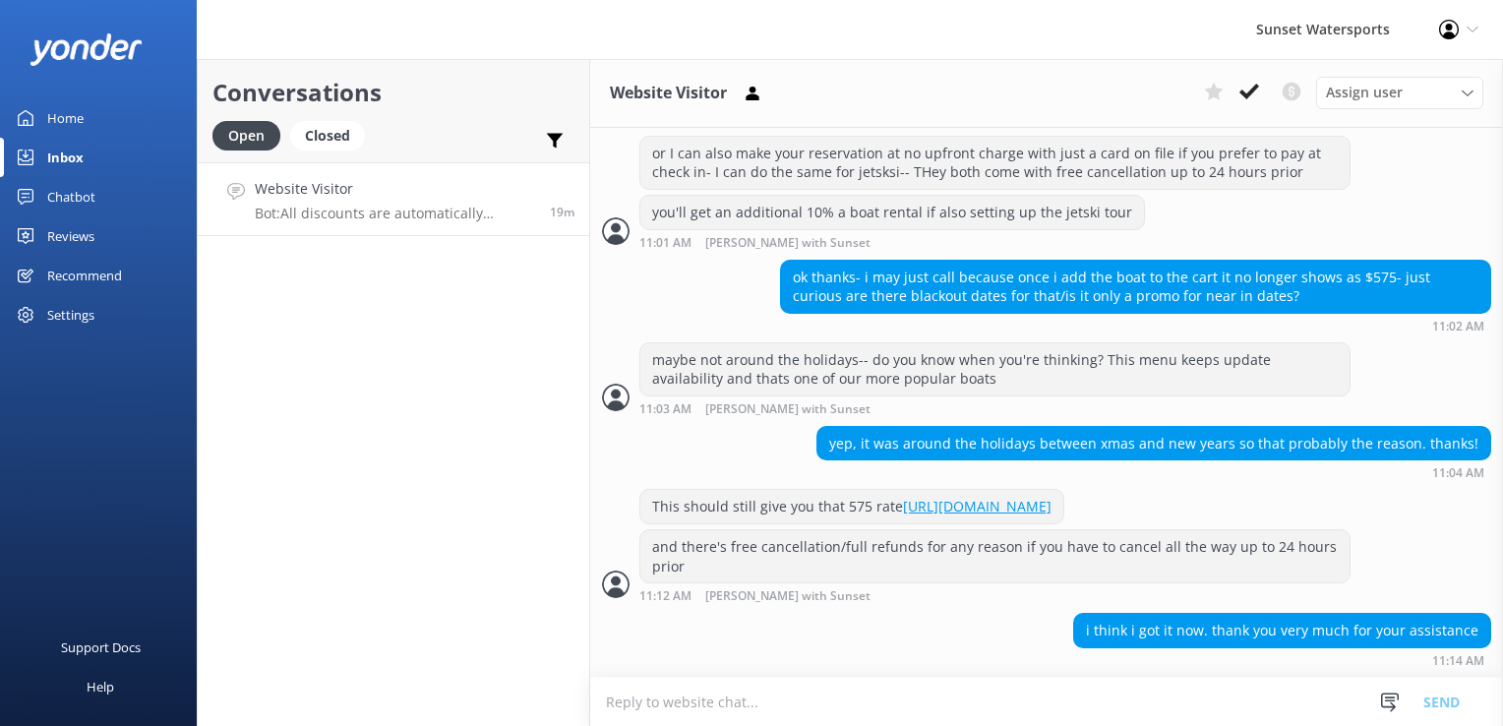
click at [697, 704] on textarea at bounding box center [1046, 702] width 913 height 48
type textarea "my pleasure"
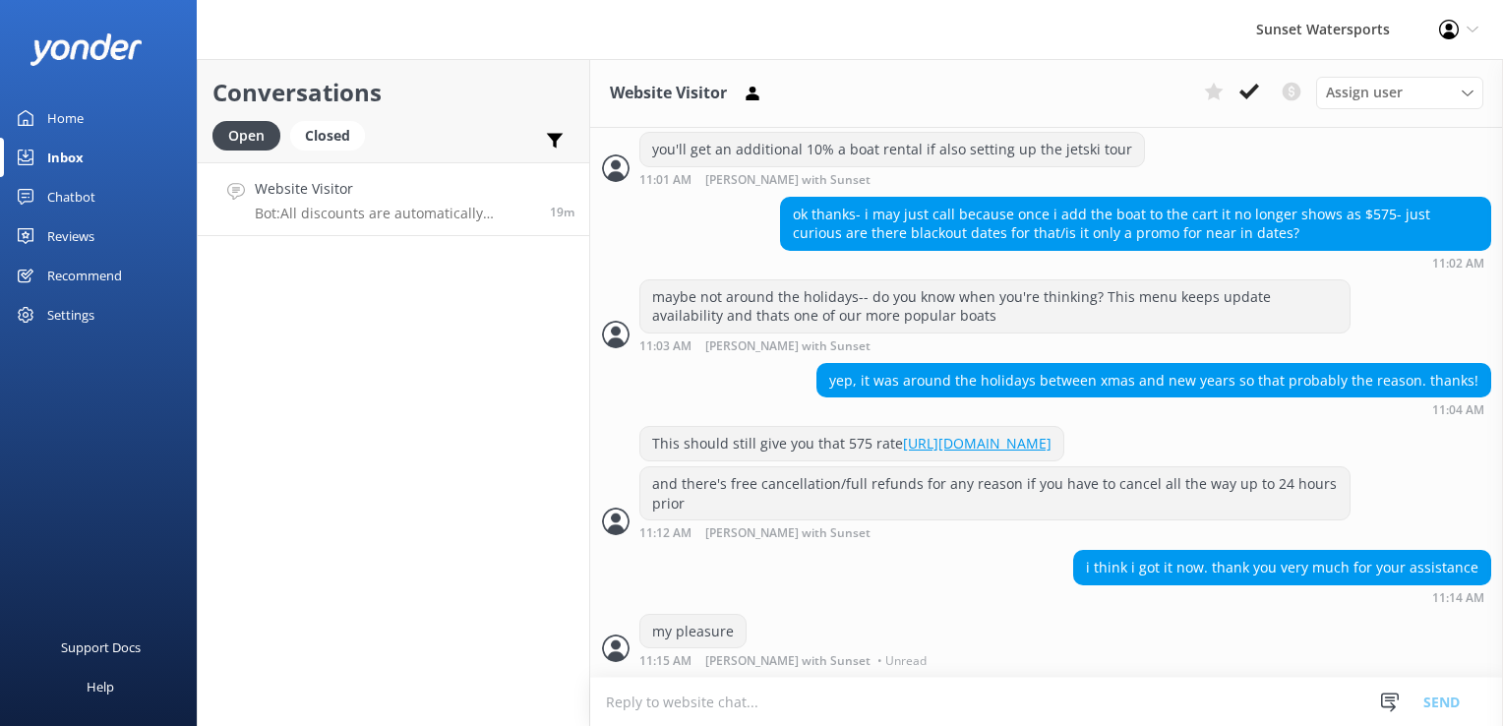
scroll to position [912, 0]
click at [1254, 96] on icon at bounding box center [1250, 92] width 20 height 20
